Goal: Task Accomplishment & Management: Use online tool/utility

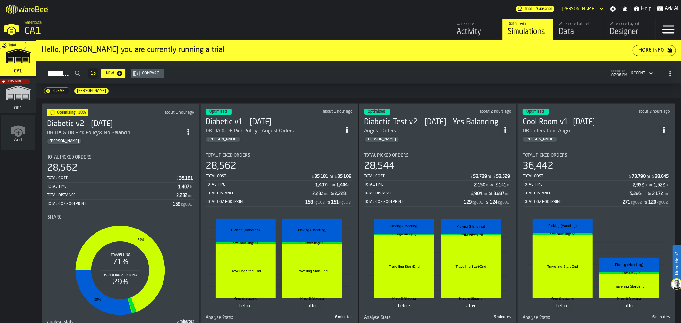
click at [159, 150] on section "Total Picked Orders 28,562 Total Cost $ 35,181 Total Time 1,407 h Total Distanc…" at bounding box center [120, 238] width 147 height 177
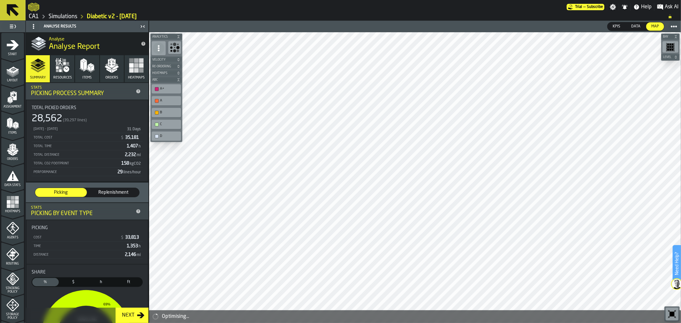
scroll to position [181, 0]
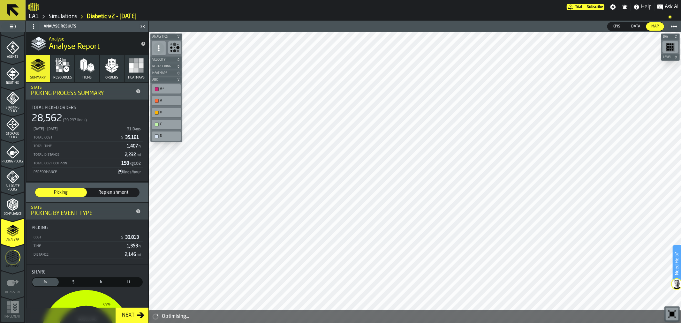
click at [10, 256] on icon "menu Optimise" at bounding box center [12, 257] width 15 height 25
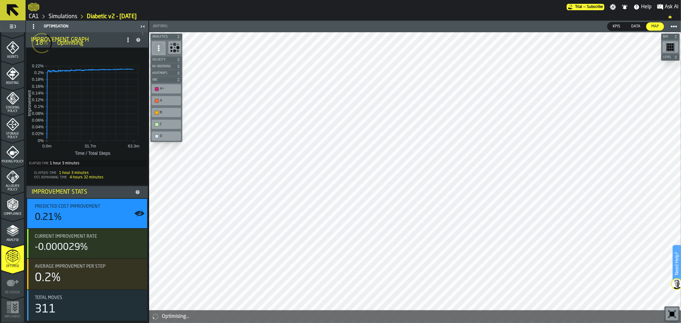
scroll to position [0, 0]
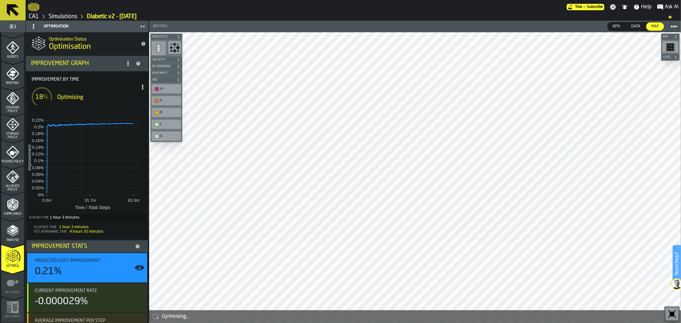
click at [142, 91] on span at bounding box center [143, 87] width 10 height 10
click at [141, 88] on icon at bounding box center [142, 87] width 5 height 5
click at [133, 97] on div "Show Run Options" at bounding box center [122, 100] width 42 height 8
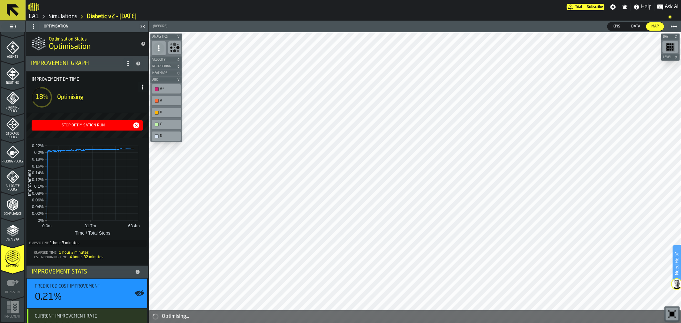
click at [101, 124] on div "Stop Optimisation Run" at bounding box center [83, 125] width 98 height 4
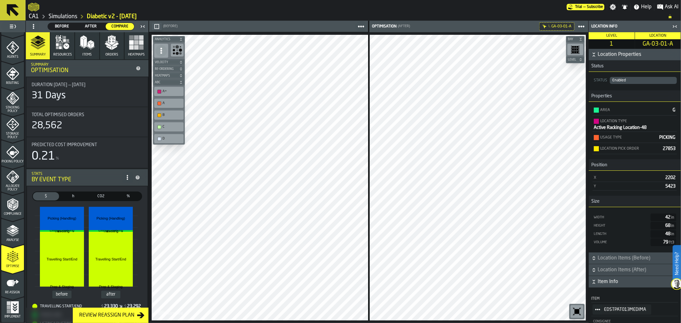
click at [677, 146] on div "Area G Location Type Active Racking Location-48 Usage Type PICKING Location Pic…" at bounding box center [635, 129] width 92 height 50
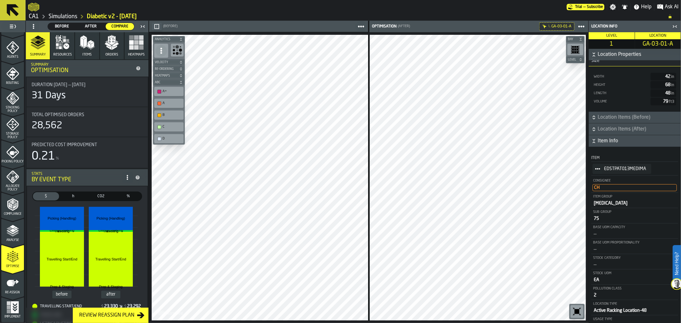
scroll to position [141, 0]
click at [12, 12] on icon at bounding box center [12, 10] width 15 height 15
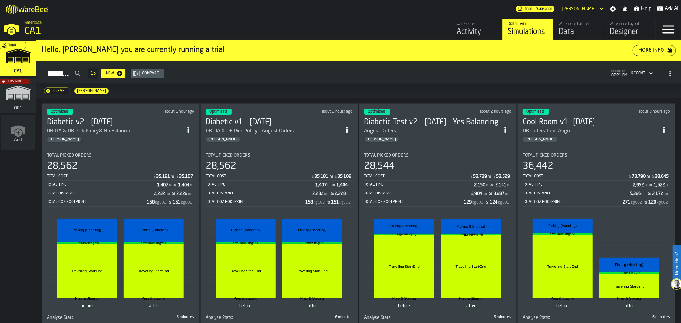
click at [188, 127] on icon "ItemListCard-DashboardItemContainer" at bounding box center [188, 130] width 6 height 6
click at [183, 171] on div "Duplicate" at bounding box center [175, 172] width 33 height 8
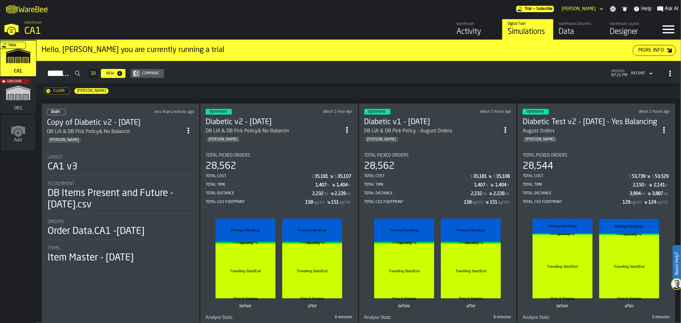
click at [139, 161] on div "CA1 v3" at bounding box center [121, 166] width 146 height 11
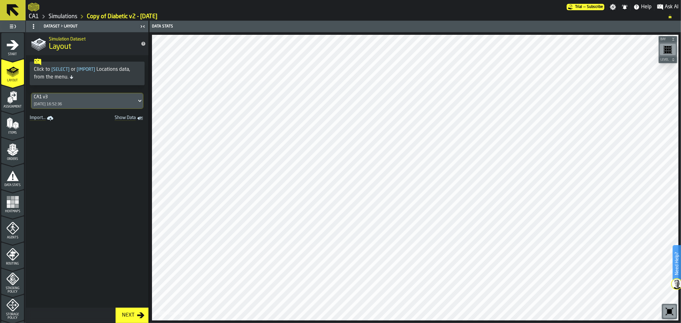
click at [10, 109] on icon "menu Assignment" at bounding box center [12, 111] width 23 height 6
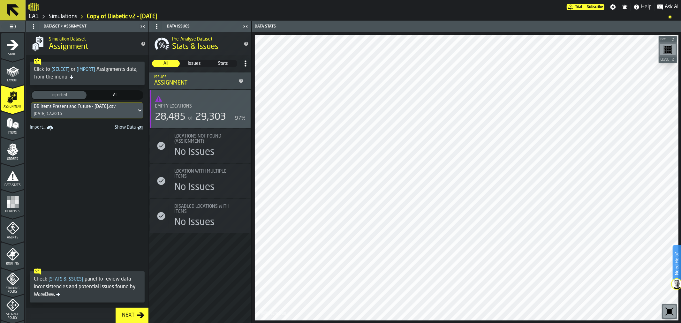
click at [34, 126] on link "Import..." at bounding box center [42, 128] width 30 height 9
click at [11, 72] on icon "menu Layout" at bounding box center [9, 71] width 6 height 4
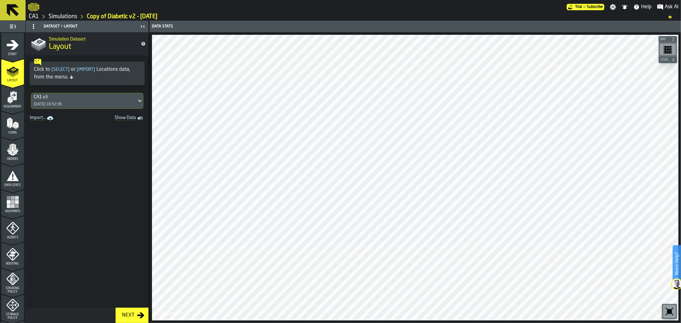
click at [11, 103] on icon "menu Assignment" at bounding box center [12, 97] width 13 height 13
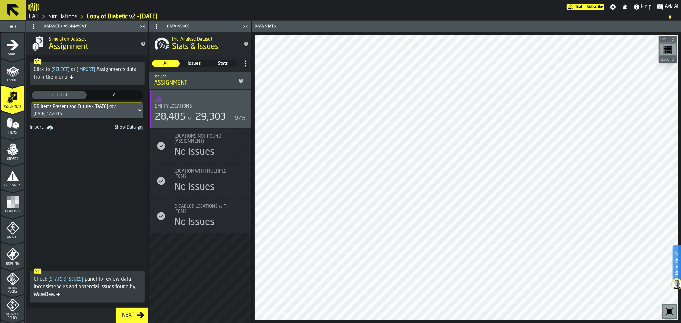
click at [138, 110] on icon at bounding box center [139, 110] width 3 height 2
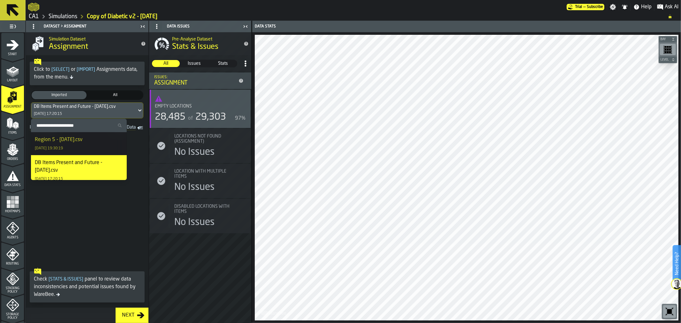
click at [82, 138] on div "Region 5 - [DATE].csv" at bounding box center [59, 140] width 48 height 8
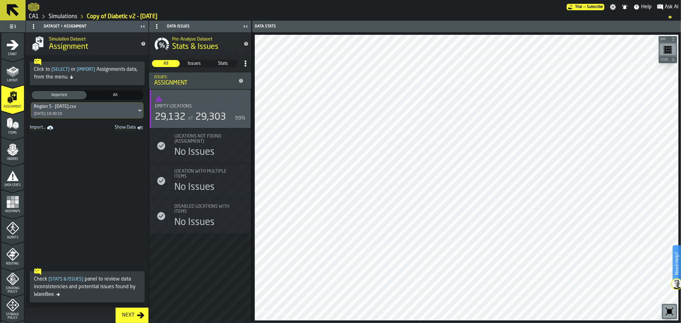
click at [13, 119] on icon "menu Items" at bounding box center [12, 123] width 13 height 13
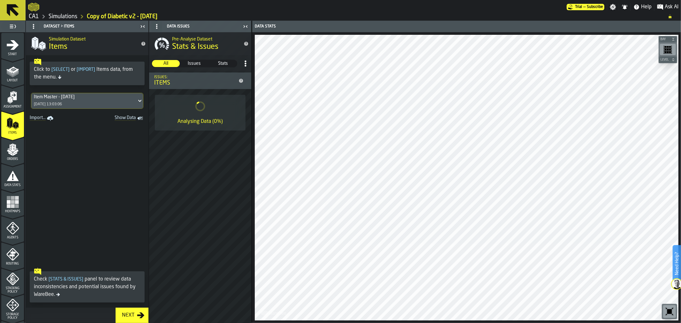
click at [12, 158] on span "Orders" at bounding box center [12, 159] width 23 height 4
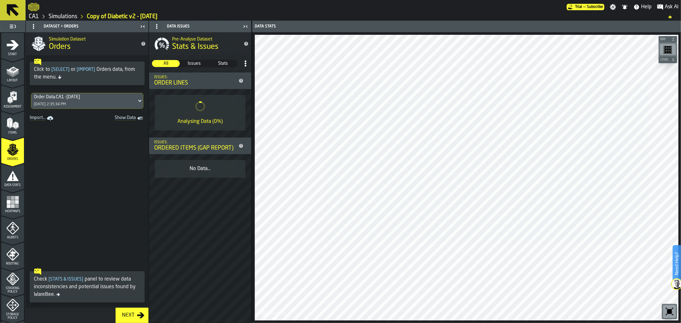
click at [14, 181] on icon "menu Data Stats" at bounding box center [12, 175] width 13 height 13
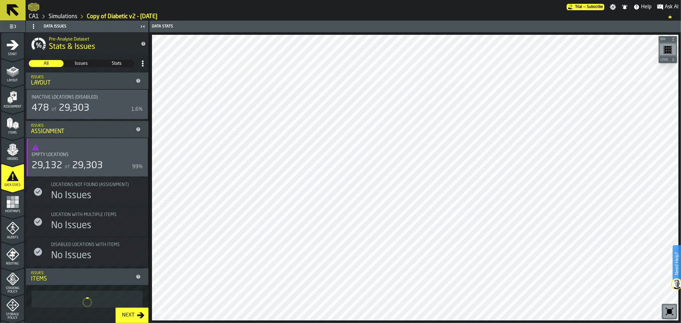
click at [17, 284] on icon "menu Stacking Policy" at bounding box center [12, 279] width 13 height 13
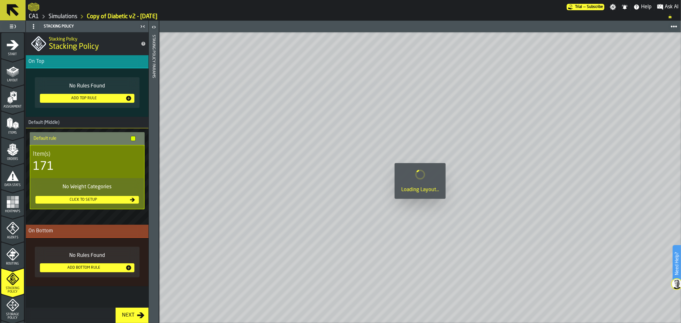
click at [4, 310] on div "Storage Policy" at bounding box center [12, 309] width 23 height 21
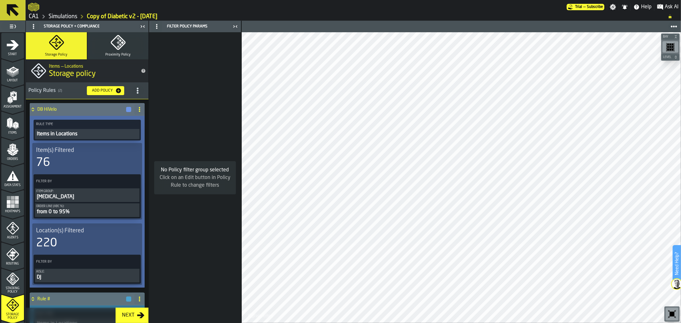
click at [149, 113] on div "Filter Policy Params No Policy filter group selected Click on an Edit button in…" at bounding box center [195, 172] width 93 height 302
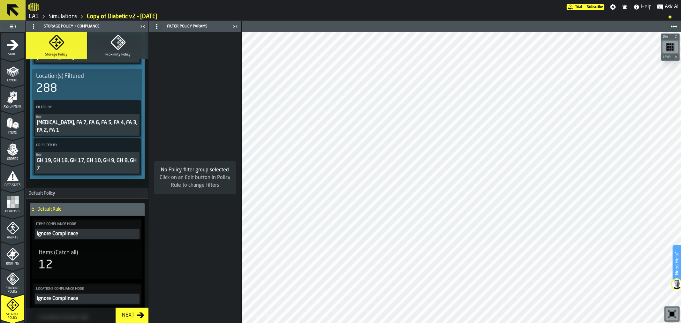
scroll to position [391, 0]
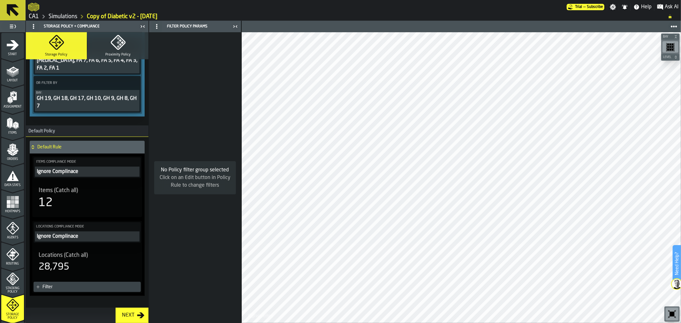
click at [79, 197] on div "12" at bounding box center [87, 203] width 97 height 13
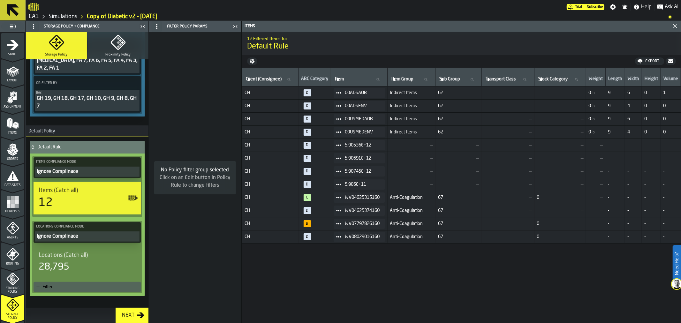
click at [151, 94] on div "No Policy filter group selected Click on an Edit button in Policy Rule to chang…" at bounding box center [195, 177] width 92 height 291
drag, startPoint x: 149, startPoint y: 262, endPoint x: 151, endPoint y: 253, distance: 9.1
click at [151, 253] on div "No Policy filter group selected Click on an Edit button in Policy Rule to chang…" at bounding box center [195, 177] width 92 height 291
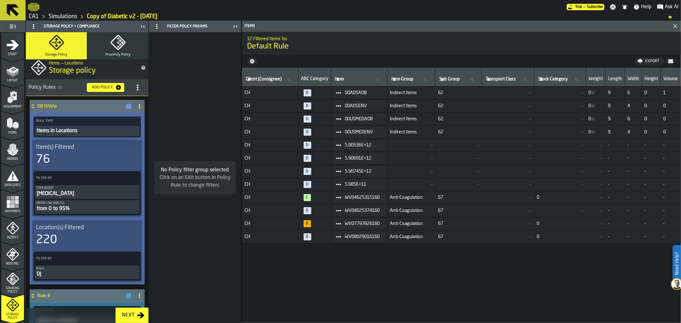
scroll to position [1, 0]
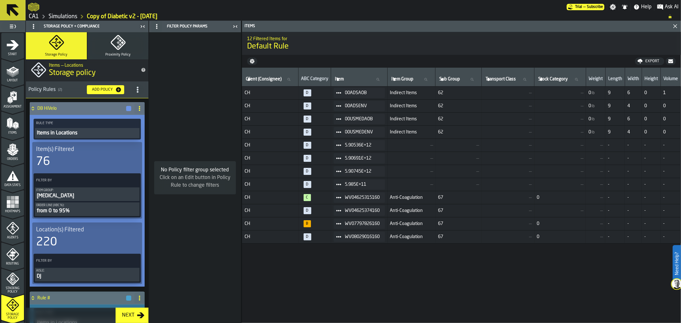
click at [131, 177] on icon at bounding box center [134, 180] width 6 height 6
click at [118, 204] on li "Add (OR) Filter" at bounding box center [117, 207] width 41 height 15
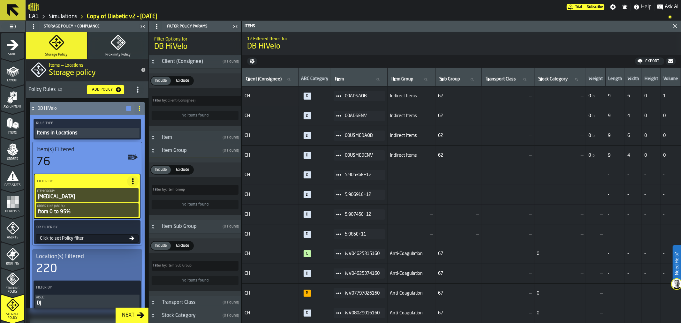
type input "*"
type input "**"
type input "*"
type input "**"
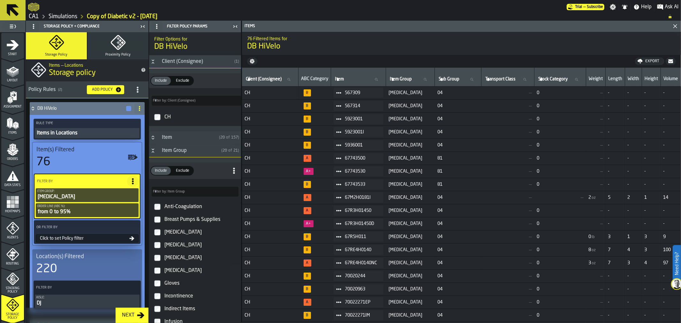
click at [79, 236] on div "Click to set Policy filter" at bounding box center [83, 238] width 92 height 5
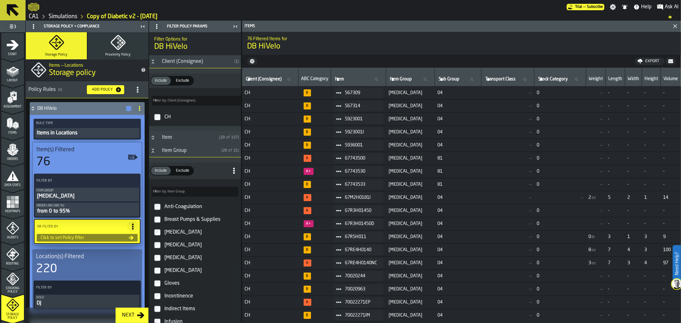
type input "***"
click at [157, 140] on h3 "Item ( 20 of 37,752 )" at bounding box center [195, 137] width 92 height 13
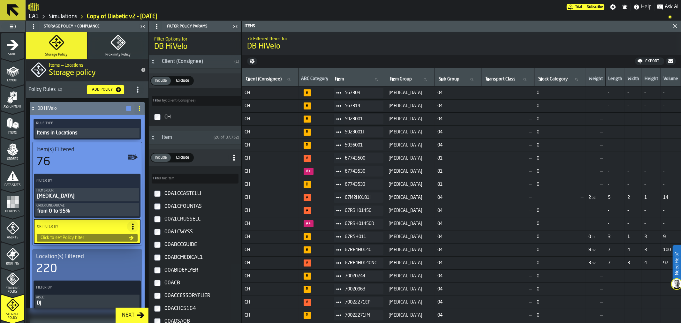
click at [176, 178] on input "Filter by: Item Filter by: Item" at bounding box center [195, 179] width 87 height 10
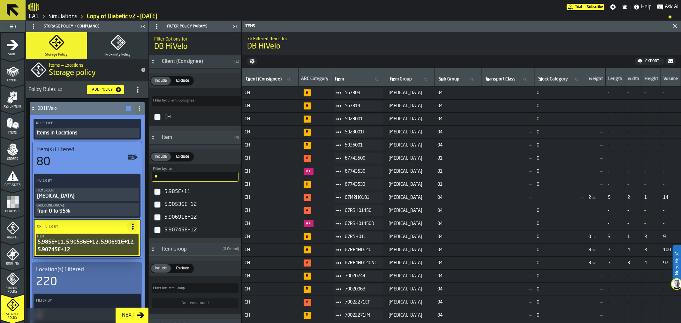
click at [171, 179] on input "**" at bounding box center [195, 177] width 87 height 10
type input "*"
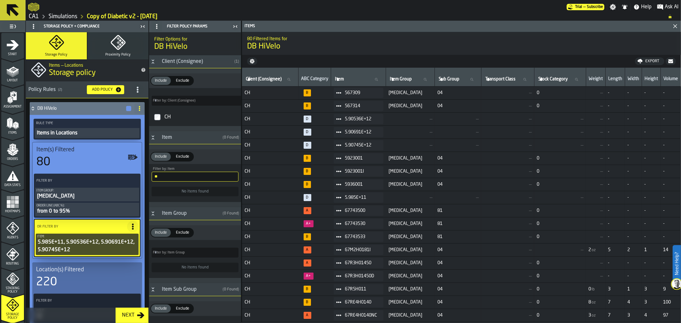
type input "*"
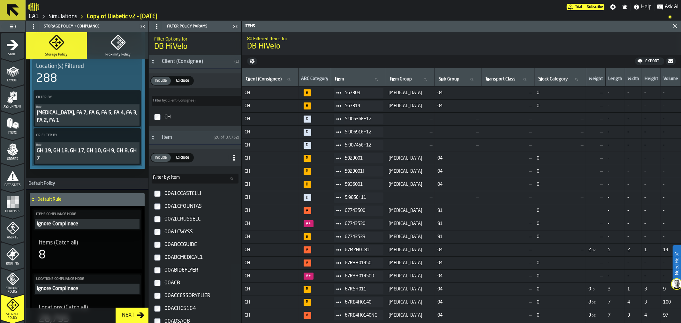
scroll to position [381, 0]
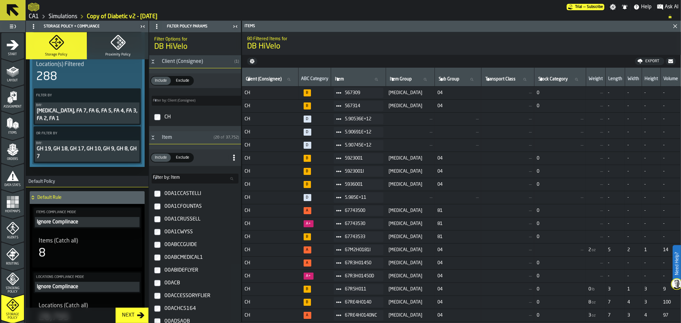
click at [91, 249] on div "Items (Catch all) 8" at bounding box center [87, 248] width 107 height 33
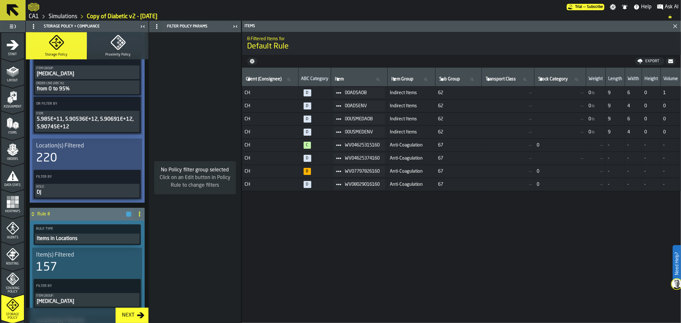
scroll to position [117, 0]
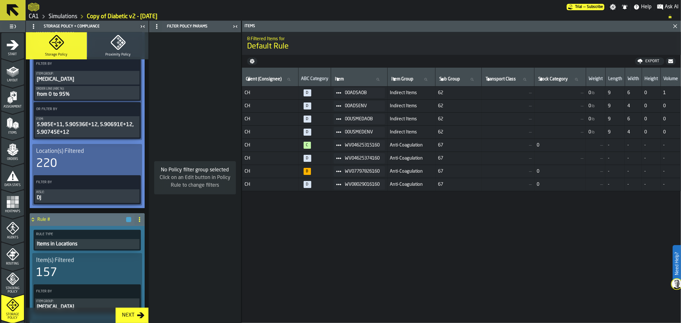
click at [115, 128] on div "5.985E+11, 5.90536E+12, 5.90691E+12, 5.90745E+12" at bounding box center [87, 128] width 102 height 15
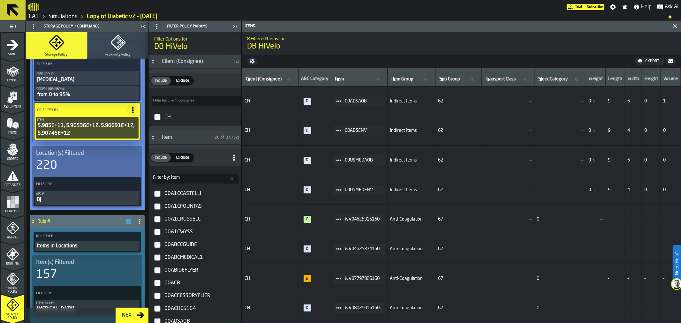
scroll to position [118, 0]
click at [187, 181] on input "Filter by: Item Filter by: Item" at bounding box center [195, 179] width 87 height 10
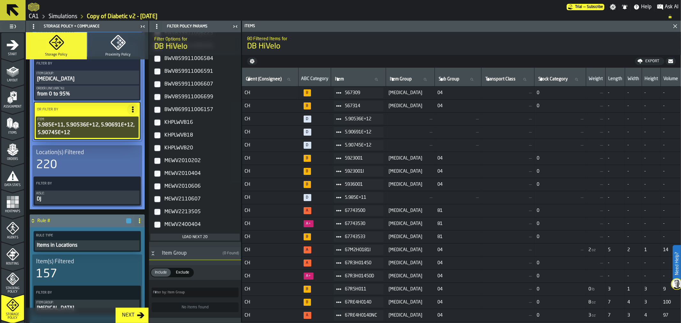
scroll to position [213, 0]
type input "**"
click at [210, 239] on button "Load next 20" at bounding box center [194, 235] width 89 height 7
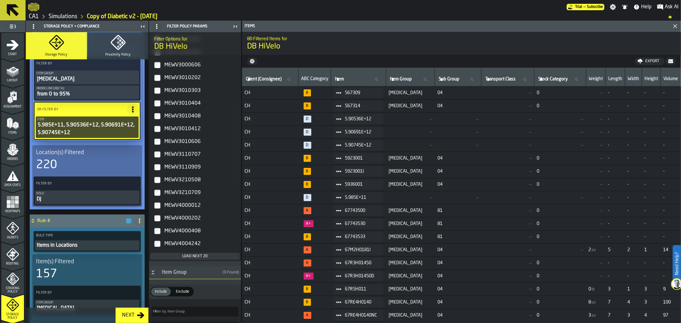
scroll to position [490, 0]
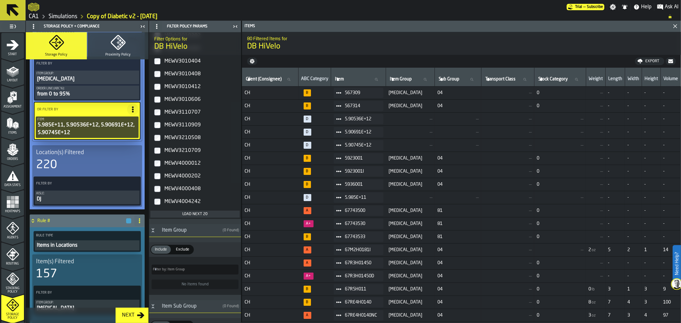
click at [209, 213] on div "Load next 20" at bounding box center [195, 214] width 84 height 4
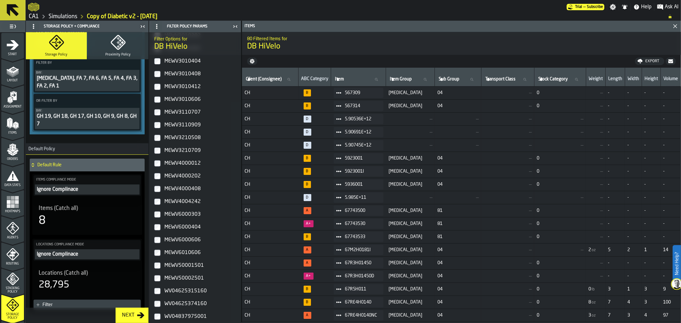
scroll to position [415, 0]
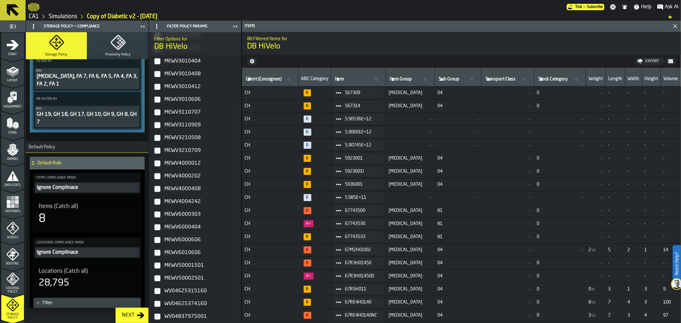
click at [84, 219] on div "Items (Catch all) 8" at bounding box center [87, 214] width 107 height 33
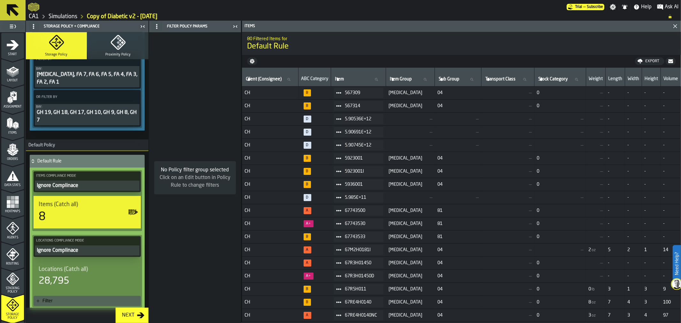
scroll to position [414, 0]
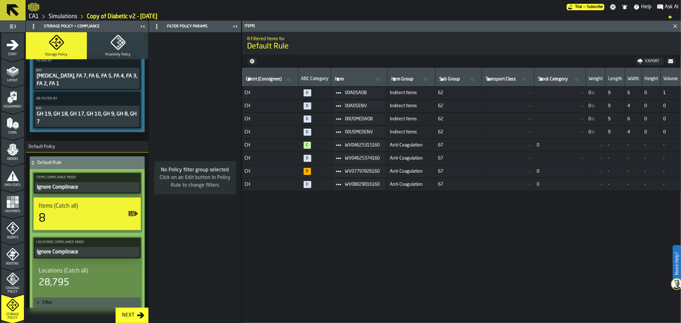
drag, startPoint x: 148, startPoint y: 222, endPoint x: 160, endPoint y: 172, distance: 51.1
click at [160, 172] on div "Filter Policy Params No Policy filter group selected Click on an Edit button in…" at bounding box center [195, 172] width 93 height 302
click at [146, 215] on div "Default Rule Items Compliance Mode Ignore Complinace Items (Catch all) 8 Locati…" at bounding box center [87, 242] width 123 height 179
drag, startPoint x: 146, startPoint y: 231, endPoint x: 152, endPoint y: 198, distance: 33.4
click at [152, 198] on aside "1 Start 2 Layout 3 Assignment 4 Items 5 Orders 6 Data Stats 7 Heatmaps 8 Agents…" at bounding box center [120, 172] width 241 height 302
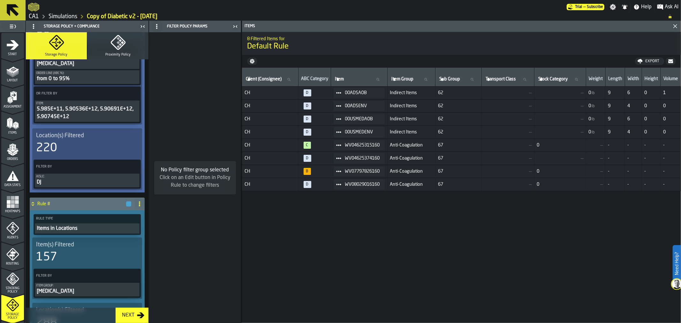
scroll to position [125, 0]
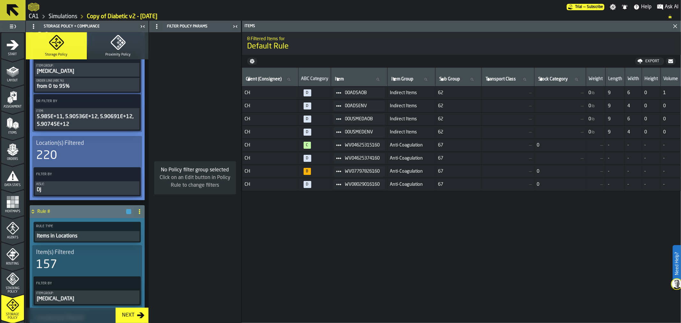
click at [101, 120] on div "5.985E+11, 5.90536E+12, 5.90691E+12, 5.90745E+12" at bounding box center [87, 120] width 102 height 15
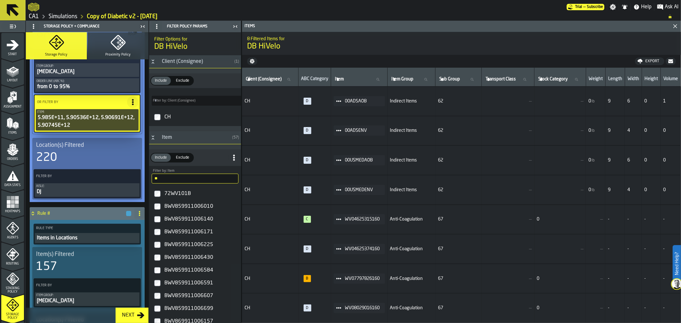
type input "*"
type input "***"
type input "*"
type input "***"
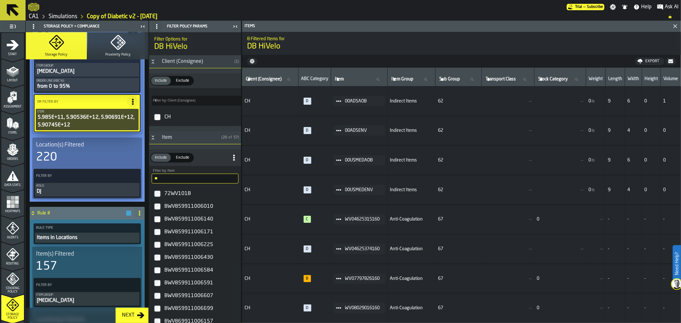
click at [168, 178] on input "**" at bounding box center [195, 179] width 87 height 10
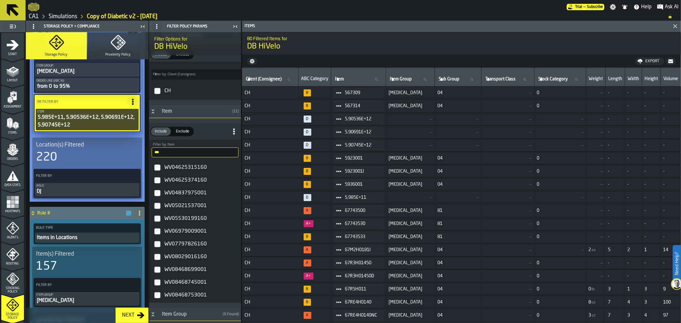
scroll to position [25, 0]
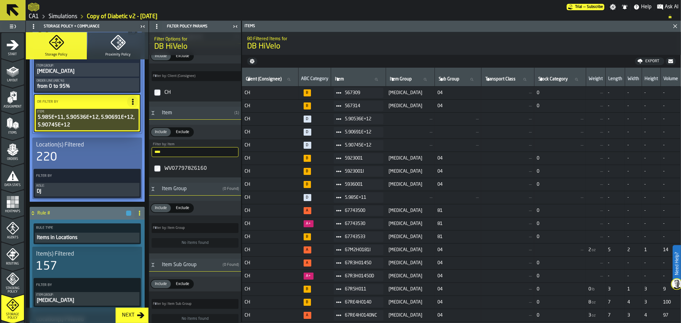
type input "****"
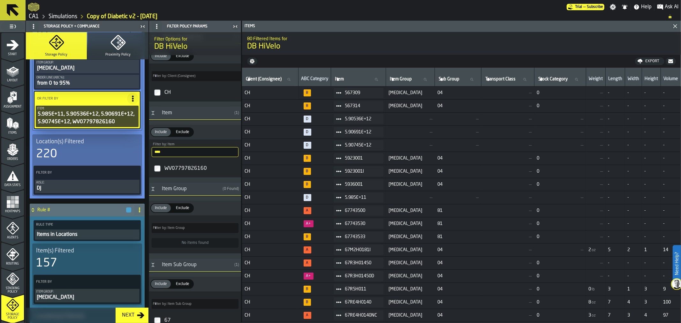
scroll to position [126, 0]
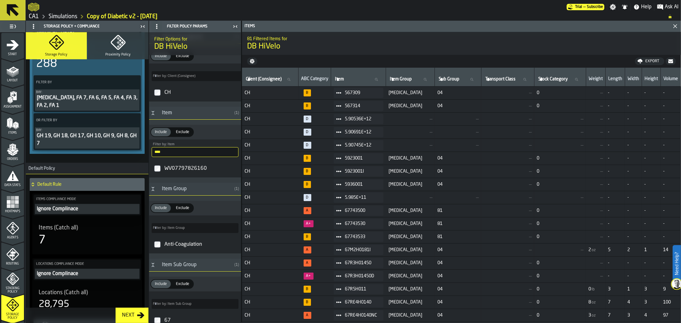
click at [92, 224] on div "Items (Catch all)" at bounding box center [87, 227] width 97 height 7
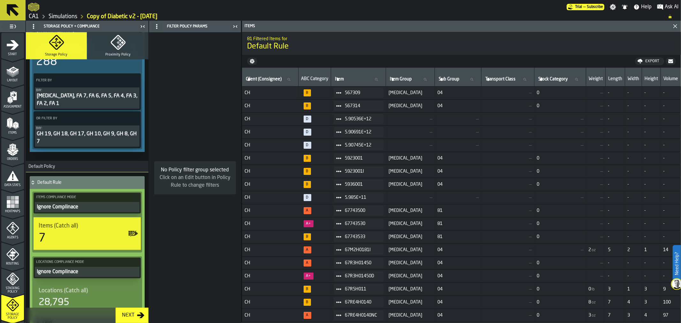
scroll to position [393, 0]
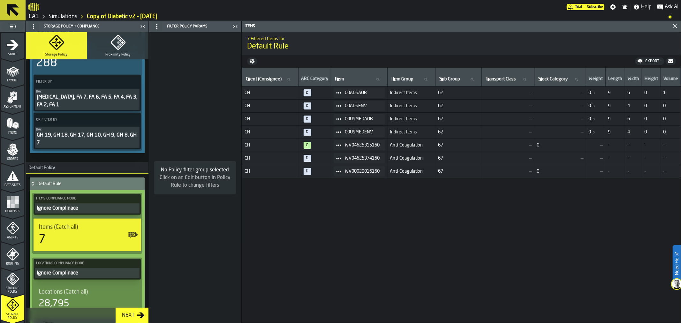
click at [340, 95] on icon at bounding box center [338, 92] width 5 height 5
click at [359, 130] on li "Show Items" at bounding box center [357, 128] width 41 height 12
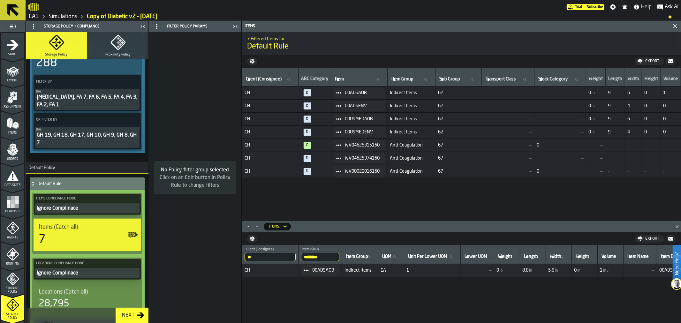
click at [327, 255] on input "********" at bounding box center [320, 257] width 38 height 8
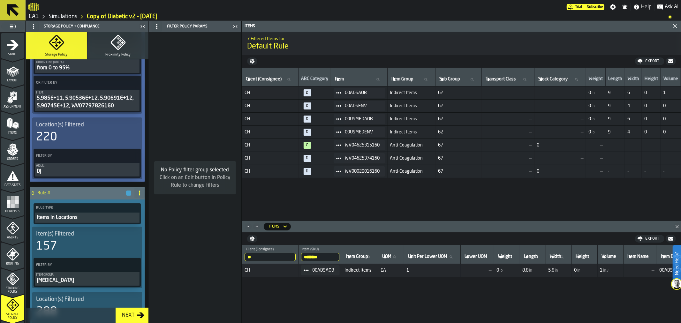
scroll to position [125, 0]
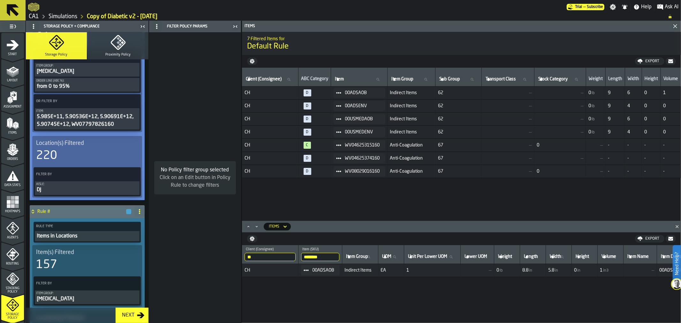
click at [107, 124] on div "5.985E+11, 5.90536E+12, 5.90691E+12, 5.90745E+12, WV07797826160" at bounding box center [87, 120] width 102 height 15
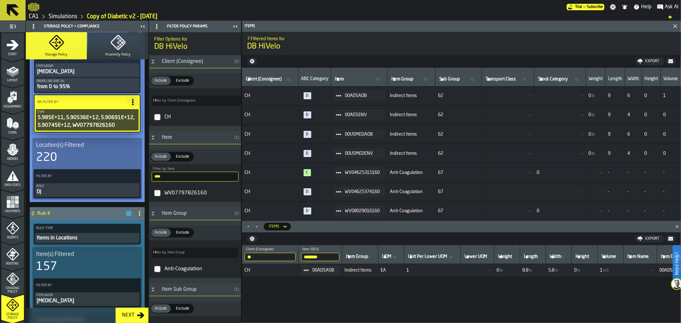
scroll to position [126, 0]
click at [193, 176] on input "****" at bounding box center [195, 177] width 87 height 10
paste input "****"
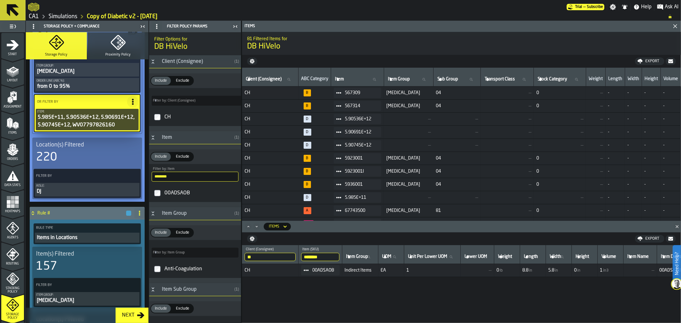
type input "********"
click at [164, 194] on div "00ADSAOB" at bounding box center [200, 193] width 75 height 10
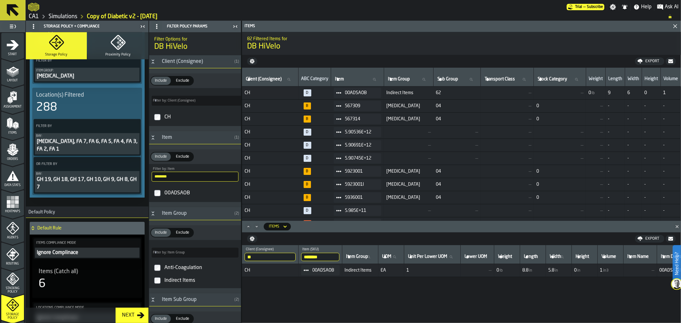
click at [98, 268] on div "Items (Catch all)" at bounding box center [87, 271] width 97 height 7
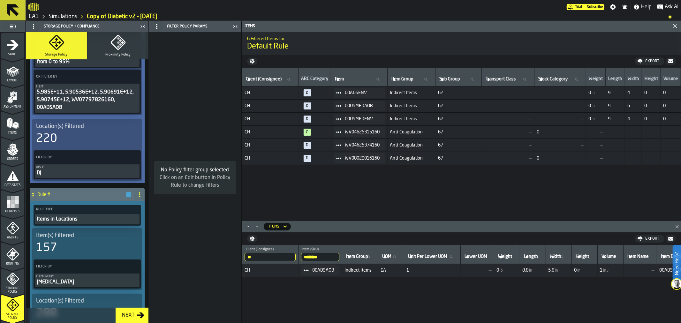
scroll to position [147, 0]
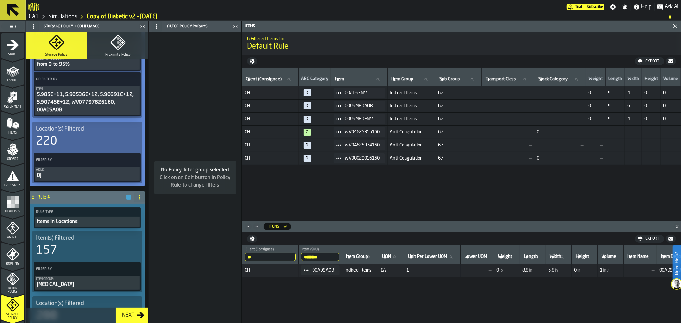
click at [105, 112] on div "5.985E+11, 5.90536E+12, 5.90691E+12, 5.90745E+12, WV07797826160, 00ADSAOB" at bounding box center [87, 102] width 102 height 23
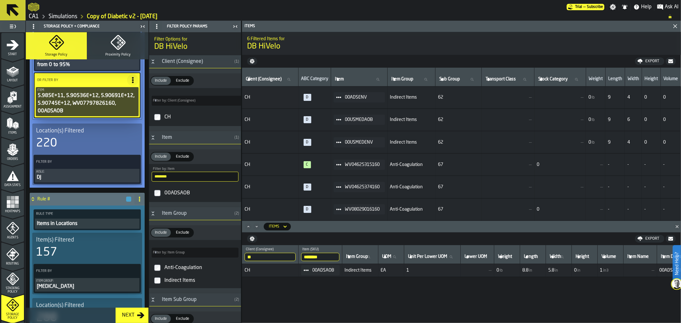
scroll to position [148, 0]
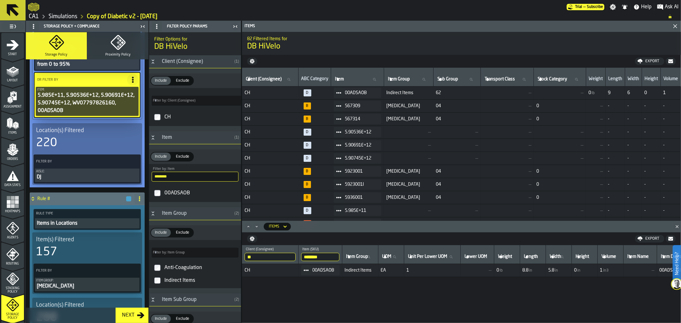
click at [185, 178] on input "********" at bounding box center [195, 177] width 87 height 10
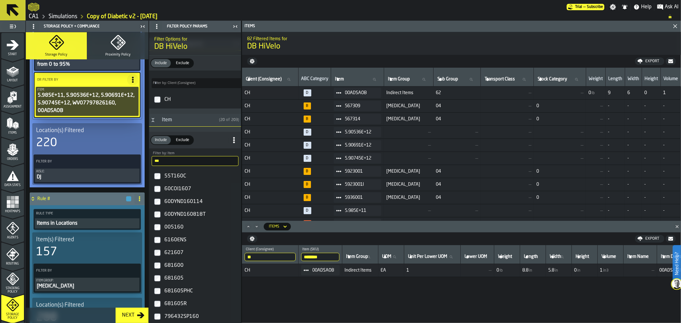
scroll to position [16, 0]
click at [154, 162] on input "***" at bounding box center [195, 162] width 87 height 10
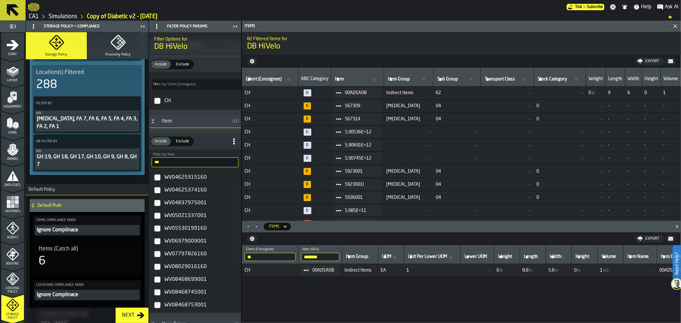
scroll to position [386, 0]
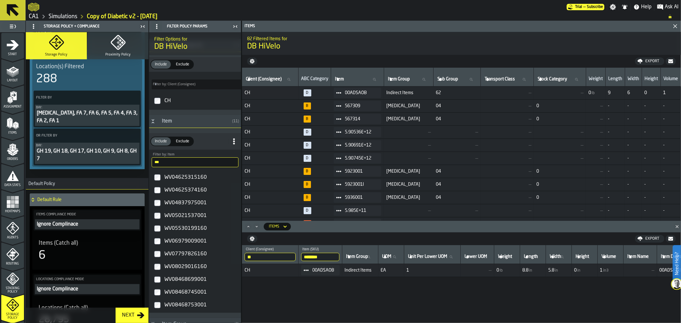
type input "***"
click at [97, 249] on div "6" at bounding box center [87, 255] width 97 height 13
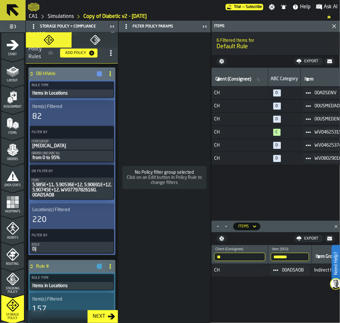
scroll to position [0, 0]
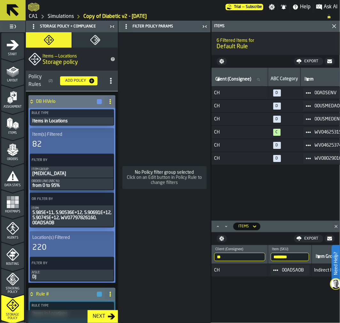
click at [76, 222] on div "5.985E+11, 5.90536E+12, 5.90691E+12, 5.90745E+12, WV07797826160, 00ADSAOB" at bounding box center [72, 217] width 80 height 15
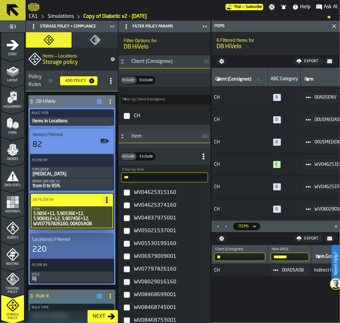
click at [146, 179] on input "***" at bounding box center [164, 177] width 87 height 10
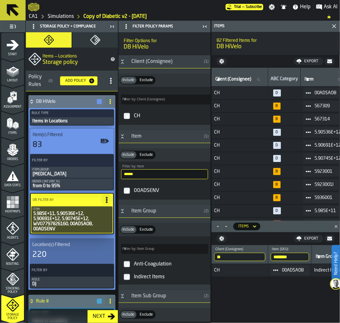
click at [162, 174] on input "******" at bounding box center [164, 174] width 87 height 10
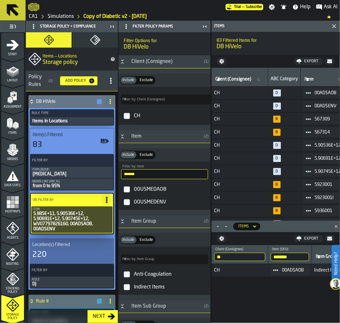
click at [126, 194] on label "00USMEDAOB" at bounding box center [164, 189] width 89 height 13
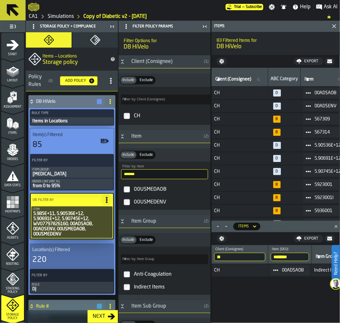
click at [154, 176] on input "*******" at bounding box center [164, 174] width 87 height 10
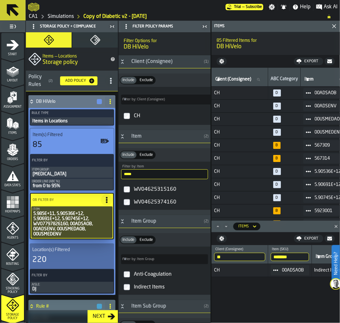
type input "*****"
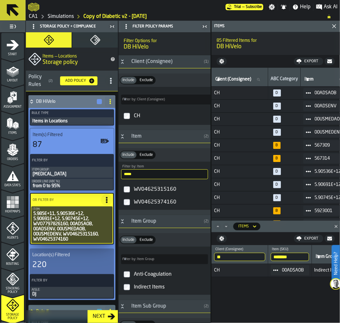
click at [147, 177] on input "*****" at bounding box center [164, 174] width 87 height 10
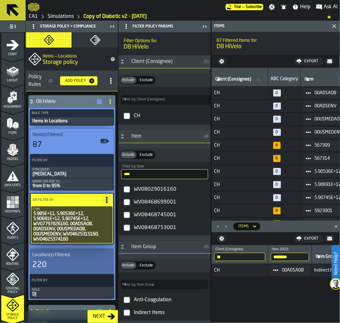
type input "****"
click at [135, 190] on div "WV08029016160" at bounding box center [169, 189] width 75 height 10
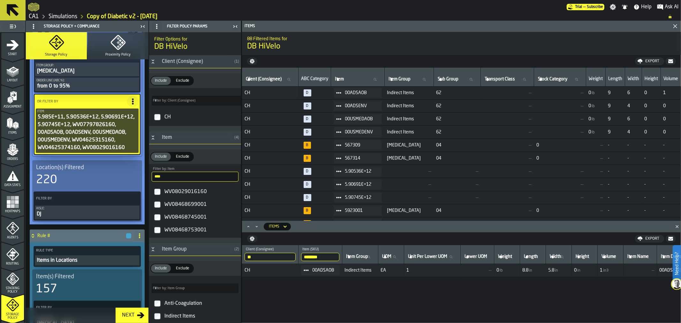
scroll to position [118, 0]
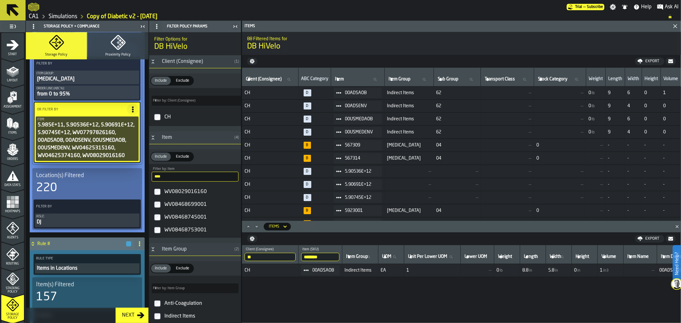
click at [130, 110] on icon at bounding box center [133, 109] width 6 height 6
click at [117, 151] on div "Copy" at bounding box center [116, 153] width 33 height 8
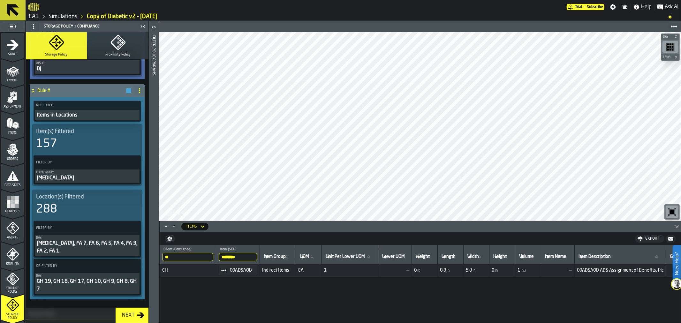
scroll to position [274, 0]
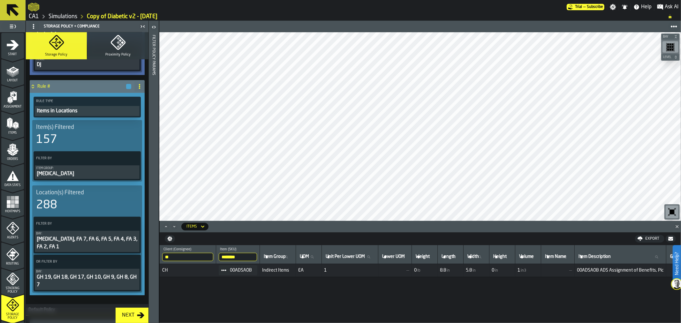
click at [137, 157] on span at bounding box center [133, 158] width 11 height 11
click at [124, 186] on div "Add (OR) Filter" at bounding box center [117, 185] width 33 height 8
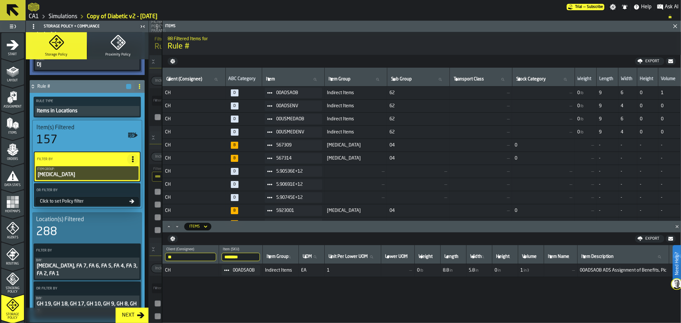
type input "*"
type input "***"
type input "*"
type input "***"
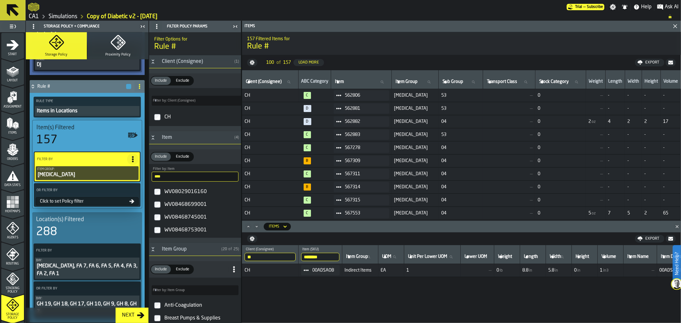
click at [83, 199] on div "Click to set Policy filter" at bounding box center [83, 201] width 92 height 5
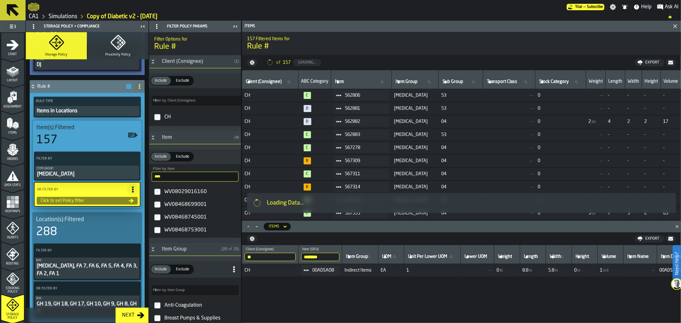
click at [132, 189] on circle at bounding box center [133, 190] width 2 height 2
click at [123, 246] on div "Paste" at bounding box center [116, 247] width 33 height 8
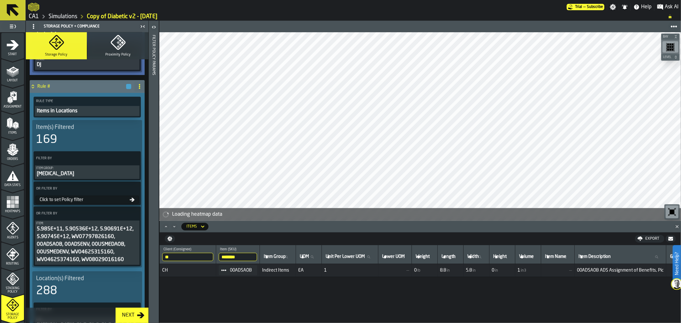
click at [129, 314] on div "Next" at bounding box center [128, 316] width 18 height 8
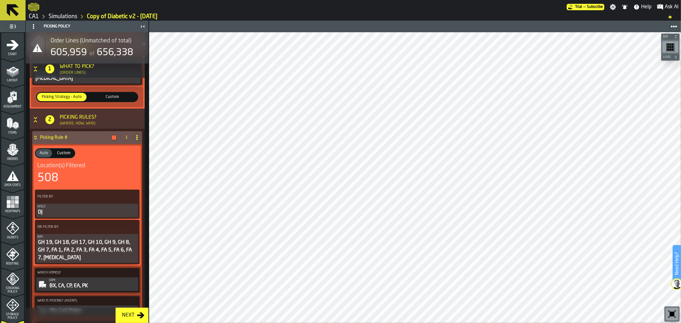
scroll to position [112, 0]
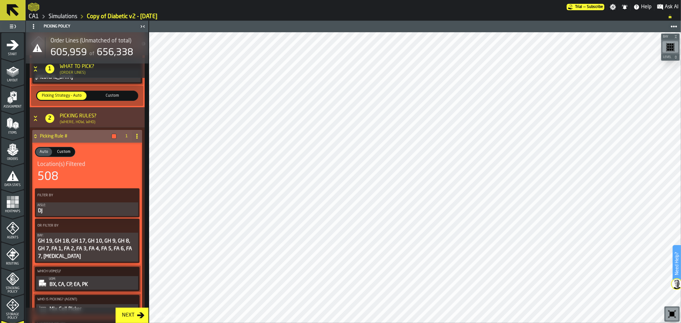
click at [132, 228] on icon at bounding box center [132, 225] width 6 height 6
click at [128, 239] on div "Clear Filter" at bounding box center [116, 239] width 33 height 8
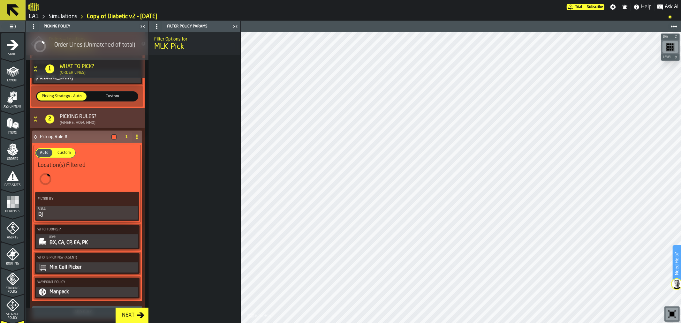
scroll to position [109, 0]
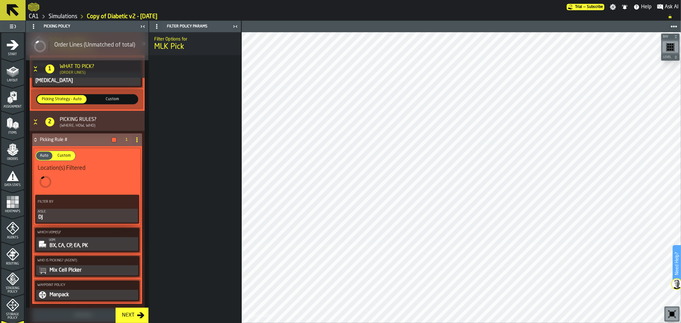
drag, startPoint x: 146, startPoint y: 195, endPoint x: 146, endPoint y: 172, distance: 23.0
click at [146, 172] on div "MLK Pick 1 1 What to Pick? (Order Lines) Order Lines Filter By Item Group: Diab…" at bounding box center [87, 166] width 123 height 357
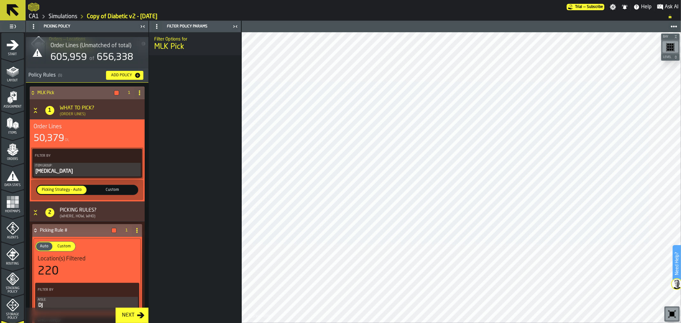
scroll to position [0, 0]
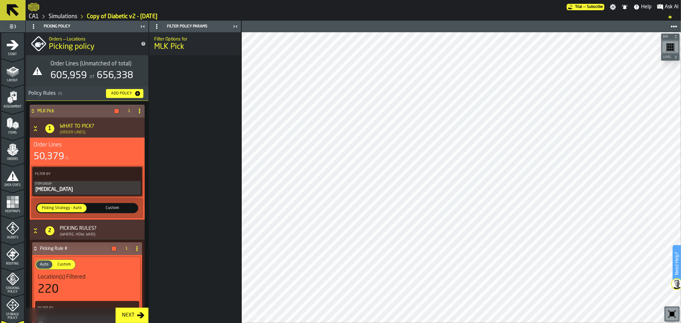
click at [126, 91] on div "Add Policy" at bounding box center [122, 93] width 26 height 4
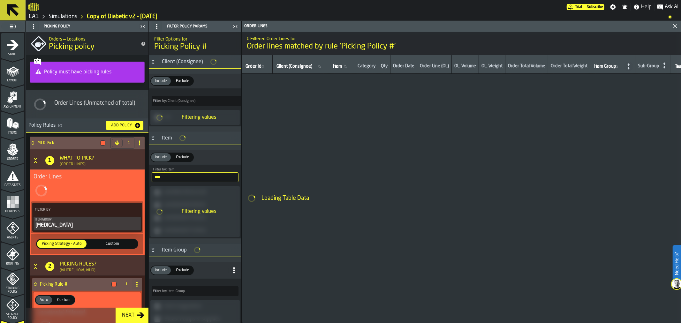
type input "*"
type input "***"
type input "*"
type input "***"
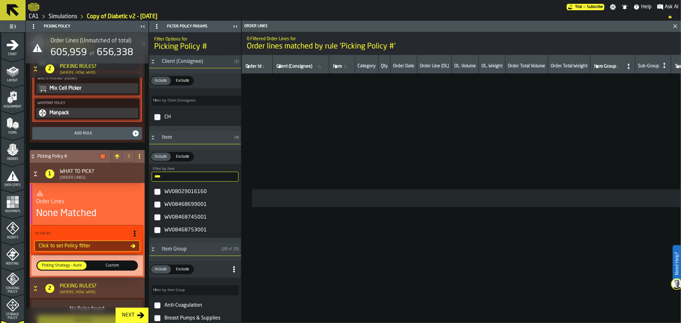
scroll to position [324, 0]
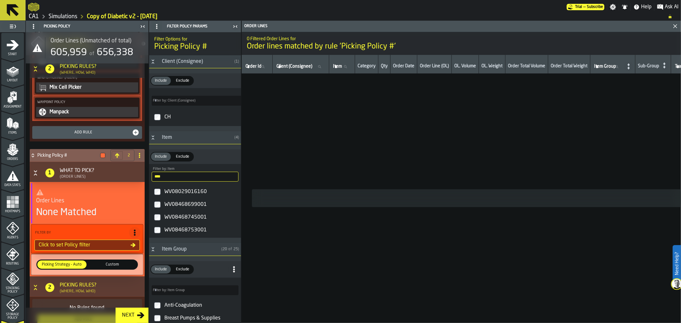
click at [74, 214] on div "None Matched" at bounding box center [66, 212] width 60 height 11
click at [86, 246] on div "Click to set Policy filter" at bounding box center [83, 245] width 94 height 8
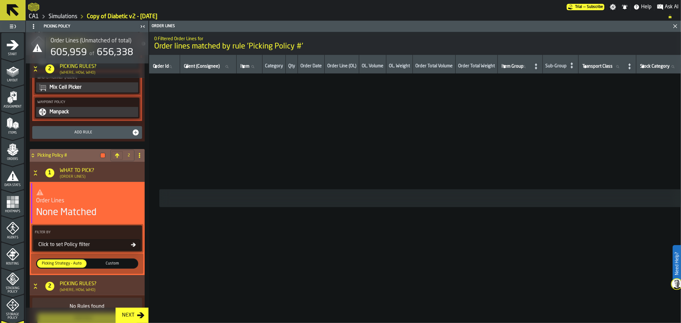
click at [110, 247] on div "Click to set Policy filter" at bounding box center [83, 245] width 95 height 8
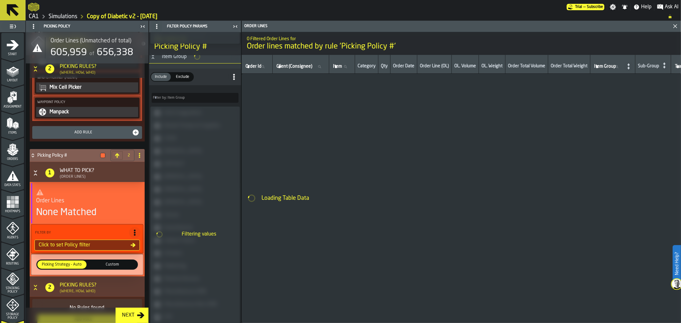
scroll to position [0, 0]
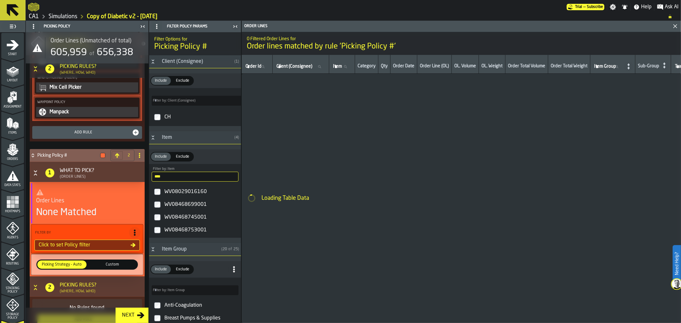
click at [162, 122] on label "CH" at bounding box center [194, 116] width 89 height 15
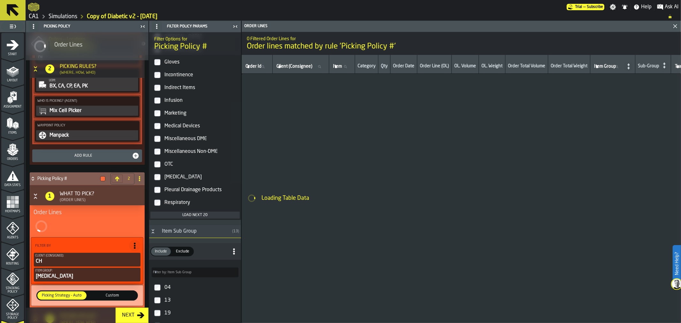
scroll to position [273, 0]
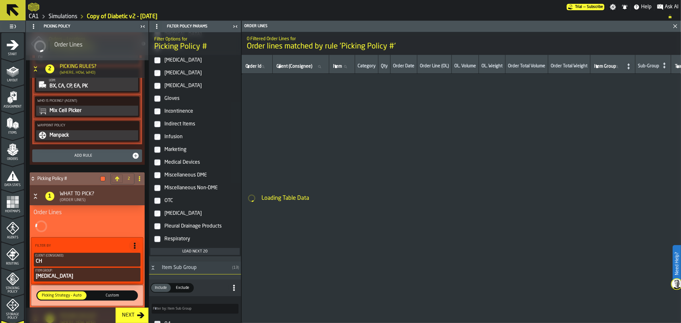
click at [0, 0] on icon "PolicyFilterItem-Client (Consignee)" at bounding box center [0, 0] width 0 height 0
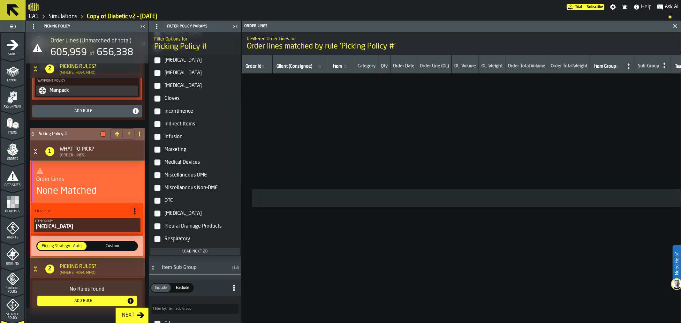
scroll to position [353, 0]
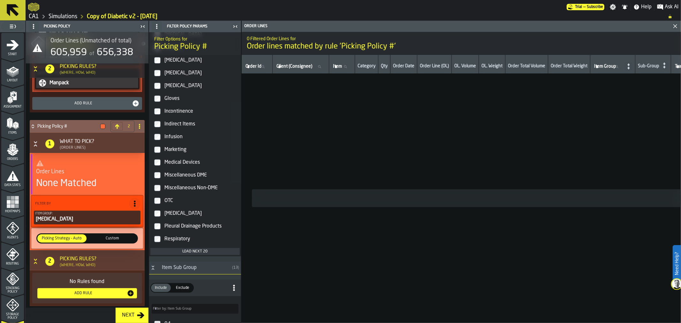
click at [97, 294] on div "Add Rule" at bounding box center [83, 293] width 87 height 4
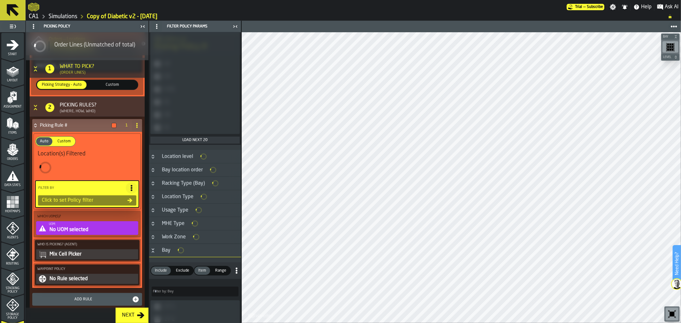
scroll to position [507, 0]
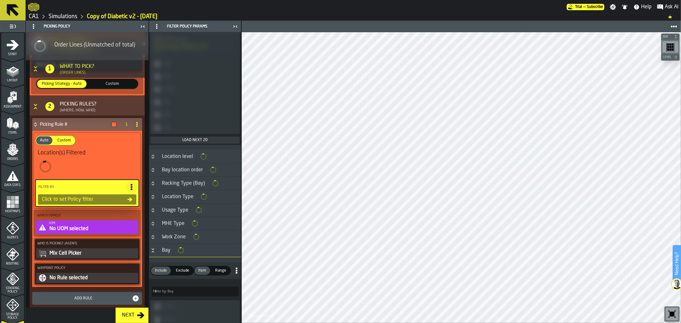
click at [103, 194] on div "Click to set Policy filter" at bounding box center [87, 199] width 99 height 11
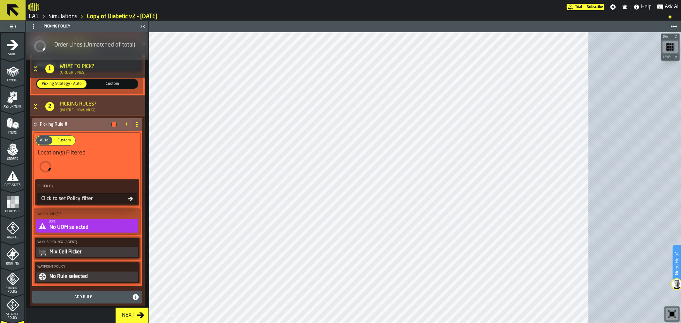
scroll to position [506, 0]
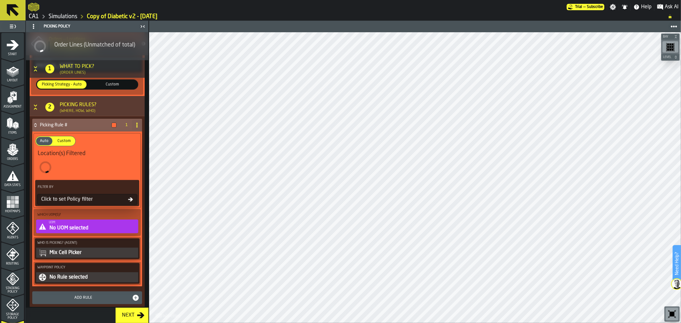
click at [90, 199] on div "Click to set Policy filter" at bounding box center [83, 200] width 89 height 8
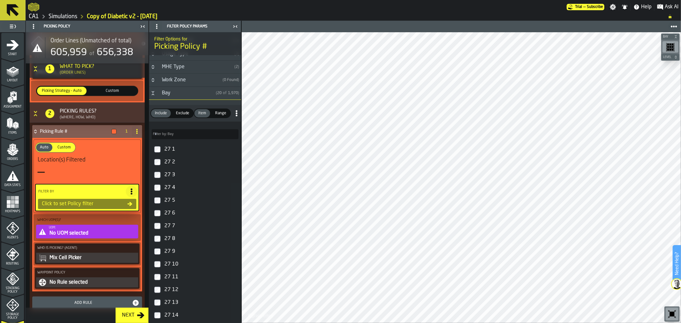
scroll to position [432, 0]
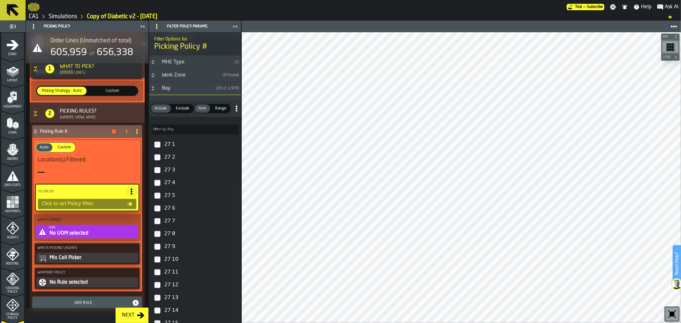
click at [189, 131] on input "Filter by: Bay Filter by: Bay" at bounding box center [195, 129] width 87 height 10
type input "**"
click at [222, 111] on span "Range" at bounding box center [221, 109] width 16 height 6
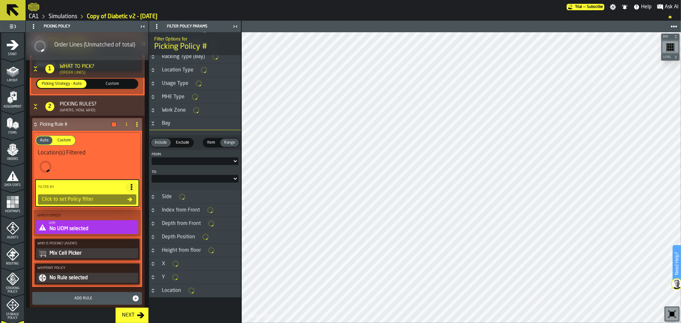
scroll to position [400, 0]
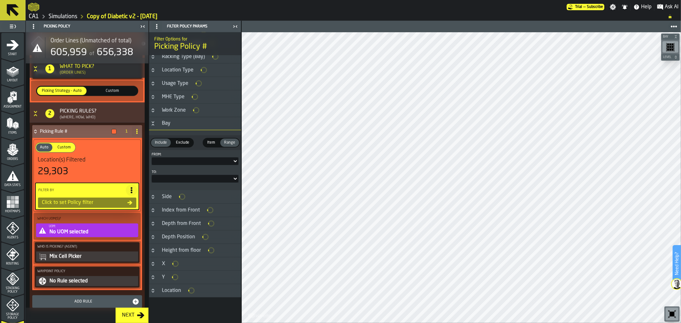
click at [212, 141] on span "Item" at bounding box center [211, 143] width 13 height 6
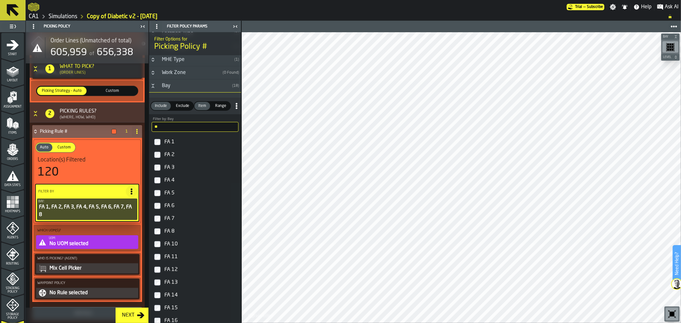
scroll to position [180, 0]
click at [184, 132] on input "**" at bounding box center [195, 129] width 87 height 10
type input "*"
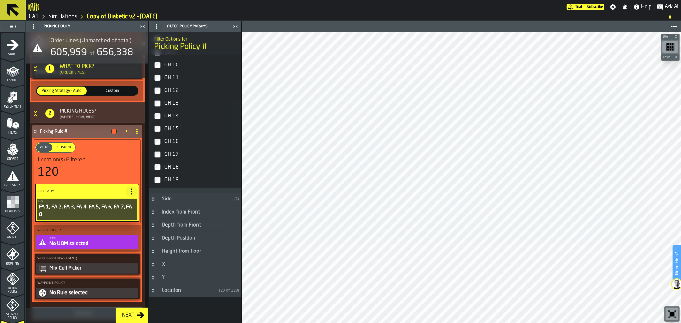
type input "**"
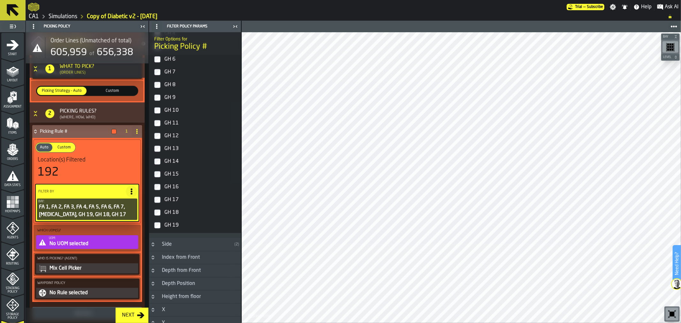
scroll to position [336, 0]
click at [168, 112] on div "GH 10" at bounding box center [200, 114] width 75 height 10
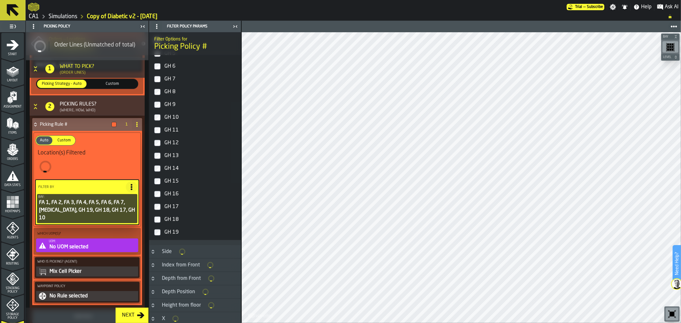
scroll to position [339, 0]
click at [169, 101] on div "GH 9" at bounding box center [200, 101] width 75 height 10
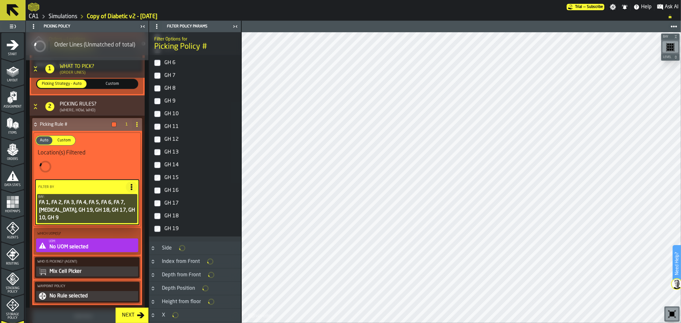
click at [167, 87] on div "GH 8" at bounding box center [200, 88] width 75 height 10
click at [169, 78] on div "GH 7" at bounding box center [200, 76] width 75 height 10
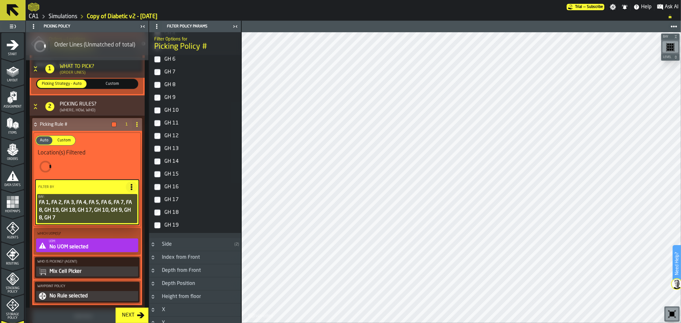
scroll to position [336, 0]
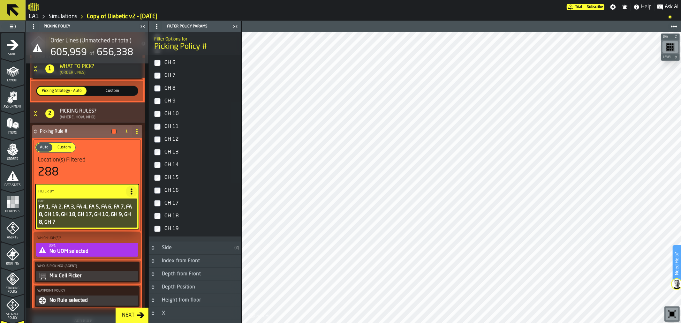
click at [140, 315] on icon "button-Next" at bounding box center [140, 315] width 7 height 6
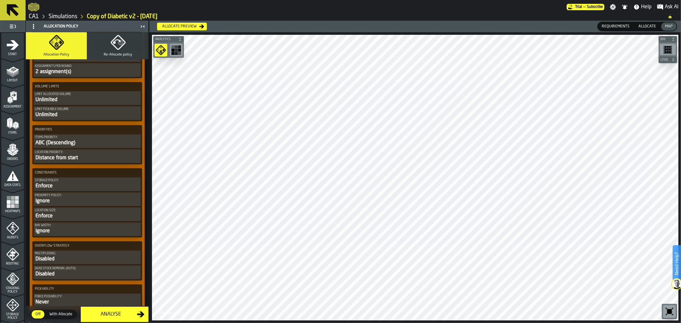
scroll to position [232, 0]
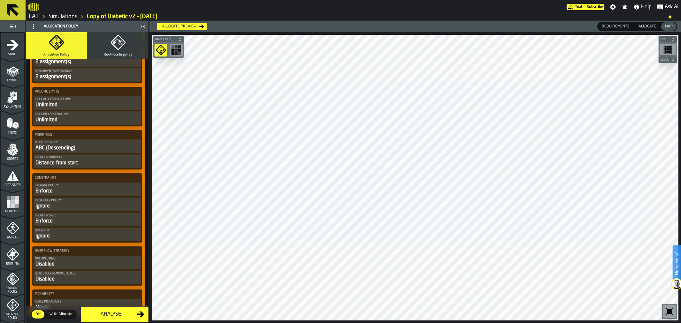
click at [109, 141] on div "Items priority:" at bounding box center [87, 143] width 105 height 4
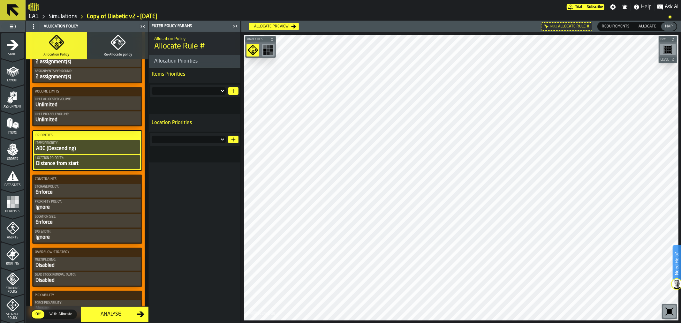
click at [106, 160] on div "Distance from start" at bounding box center [86, 164] width 103 height 8
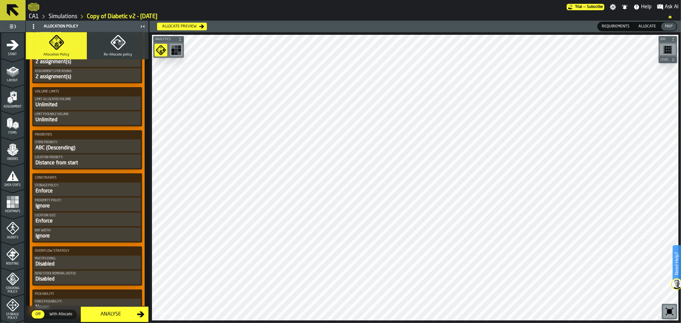
click at [85, 159] on div "Distance from start" at bounding box center [87, 163] width 105 height 8
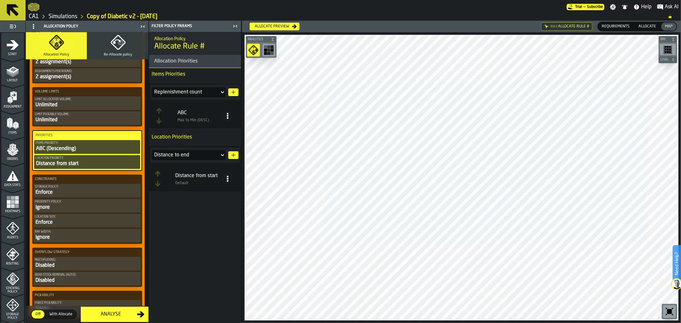
click at [223, 93] on icon at bounding box center [222, 92] width 3 height 2
click at [198, 62] on h3 "Allocation Priorities" at bounding box center [195, 61] width 92 height 13
click at [230, 181] on icon at bounding box center [227, 179] width 6 height 6
click at [215, 237] on div "Delete" at bounding box center [202, 238] width 55 height 8
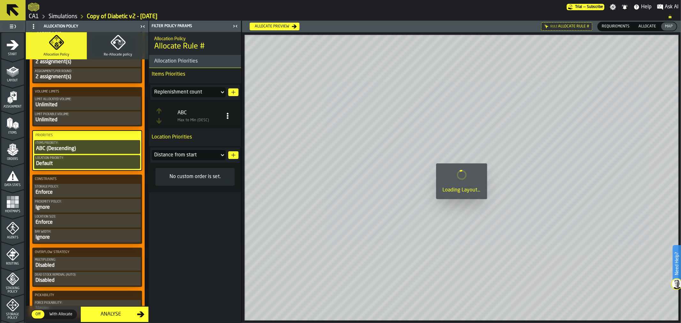
click at [223, 156] on icon at bounding box center [222, 155] width 6 height 8
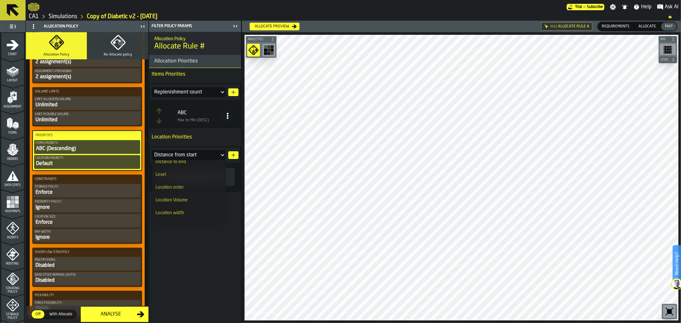
scroll to position [12, 0]
click at [196, 204] on div "Location Volume" at bounding box center [188, 205] width 66 height 5
click at [208, 179] on div "No custom order is set." at bounding box center [195, 177] width 69 height 8
click at [227, 117] on icon at bounding box center [227, 116] width 6 height 6
click at [204, 80] on p "Items Priorities" at bounding box center [195, 74] width 92 height 13
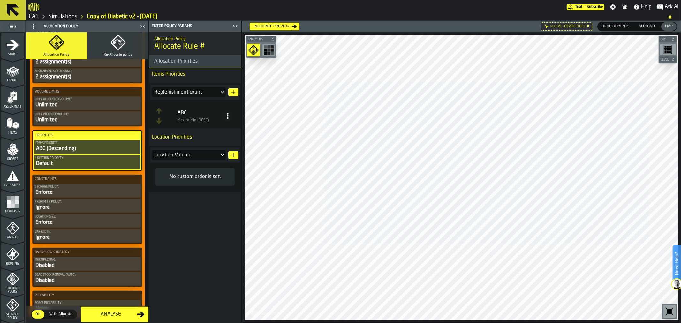
click at [233, 158] on button "button-" at bounding box center [233, 155] width 10 height 8
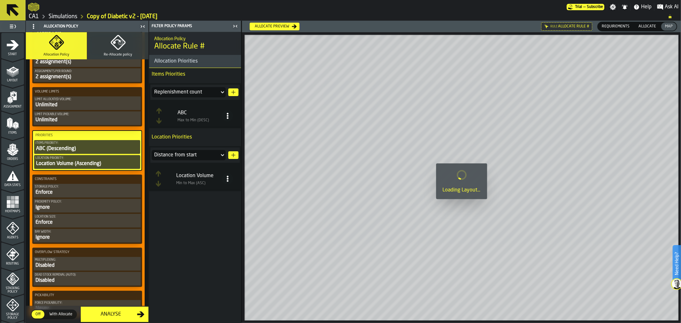
click at [224, 180] on span at bounding box center [227, 178] width 11 height 11
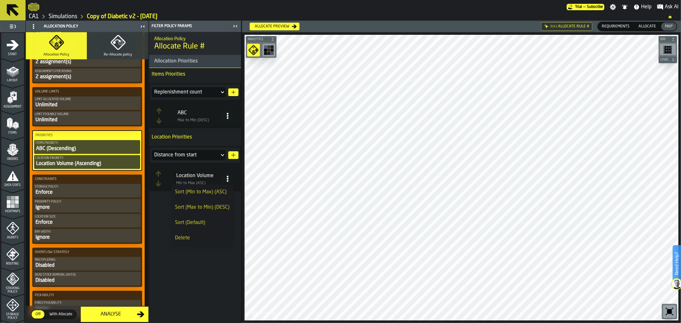
click at [216, 207] on div "Sort (Max to Min) (DESC)" at bounding box center [202, 208] width 55 height 8
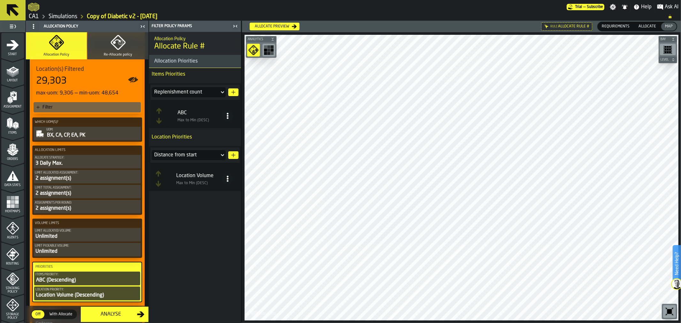
scroll to position [102, 0]
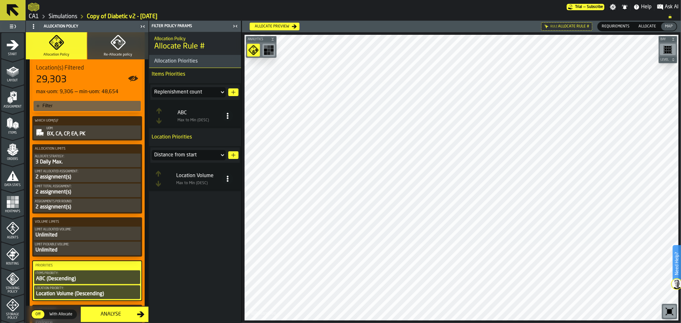
click at [101, 175] on div "2 assignment(s)" at bounding box center [87, 177] width 105 height 8
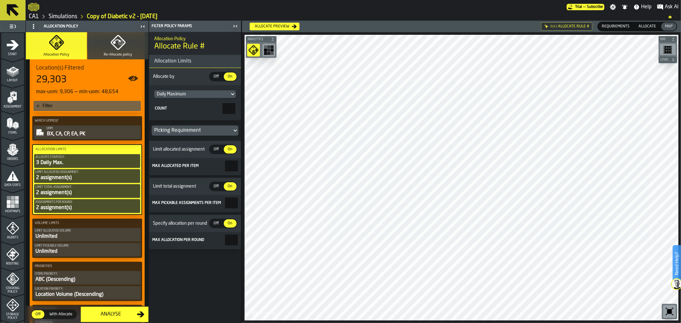
click at [225, 166] on input "*" at bounding box center [231, 166] width 13 height 11
type input "*"
click at [225, 203] on input "*" at bounding box center [231, 203] width 13 height 11
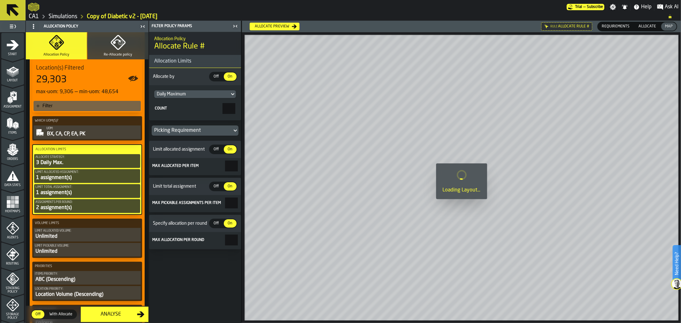
type input "*"
click at [232, 239] on input "*" at bounding box center [231, 240] width 13 height 11
type input "*"
click at [106, 236] on div "Unlimited" at bounding box center [87, 237] width 105 height 8
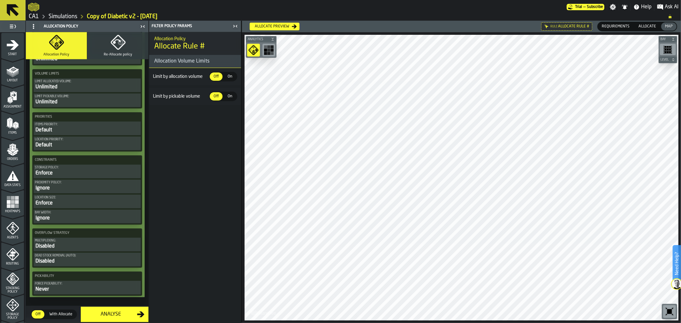
scroll to position [738, 0]
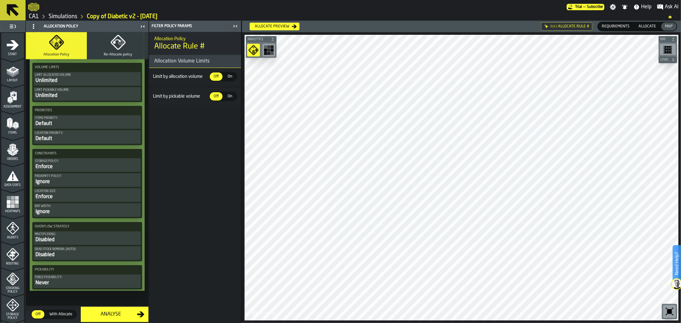
click at [121, 312] on div "Analyse" at bounding box center [111, 315] width 52 height 8
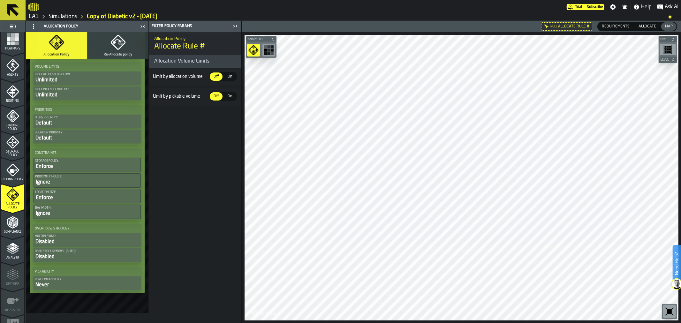
scroll to position [181, 0]
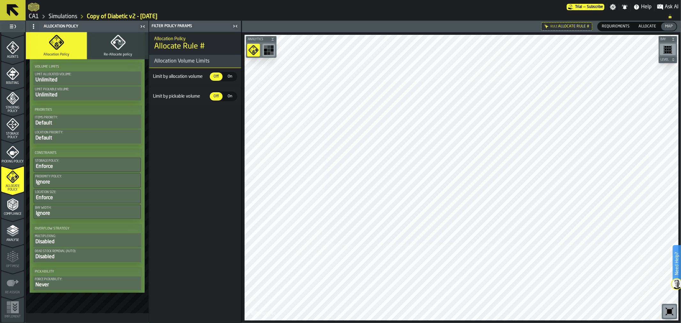
click at [16, 231] on polyline "menu Analyse" at bounding box center [12, 232] width 12 height 4
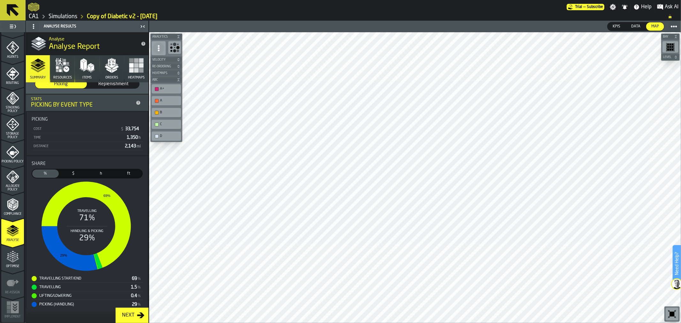
scroll to position [116, 0]
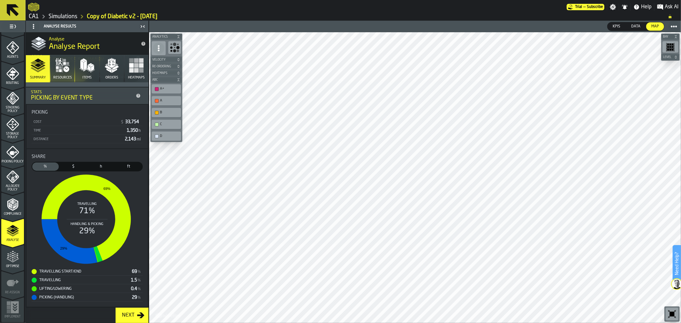
click at [136, 314] on div "Next" at bounding box center [128, 316] width 18 height 8
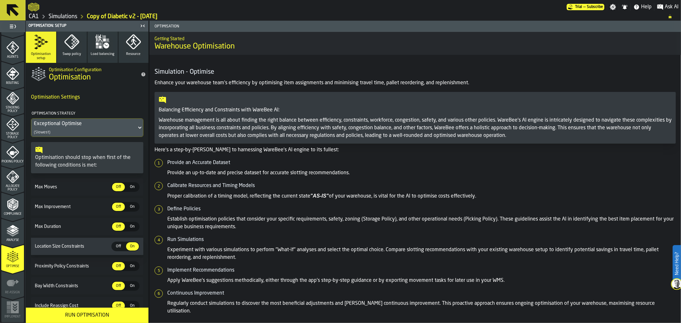
click at [99, 50] on button "Load balancing" at bounding box center [102, 47] width 30 height 31
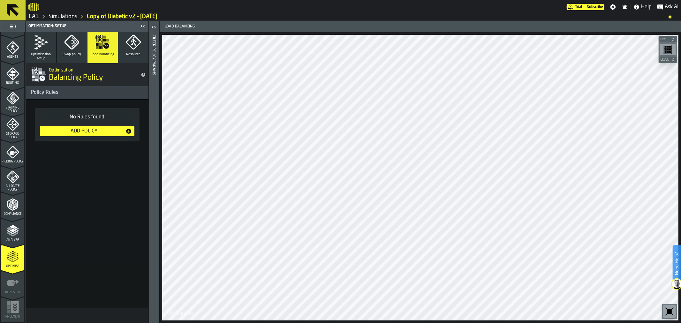
click at [124, 130] on div "Add Policy" at bounding box center [83, 131] width 83 height 8
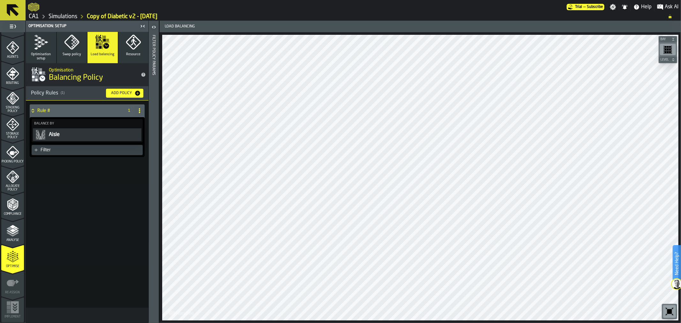
click at [102, 150] on div "Filter" at bounding box center [91, 149] width 100 height 5
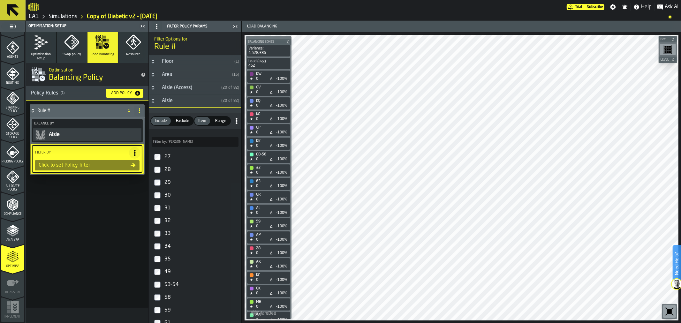
click at [155, 77] on icon "Button-Area-closed" at bounding box center [152, 74] width 5 height 5
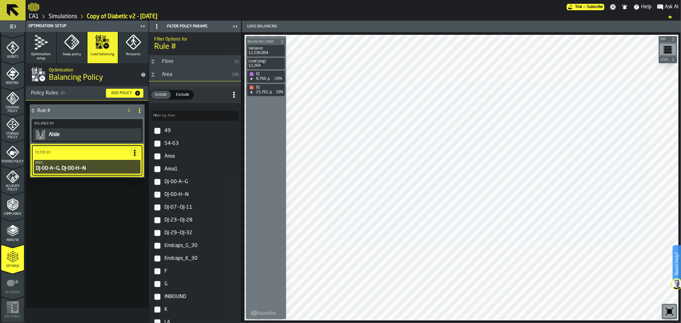
click at [45, 49] on icon "button" at bounding box center [40, 41] width 15 height 15
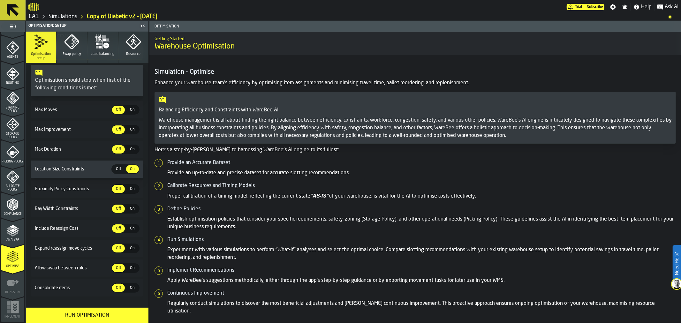
scroll to position [87, 0]
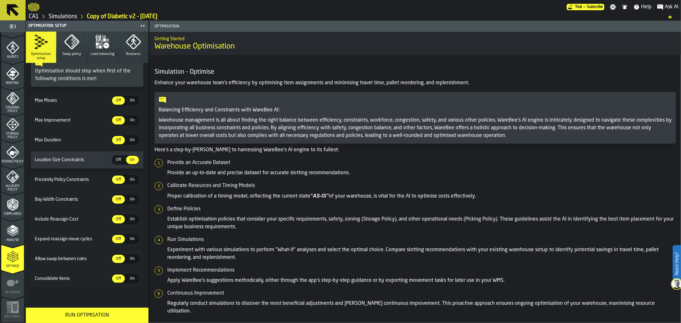
click at [101, 314] on div "Run Optimisation" at bounding box center [87, 316] width 115 height 8
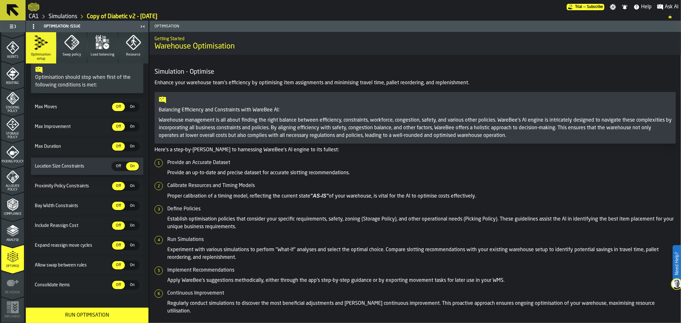
scroll to position [0, 0]
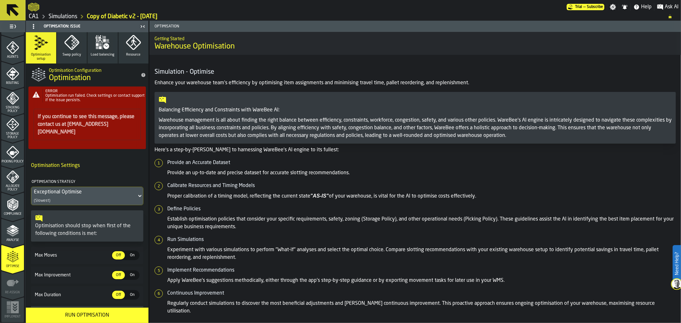
click at [72, 56] on span "Swap policy" at bounding box center [72, 55] width 19 height 4
click at [104, 55] on span "Load balancing" at bounding box center [103, 55] width 24 height 4
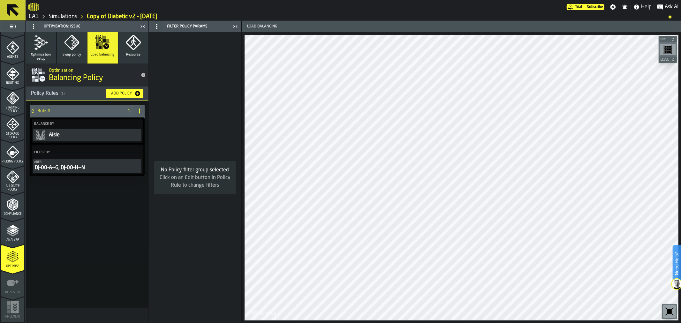
click at [44, 59] on span "Optimisation setup" at bounding box center [40, 57] width 25 height 8
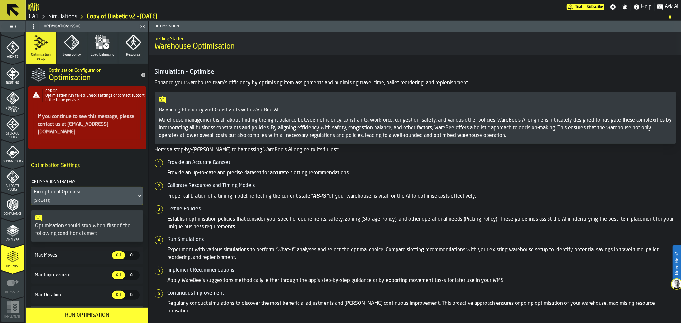
click at [81, 316] on div "Run Optimisation" at bounding box center [87, 316] width 115 height 8
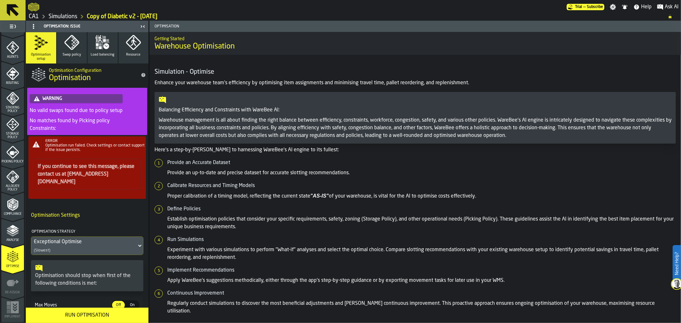
click at [16, 154] on icon "menu Picking Policy" at bounding box center [12, 152] width 13 height 13
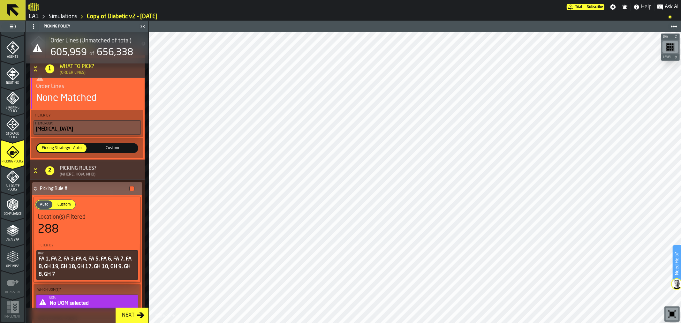
scroll to position [446, 0]
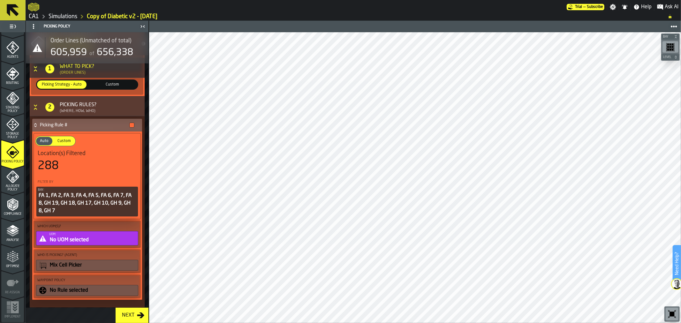
click at [81, 155] on span "Location(s) Filtered" at bounding box center [62, 153] width 48 height 7
click at [114, 157] on div "Location(s) Filtered 288" at bounding box center [87, 161] width 99 height 22
click at [94, 152] on div "Location(s) Filtered" at bounding box center [87, 153] width 99 height 7
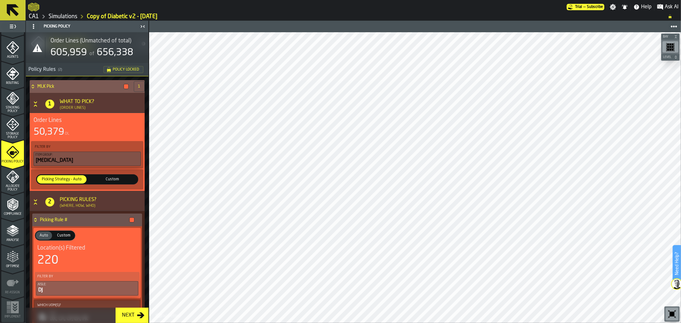
scroll to position [0, 0]
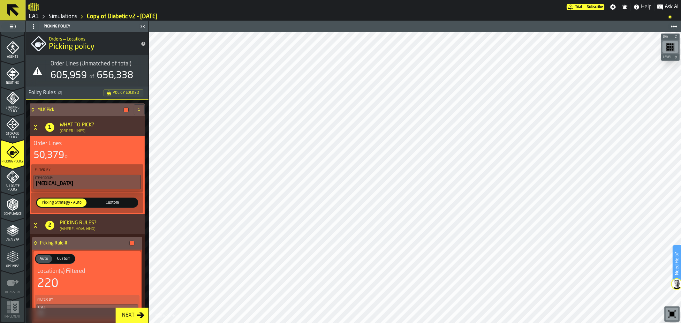
click at [14, 11] on icon at bounding box center [13, 10] width 12 height 12
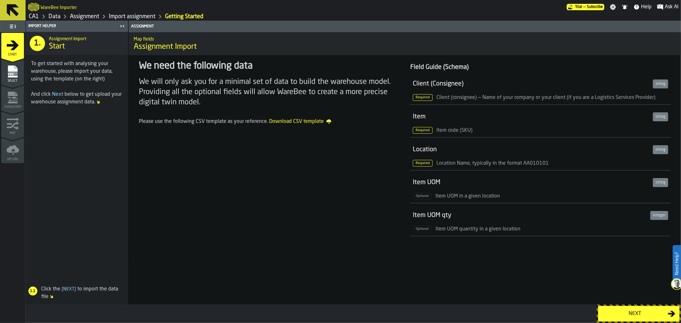
click at [619, 312] on div "Next" at bounding box center [635, 314] width 66 height 8
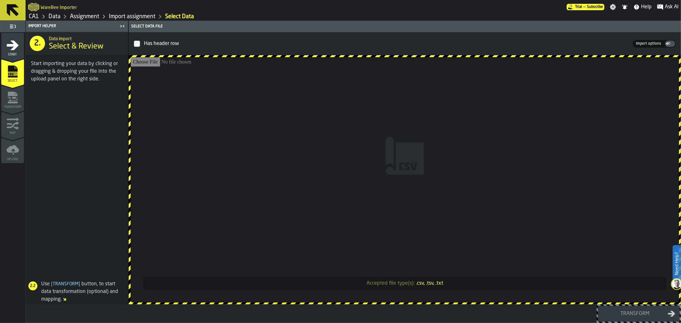
click at [455, 114] on input "Accepted file type(s): .csv, .tsv, .txt" at bounding box center [405, 179] width 548 height 245
type input "**********"
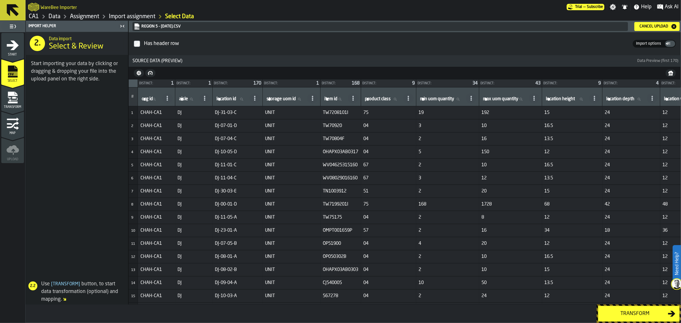
click at [635, 309] on button "Transform" at bounding box center [639, 314] width 82 height 16
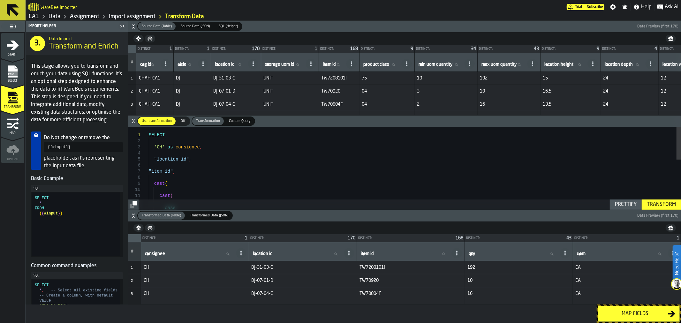
click at [663, 206] on div "Transform" at bounding box center [661, 205] width 34 height 8
click at [614, 311] on div "Map fields" at bounding box center [635, 314] width 66 height 8
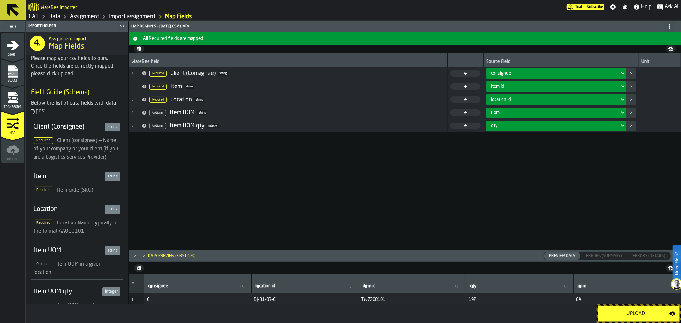
click at [614, 311] on div "Upload" at bounding box center [635, 314] width 67 height 8
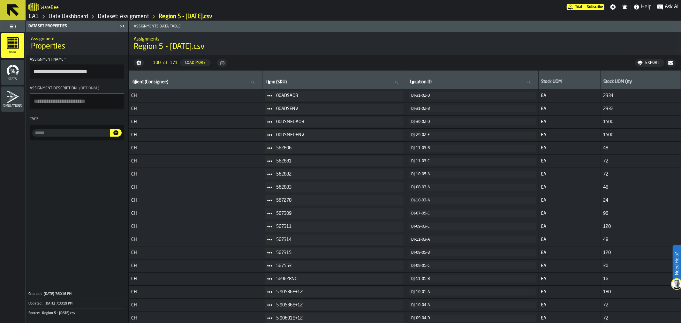
click at [10, 8] on icon at bounding box center [13, 10] width 12 height 12
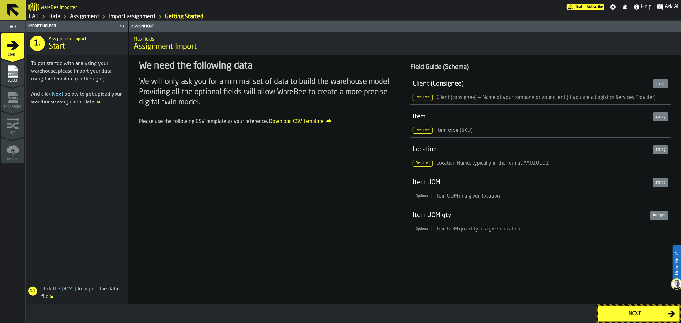
click at [15, 11] on icon at bounding box center [13, 10] width 12 height 12
click at [34, 18] on link "CA1" at bounding box center [34, 16] width 10 height 7
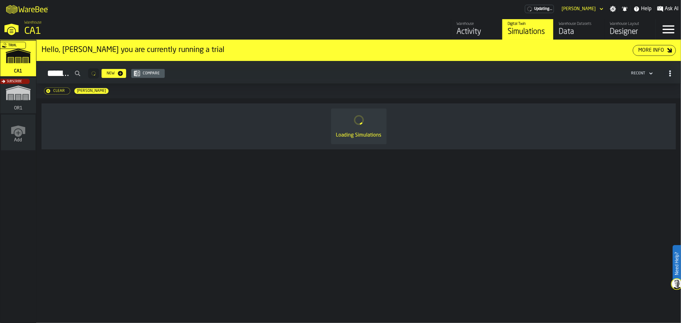
click at [22, 97] on div "Subscribe" at bounding box center [17, 97] width 36 height 37
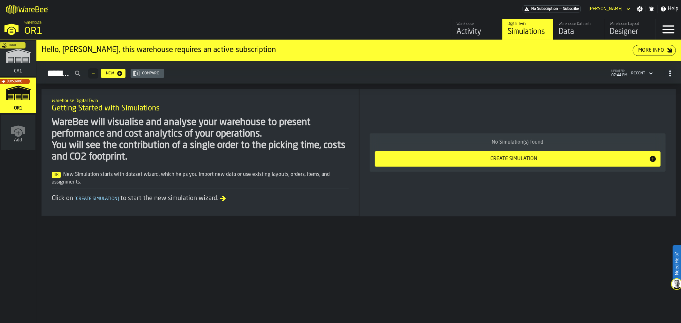
click at [564, 26] on div "Warehouse Datasets" at bounding box center [579, 24] width 41 height 4
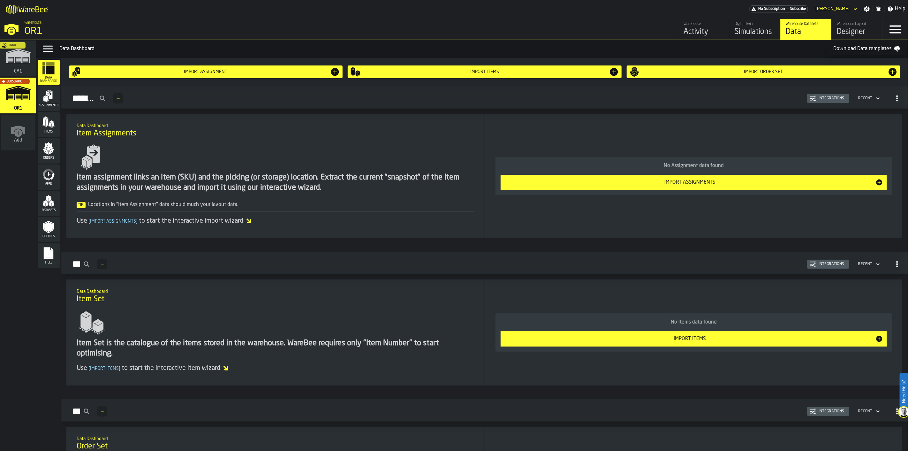
click at [21, 64] on div "Trial" at bounding box center [17, 60] width 36 height 37
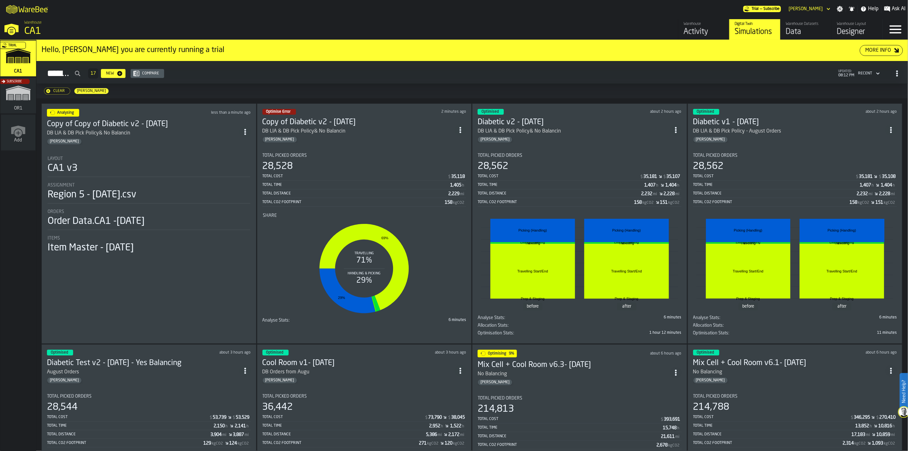
click at [460, 127] on icon "ItemListCard-DashboardItemContainer" at bounding box center [460, 130] width 6 height 6
click at [445, 158] on div "Delete" at bounding box center [447, 155] width 33 height 8
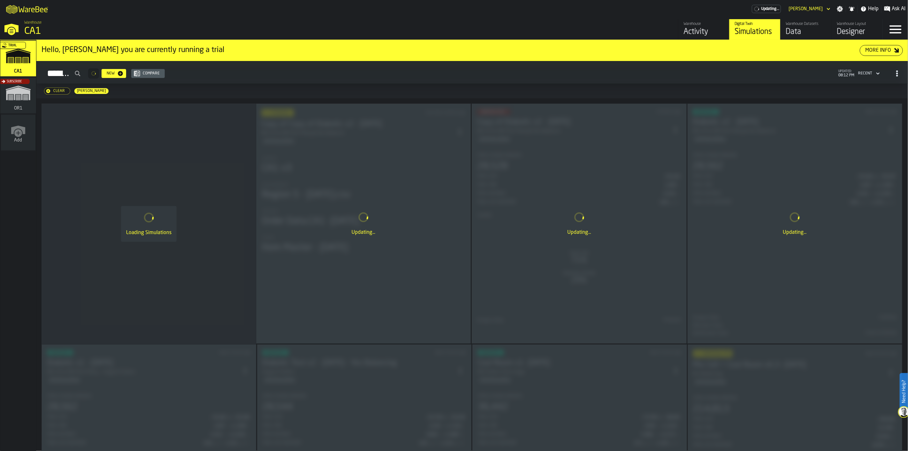
click at [167, 148] on div "Loading Simulations" at bounding box center [148, 223] width 215 height 241
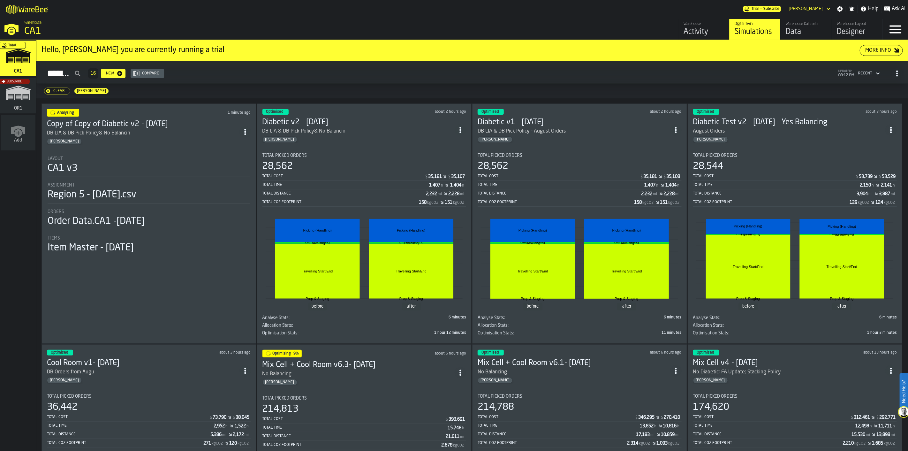
click at [170, 156] on div "Layout" at bounding box center [149, 158] width 203 height 5
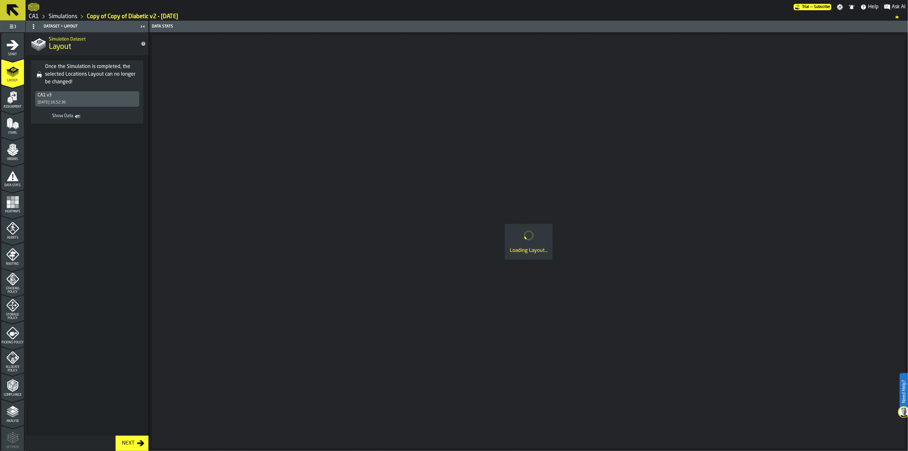
click at [13, 48] on icon "menu Start" at bounding box center [13, 45] width 12 height 10
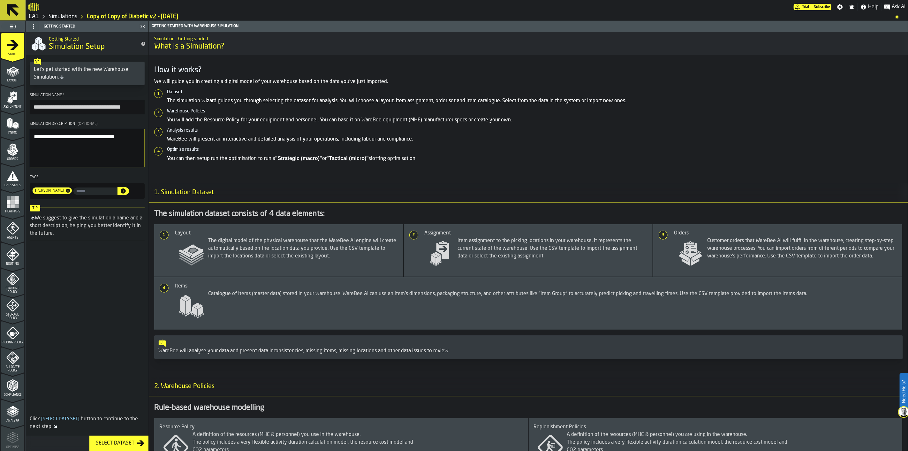
drag, startPoint x: 71, startPoint y: 106, endPoint x: 29, endPoint y: 108, distance: 41.9
click at [30, 108] on input "**********" at bounding box center [87, 107] width 115 height 14
click at [61, 108] on input "**********" at bounding box center [87, 107] width 115 height 14
type input "**********"
click at [132, 136] on textarea "**********" at bounding box center [87, 148] width 115 height 39
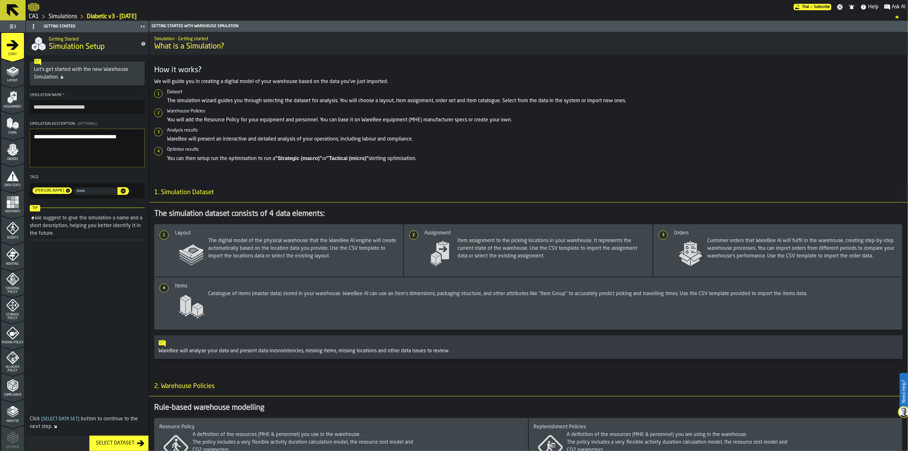
type textarea "**********"
click at [13, 128] on polygon "menu Items" at bounding box center [13, 128] width 3 height 3
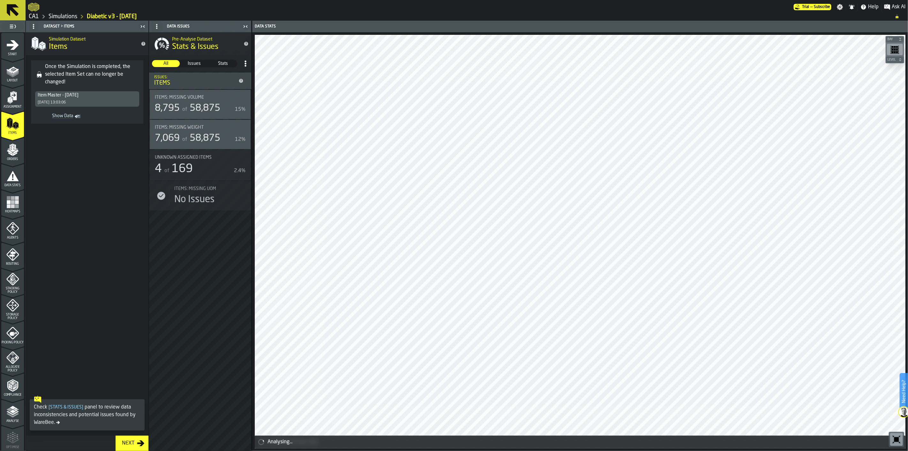
click at [19, 11] on icon at bounding box center [12, 10] width 15 height 15
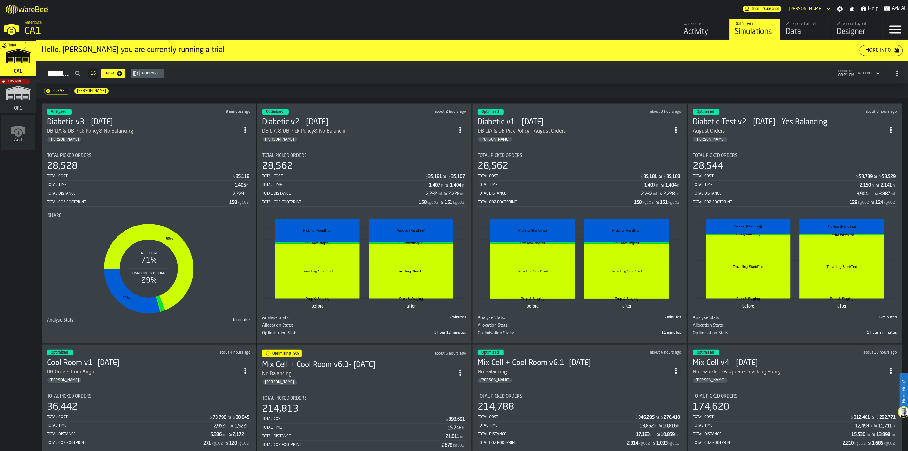
click at [197, 153] on div "Total Picked Orders" at bounding box center [149, 155] width 204 height 5
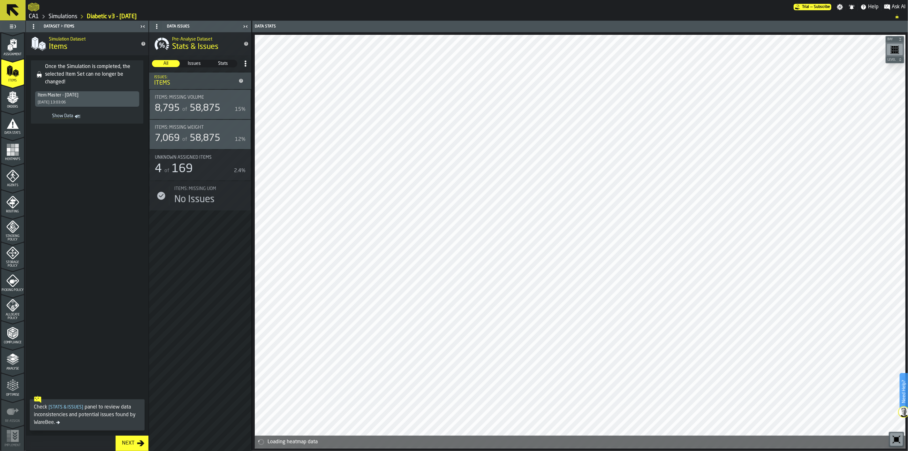
scroll to position [53, 0]
click at [13, 323] on icon "menu Optimise" at bounding box center [12, 398] width 23 height 6
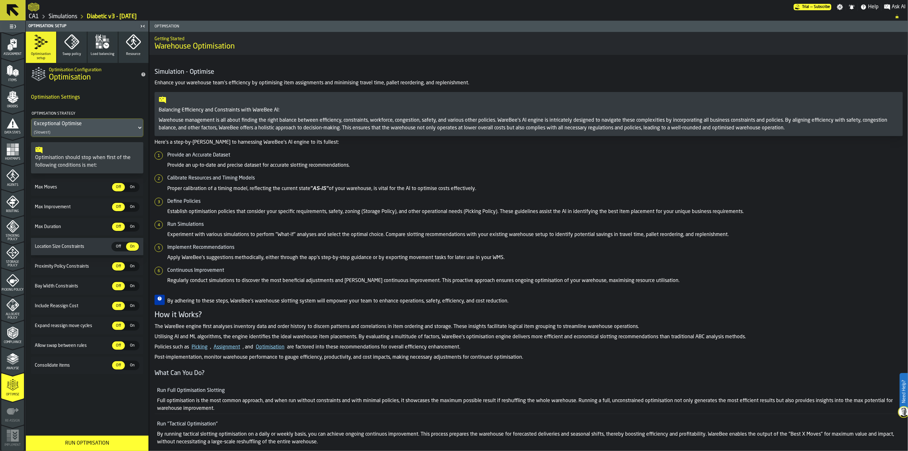
click at [110, 47] on icon "button" at bounding box center [102, 41] width 15 height 15
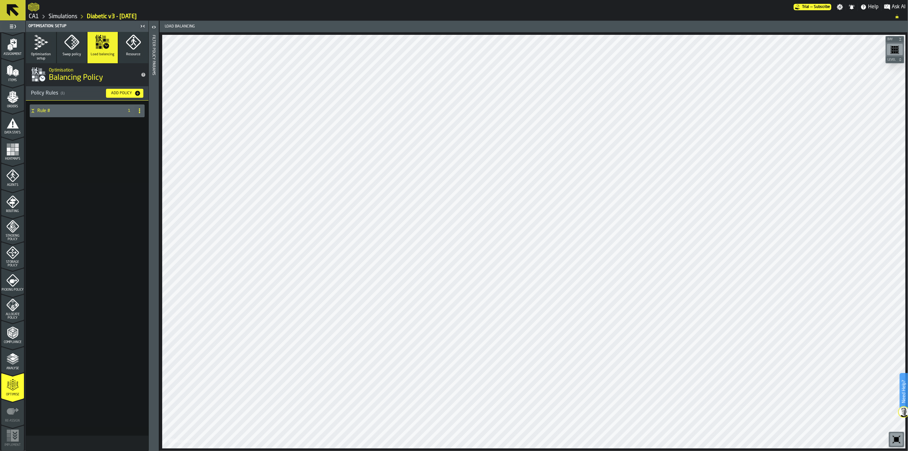
click at [139, 93] on icon "button-Add Policy" at bounding box center [137, 93] width 5 height 5
click at [109, 151] on div "Aisle" at bounding box center [94, 149] width 92 height 8
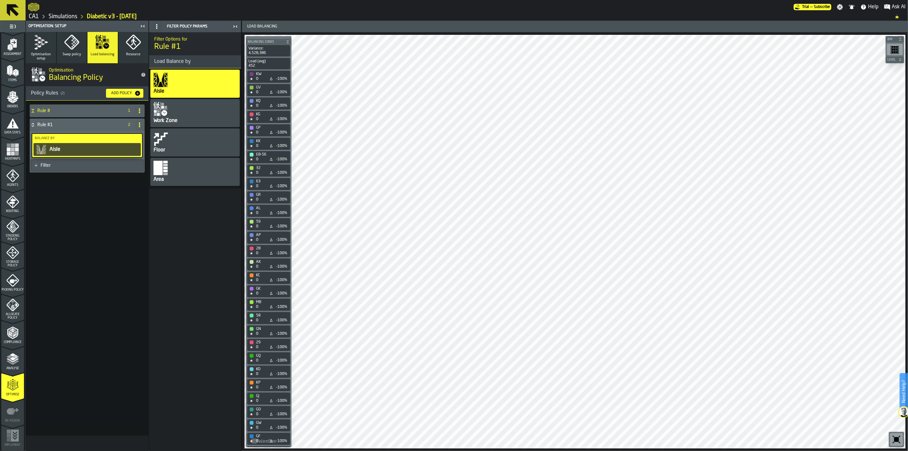
click at [186, 117] on div "Work Zone" at bounding box center [194, 113] width 89 height 28
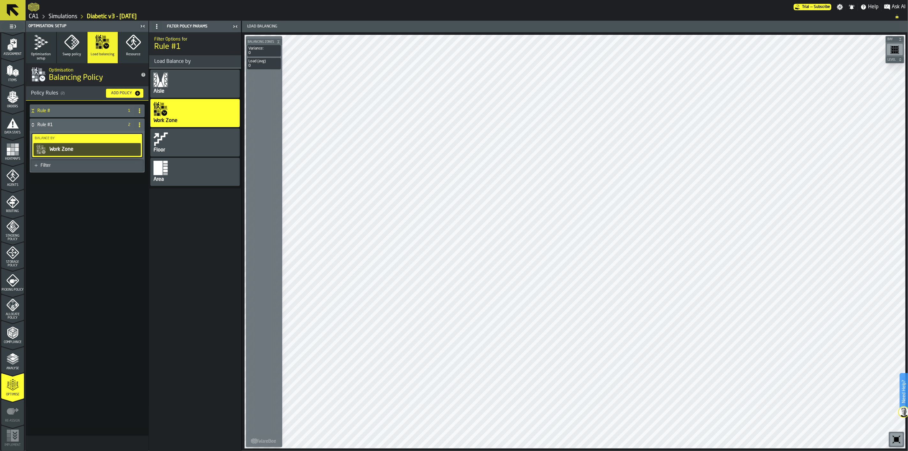
click at [49, 165] on div "Filter" at bounding box center [91, 165] width 100 height 5
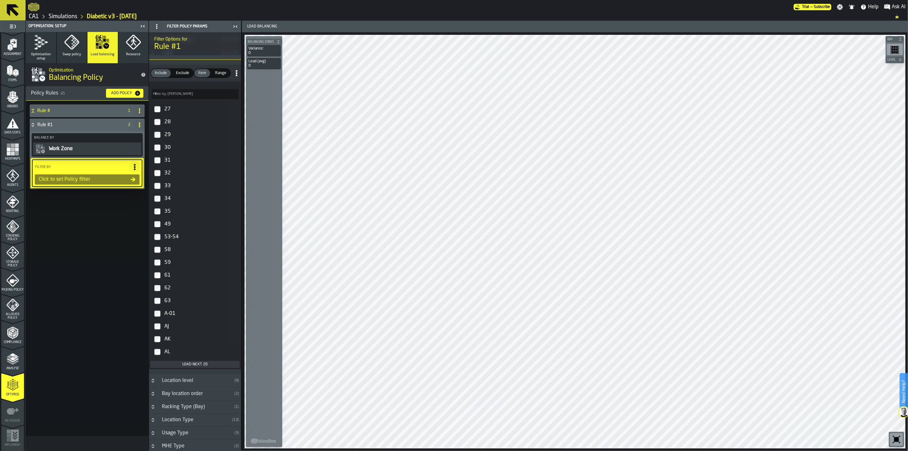
scroll to position [213, 0]
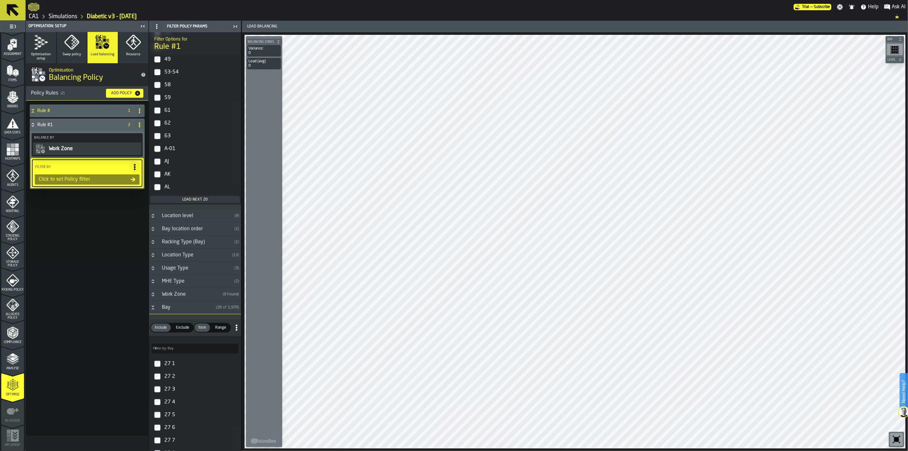
click at [158, 291] on div "Work Zone" at bounding box center [189, 294] width 62 height 8
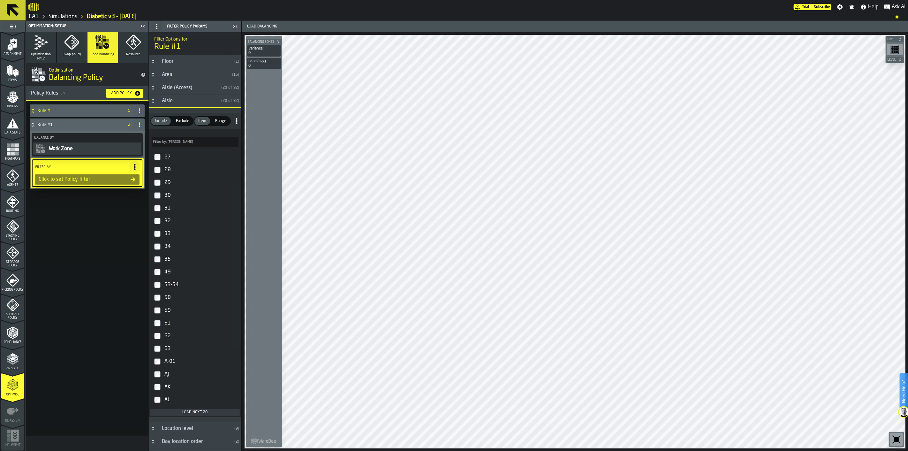
scroll to position [0, 0]
click at [194, 76] on div "Area" at bounding box center [194, 75] width 72 height 8
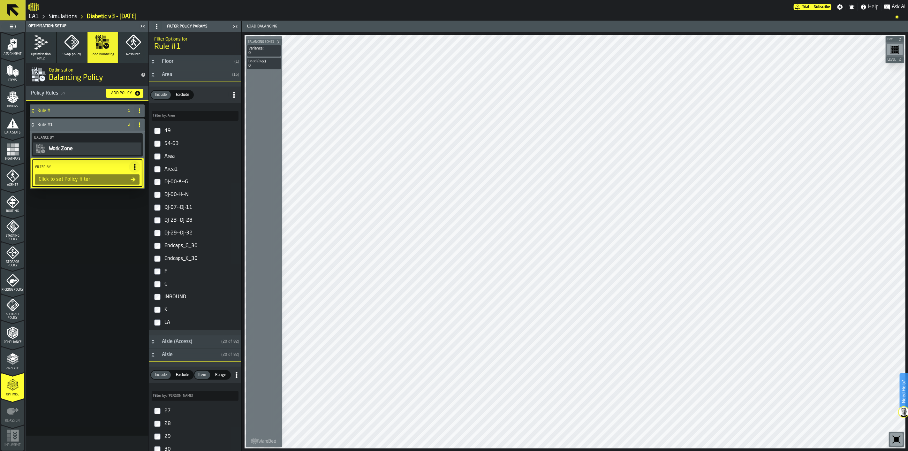
click at [127, 152] on button "Work Zone" at bounding box center [87, 148] width 109 height 13
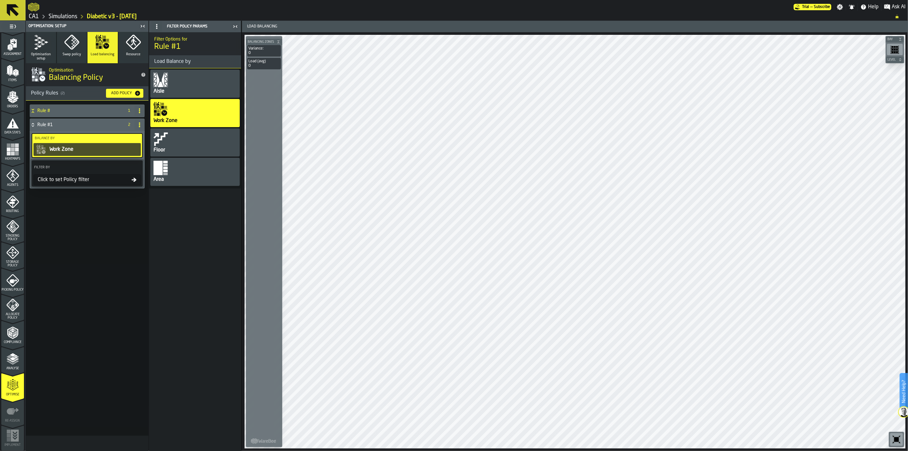
click at [177, 178] on div "Area" at bounding box center [194, 172] width 89 height 28
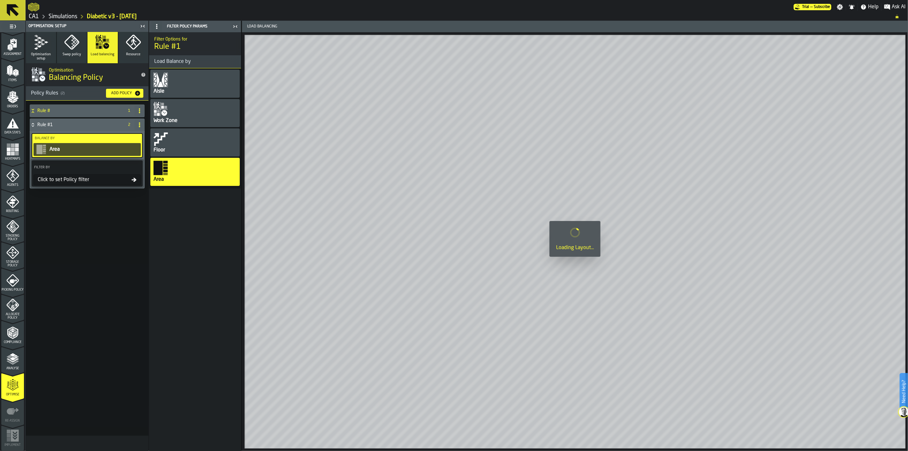
click at [92, 176] on div "Click to set Policy filter" at bounding box center [83, 180] width 96 height 8
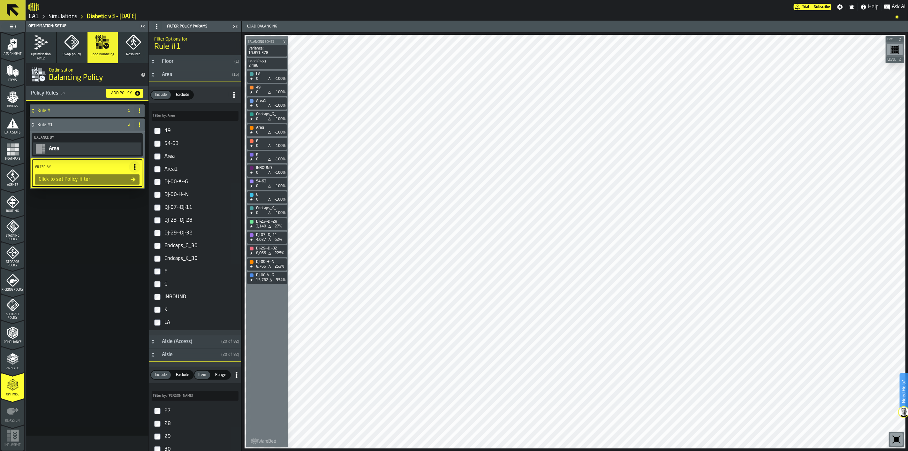
click at [99, 174] on div "Click to set Policy filter" at bounding box center [86, 179] width 105 height 11
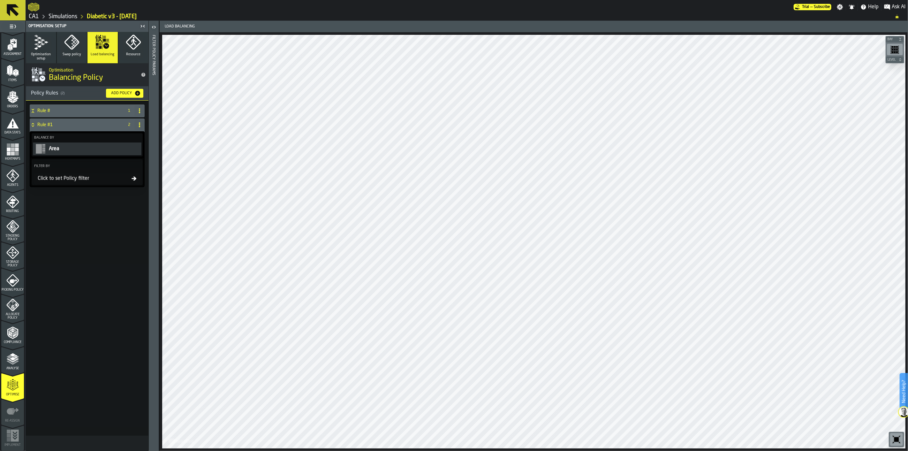
click at [99, 175] on div "Click to set Policy filter" at bounding box center [83, 179] width 96 height 8
click at [130, 176] on div "Click to set Policy filter" at bounding box center [83, 179] width 96 height 8
click at [81, 181] on div "Click to set Policy filter" at bounding box center [83, 179] width 96 height 8
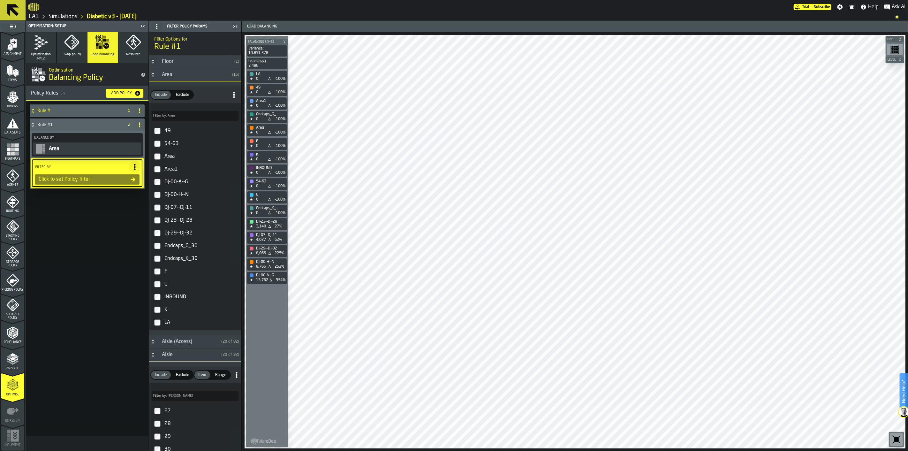
click at [162, 181] on label "DJ-00-A--G" at bounding box center [194, 182] width 89 height 13
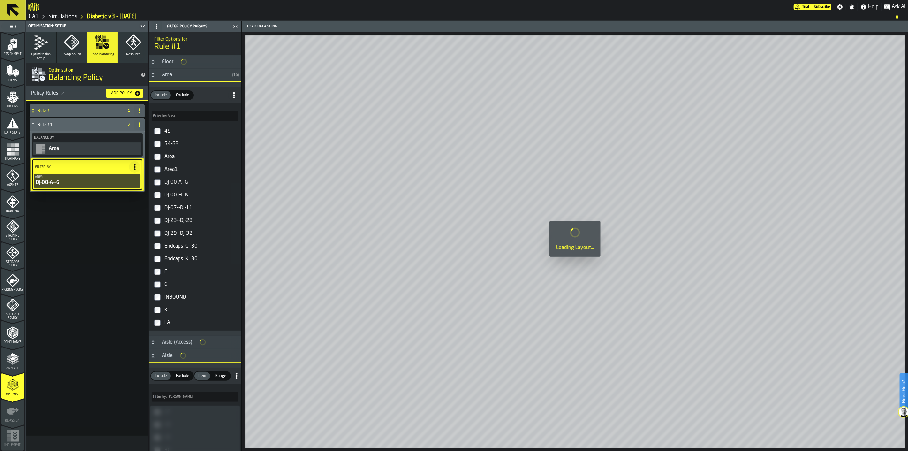
click at [161, 197] on label "DJ-00-H--N" at bounding box center [194, 195] width 89 height 13
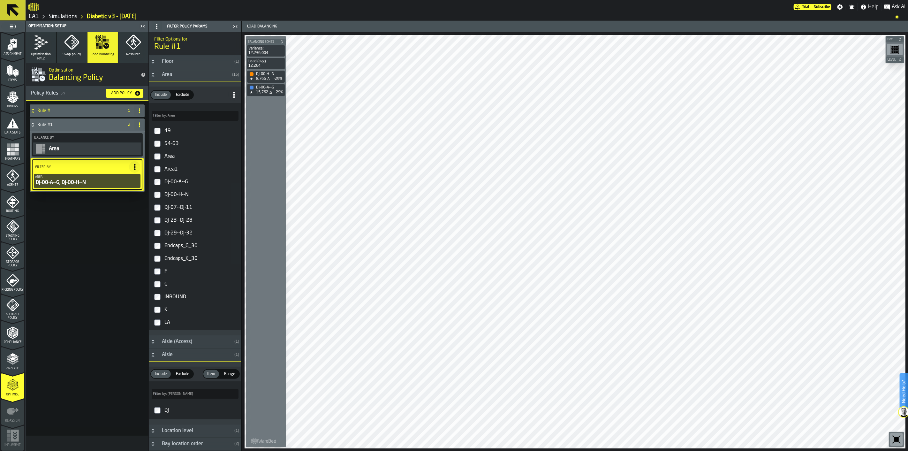
click at [71, 59] on button "Swap policy" at bounding box center [72, 47] width 30 height 31
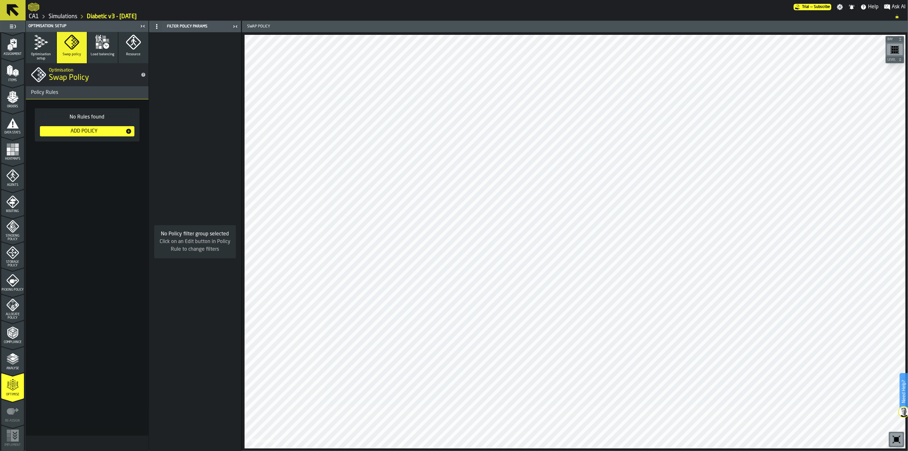
click at [47, 50] on button "Optimisation setup" at bounding box center [41, 47] width 30 height 31
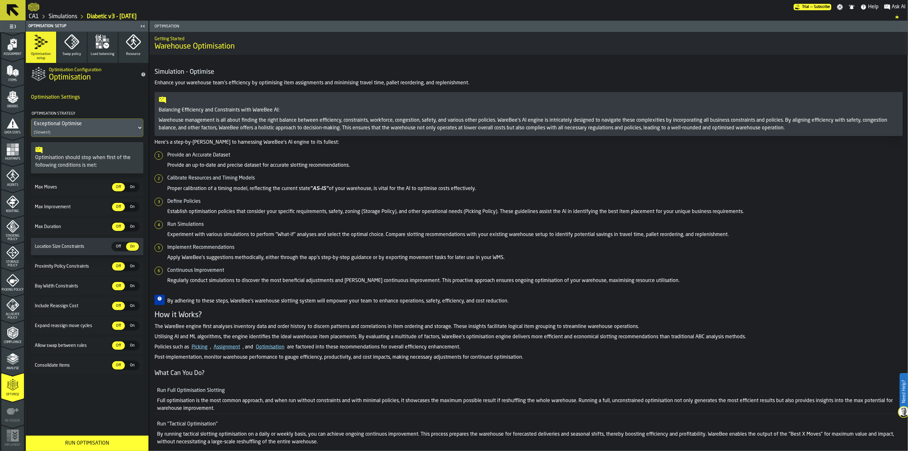
click at [101, 323] on div "Run Optimisation" at bounding box center [87, 443] width 115 height 8
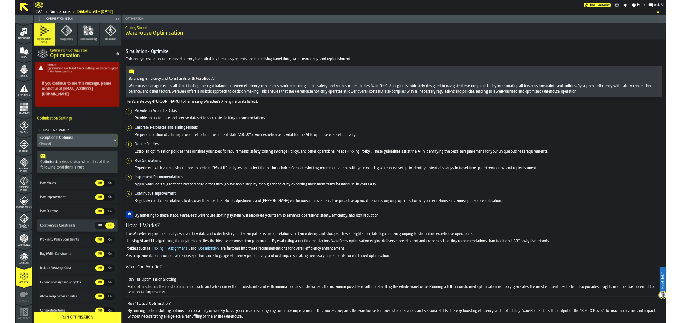
scroll to position [53, 0]
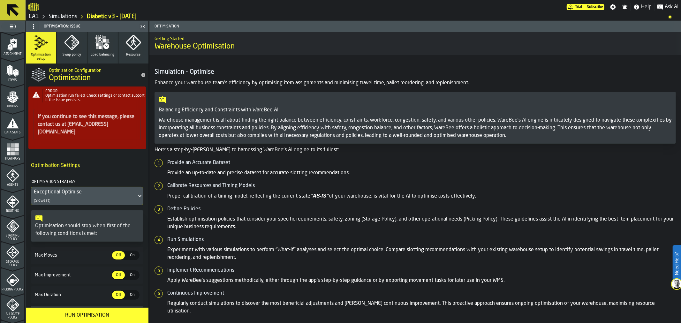
click at [11, 102] on polygon "menu Orders" at bounding box center [10, 102] width 4 height 4
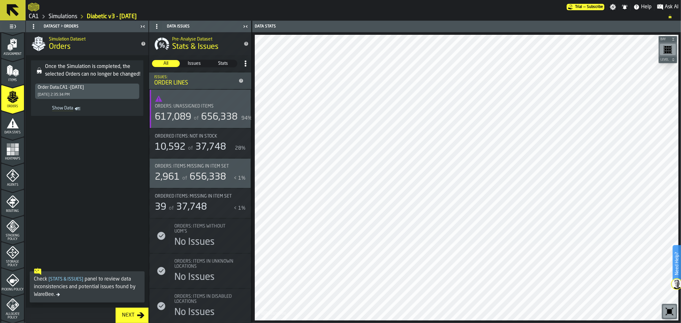
click at [4, 73] on div "Items" at bounding box center [12, 73] width 23 height 18
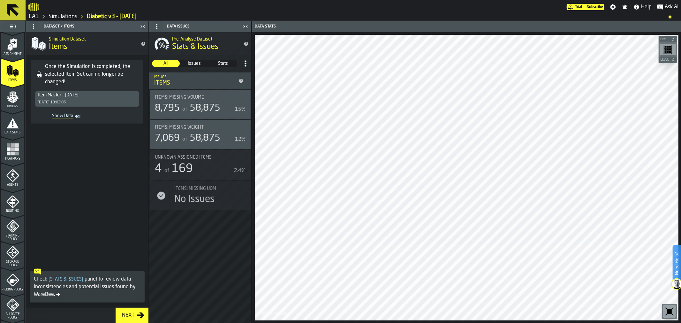
click at [15, 55] on span "Assignment" at bounding box center [12, 54] width 23 height 4
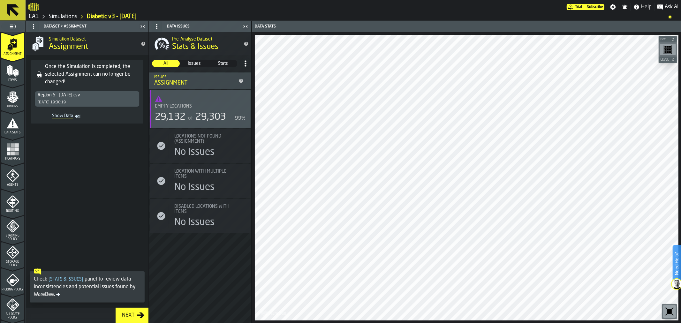
drag, startPoint x: 23, startPoint y: 203, endPoint x: 11, endPoint y: 289, distance: 86.4
click at [11, 289] on ul "1 Start 2 Layout 3 Assignment 4 Items 5 Orders 6 Data Stats 7 Heatmaps 8 Agents…" at bounding box center [12, 216] width 25 height 472
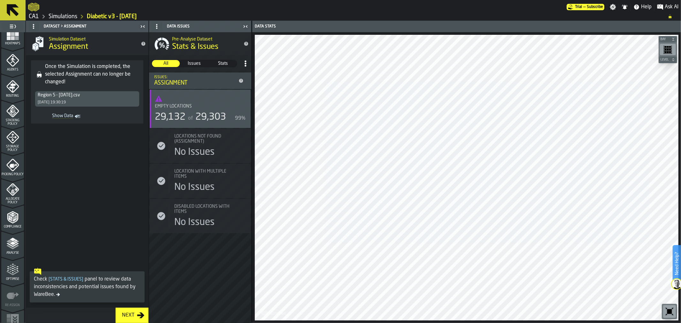
scroll to position [181, 0]
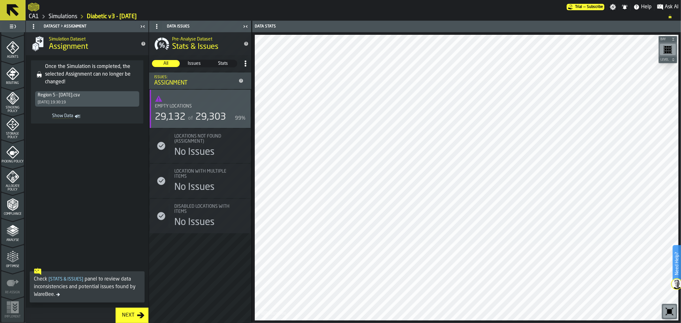
click at [10, 236] on icon "menu Analyse" at bounding box center [12, 230] width 13 height 13
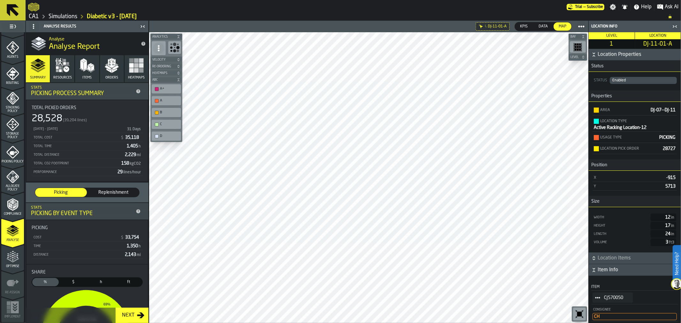
click at [19, 260] on div "Optimise" at bounding box center [12, 260] width 23 height 18
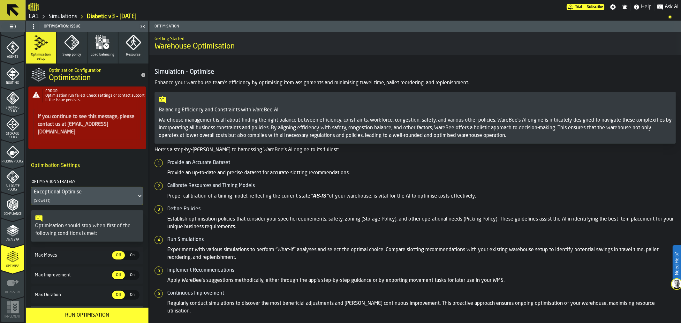
click at [14, 163] on span "Picking Policy" at bounding box center [12, 162] width 23 height 4
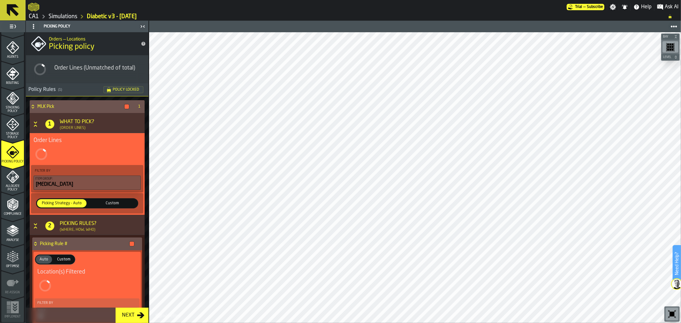
click at [148, 85] on div "Picking Policy Orders — Locations Picking policy Order Lines (Unmatched of tota…" at bounding box center [87, 172] width 123 height 302
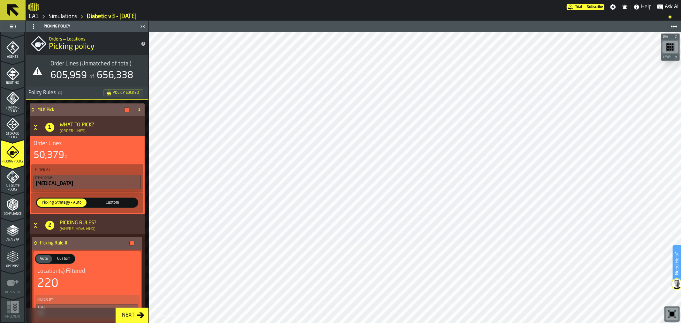
click at [150, 153] on main "1 Start 2 Layout 3 Assignment 4 Items 5 Orders 6 Data Stats 7 Heatmaps 8 Agents…" at bounding box center [340, 172] width 681 height 302
click at [146, 154] on div "MLK Pick 1 1 What to Pick? (Order Lines) Order Lines 50,379 OL Filter By Item G…" at bounding box center [87, 265] width 123 height 330
click at [148, 155] on div "Picking Policy Orders — Locations Picking policy Order Lines (Unmatched of tota…" at bounding box center [87, 172] width 123 height 302
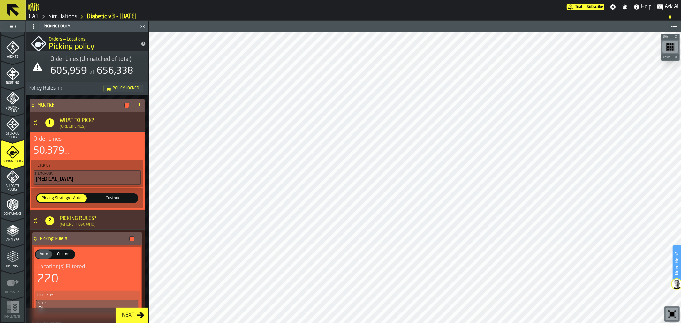
scroll to position [0, 0]
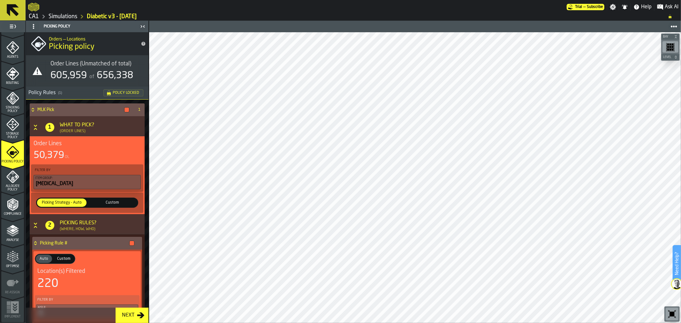
click at [18, 185] on span "Allocate Policy" at bounding box center [12, 187] width 23 height 7
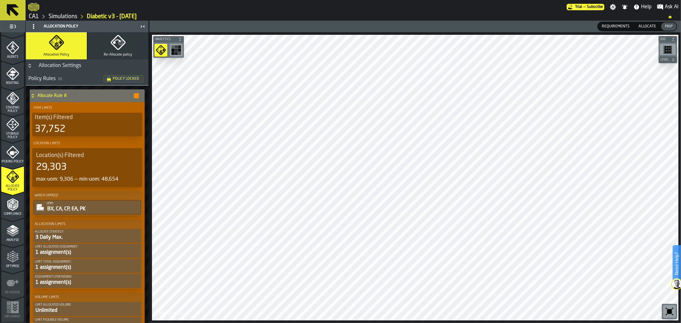
click at [54, 14] on link "Simulations" at bounding box center [63, 16] width 29 height 7
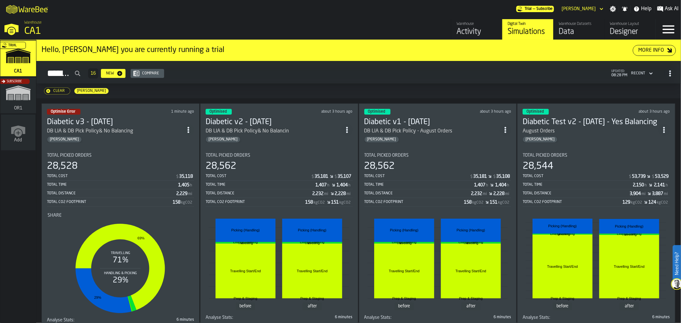
click at [187, 130] on icon "ItemListCard-DashboardItemContainer" at bounding box center [188, 130] width 6 height 6
click at [180, 173] on div "Duplicate" at bounding box center [175, 172] width 33 height 8
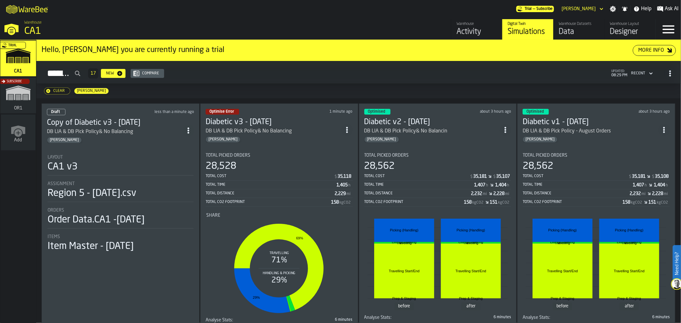
click at [189, 132] on circle "ItemListCard-DashboardItemContainer" at bounding box center [188, 133] width 2 height 2
click at [115, 144] on div "Draft less than a minute ago Copy of Diabetic v3 - [DATE] DB LIA & DB Pick Poli…" at bounding box center [120, 223] width 158 height 240
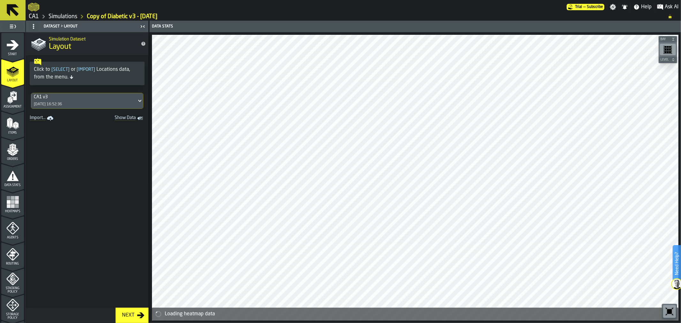
click at [14, 50] on icon "menu Start" at bounding box center [12, 45] width 13 height 13
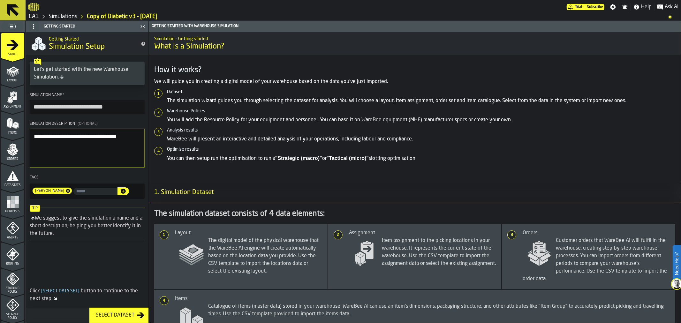
drag, startPoint x: 54, startPoint y: 108, endPoint x: 4, endPoint y: 109, distance: 49.8
click at [4, 109] on aside "**********" at bounding box center [74, 172] width 149 height 302
click at [61, 107] on input "**********" at bounding box center [87, 107] width 115 height 14
type input "**********"
click at [11, 75] on polygon "menu Layout" at bounding box center [12, 74] width 12 height 4
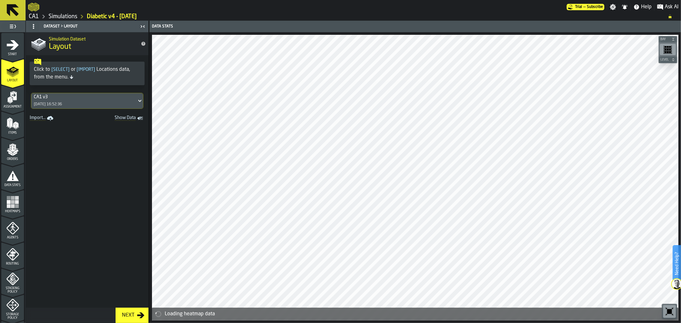
click at [8, 93] on icon "menu Assignment" at bounding box center [12, 97] width 13 height 13
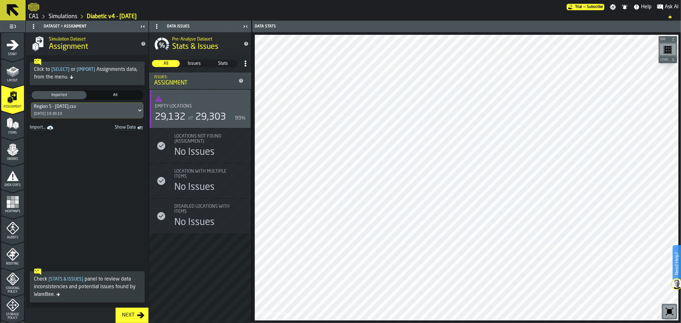
click at [5, 117] on div "Items" at bounding box center [12, 126] width 23 height 18
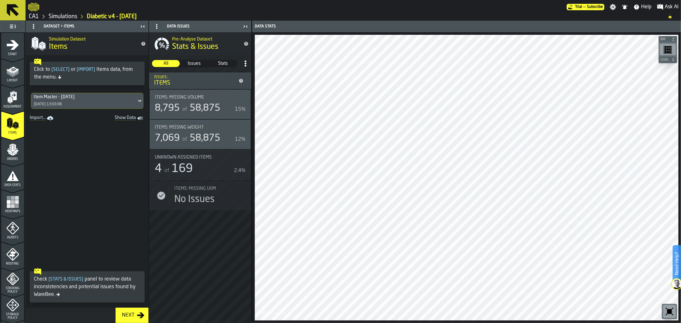
click at [4, 156] on div "Orders" at bounding box center [12, 152] width 23 height 18
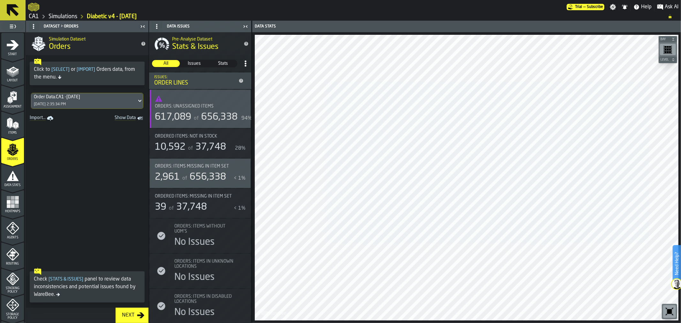
click at [11, 263] on span "Routing" at bounding box center [12, 264] width 23 height 4
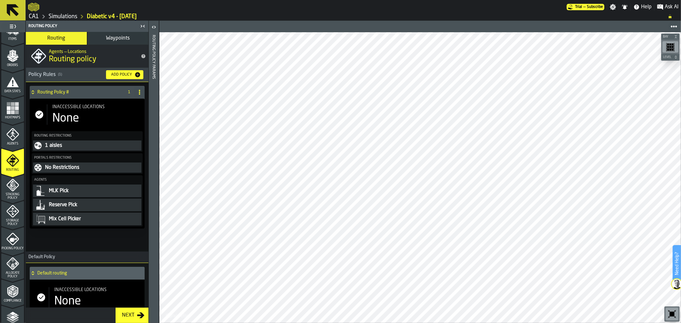
scroll to position [95, 0]
click at [10, 218] on span "Storage Policy" at bounding box center [12, 221] width 23 height 7
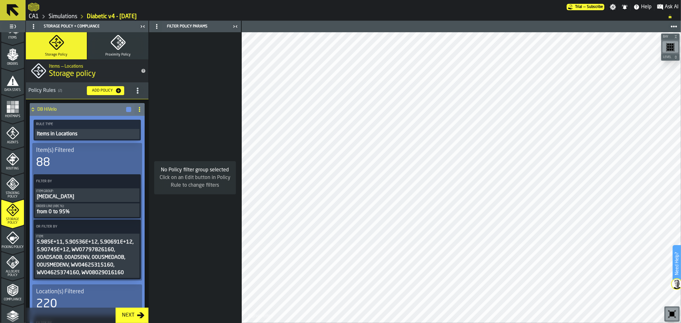
click at [0, 0] on icon "PolicyFilterItem-Order Line (ABC %)" at bounding box center [0, 0] width 0 height 0
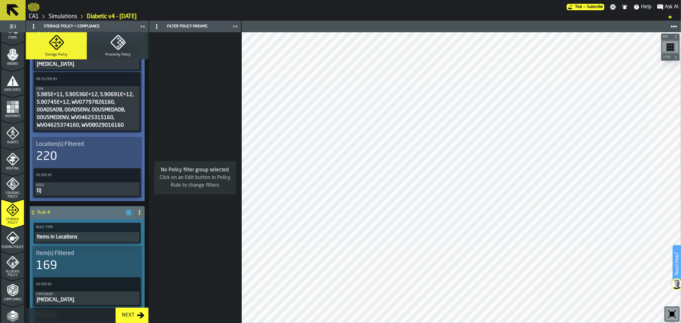
scroll to position [134, 0]
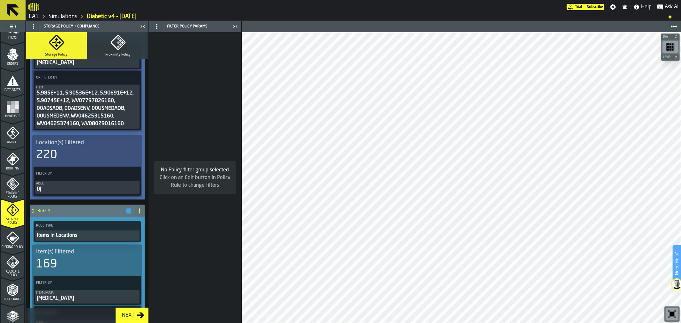
click at [137, 210] on icon at bounding box center [139, 210] width 5 height 5
click at [113, 236] on div "Delete" at bounding box center [113, 238] width 54 height 8
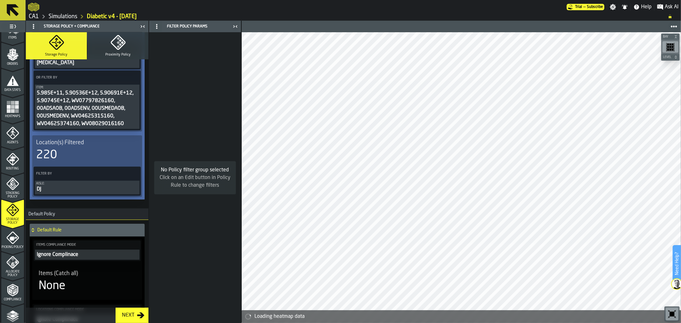
click at [9, 243] on div "Picking Policy" at bounding box center [12, 240] width 23 height 18
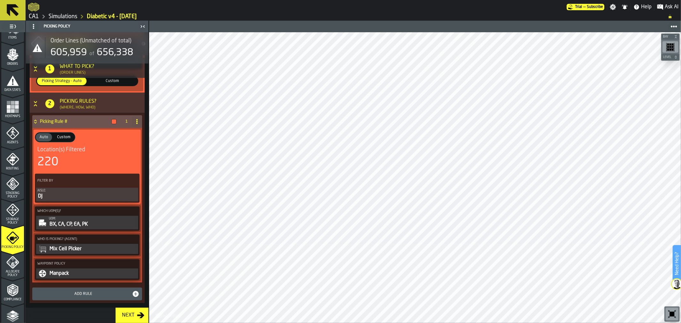
scroll to position [129, 0]
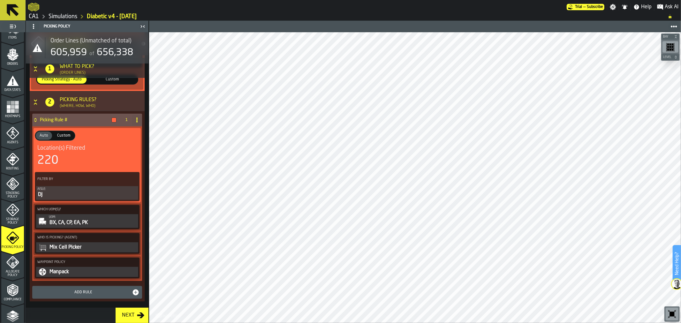
drag, startPoint x: 146, startPoint y: 178, endPoint x: 144, endPoint y: 87, distance: 91.6
click at [144, 87] on div "MLK Pick 1 1 What to Pick? (Order Lines) Order Lines 50,379 OL Filter By Item G…" at bounding box center [87, 147] width 123 height 350
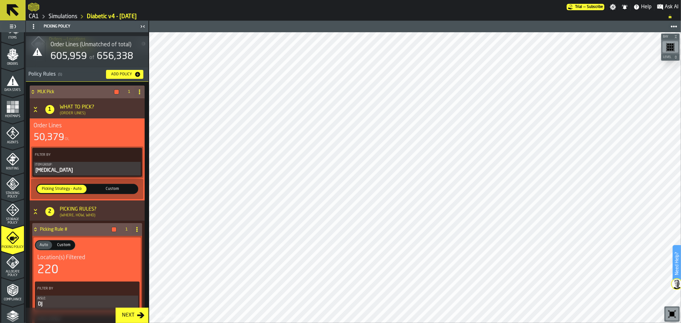
scroll to position [0, 0]
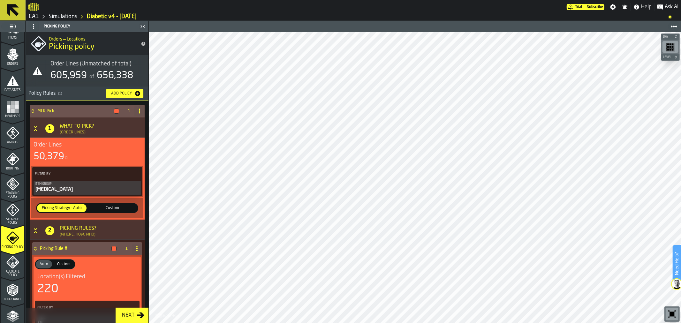
click at [15, 264] on icon "menu Allocate Policy" at bounding box center [12, 262] width 12 height 12
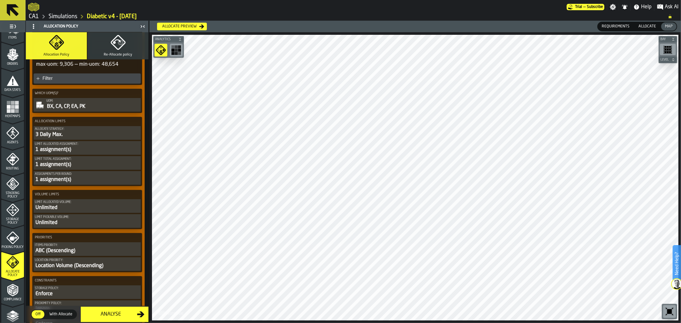
scroll to position [134, 0]
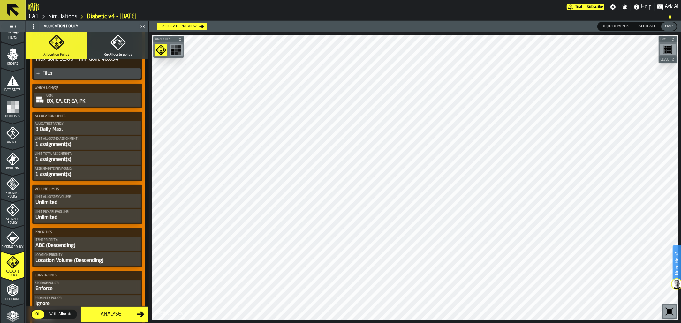
click at [89, 257] on div "Location Volume (Descending)" at bounding box center [87, 261] width 105 height 8
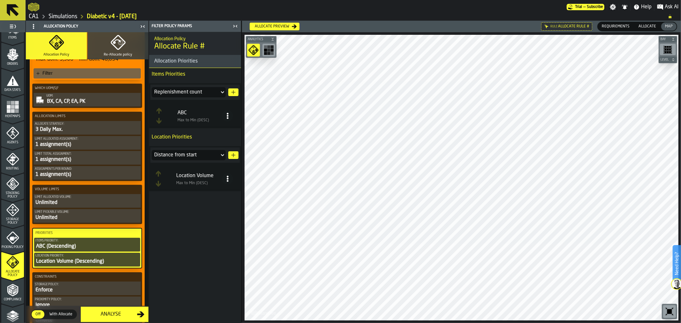
click at [230, 180] on icon at bounding box center [227, 179] width 6 height 6
click at [192, 238] on div "Delete" at bounding box center [202, 238] width 55 height 8
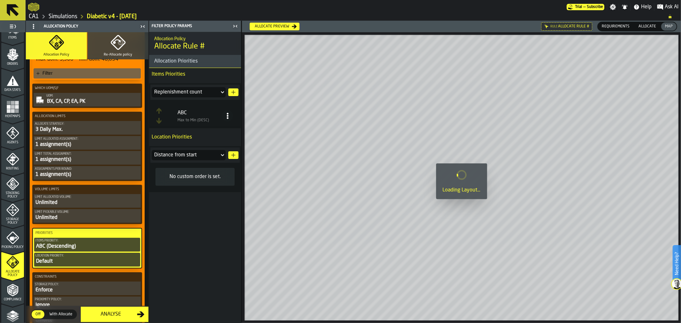
click at [222, 156] on icon at bounding box center [222, 155] width 3 height 2
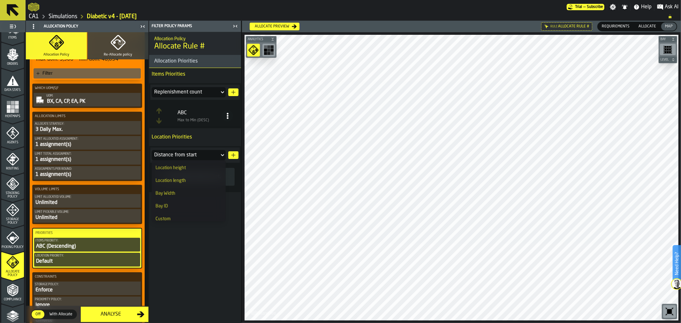
scroll to position [79, 0]
click at [197, 292] on div "Allocation Policy Allocate Rule # Allocation Priorities Items Priorities Replen…" at bounding box center [195, 177] width 92 height 291
click at [230, 155] on button "button-" at bounding box center [233, 155] width 10 height 8
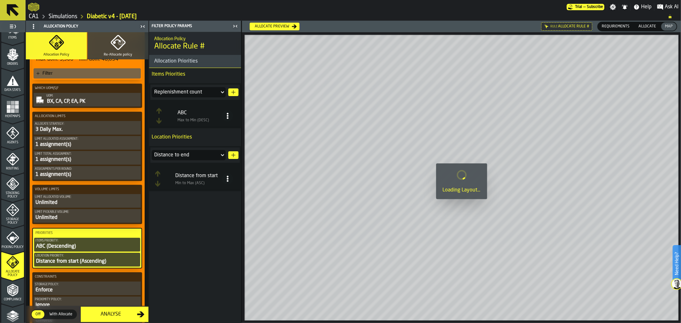
click at [226, 181] on icon at bounding box center [227, 179] width 6 height 6
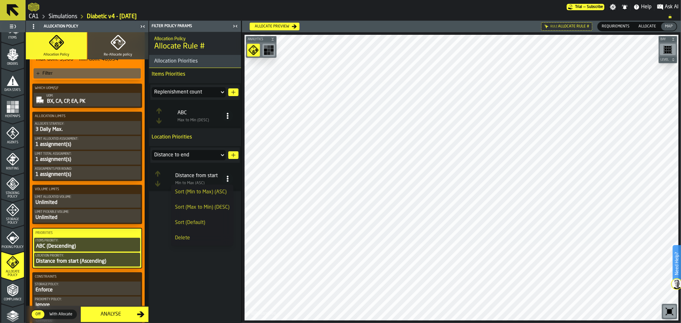
click at [227, 178] on circle at bounding box center [228, 179] width 2 height 2
click at [197, 239] on div "Delete" at bounding box center [202, 238] width 55 height 8
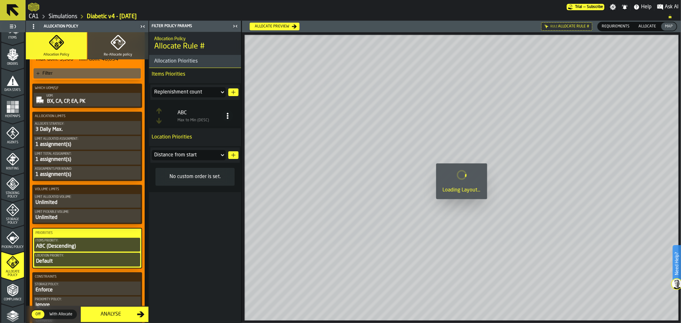
click at [218, 155] on div "Distance from start" at bounding box center [186, 155] width 68 height 10
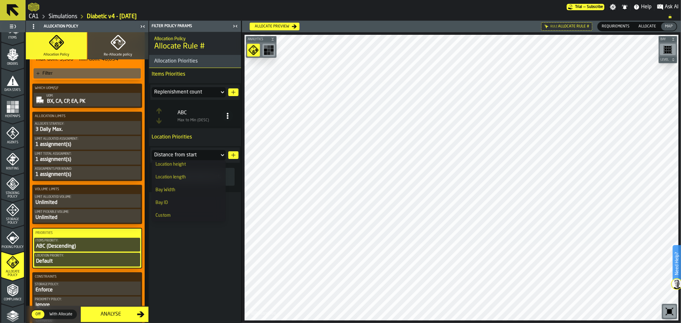
click at [132, 231] on label "Priorities" at bounding box center [87, 233] width 106 height 7
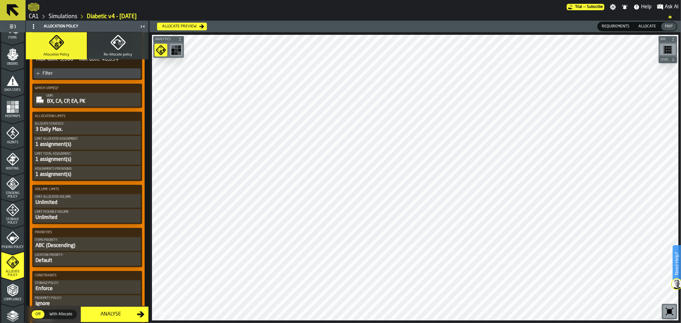
click at [108, 257] on div "Default" at bounding box center [87, 261] width 105 height 8
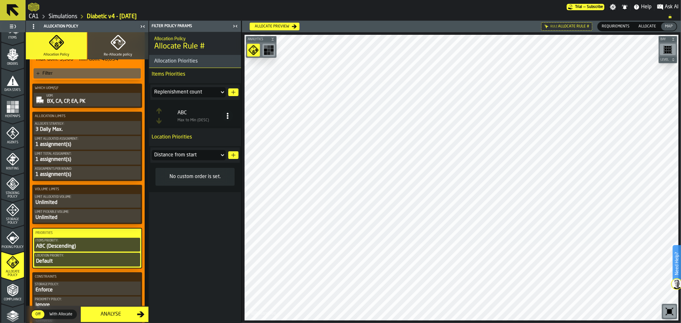
click at [222, 155] on icon at bounding box center [222, 155] width 3 height 2
click at [190, 198] on li "Bay ID" at bounding box center [189, 202] width 74 height 13
click at [235, 154] on icon "button-" at bounding box center [233, 155] width 5 height 5
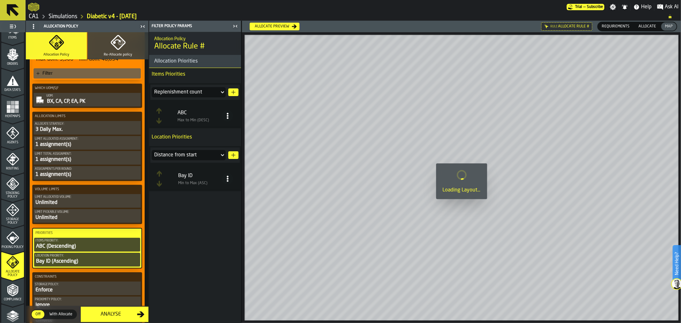
click at [225, 180] on icon at bounding box center [227, 179] width 6 height 6
click at [205, 204] on div "Sort (Max to Min) (DESC)" at bounding box center [202, 208] width 55 height 8
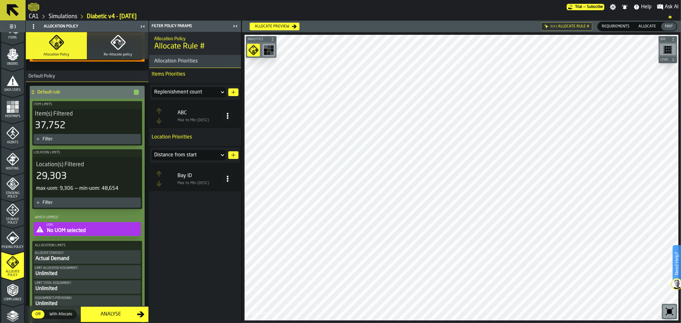
scroll to position [490, 0]
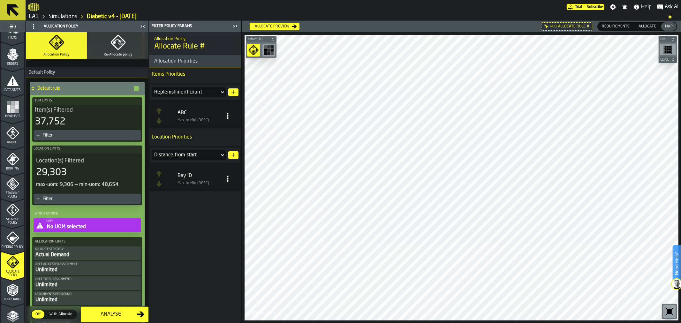
click at [101, 223] on div "No UOM selected" at bounding box center [92, 227] width 93 height 8
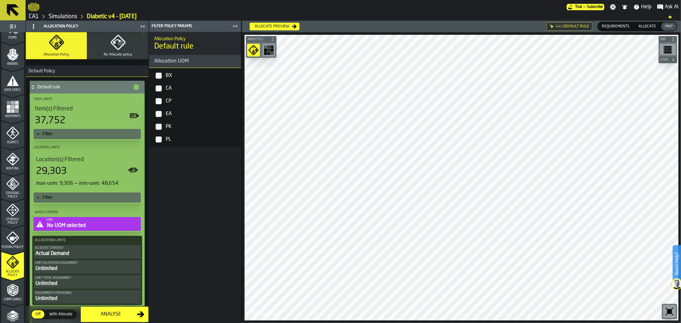
scroll to position [490, 0]
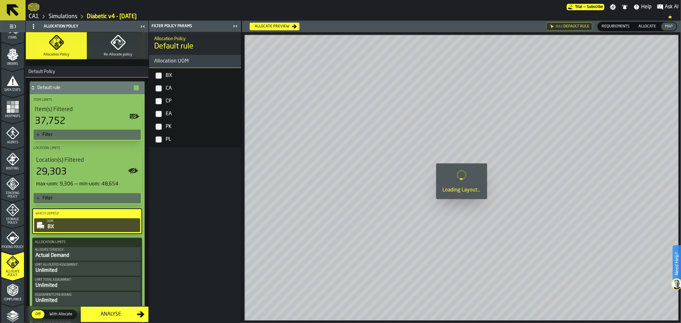
click at [161, 93] on label "CA" at bounding box center [194, 88] width 89 height 13
click at [160, 122] on label "PK" at bounding box center [194, 126] width 89 height 13
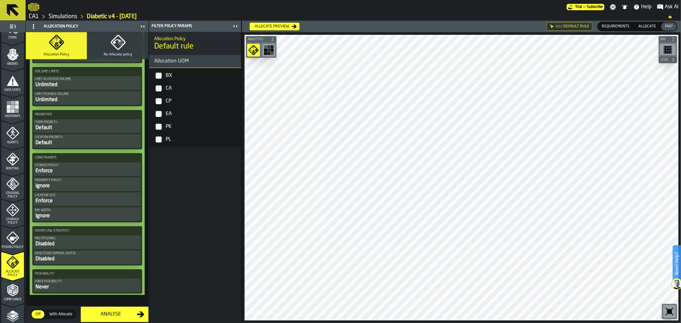
scroll to position [738, 0]
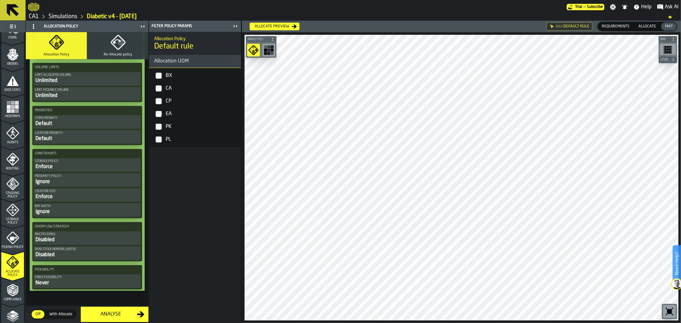
click at [123, 311] on div "Analyse" at bounding box center [111, 315] width 52 height 8
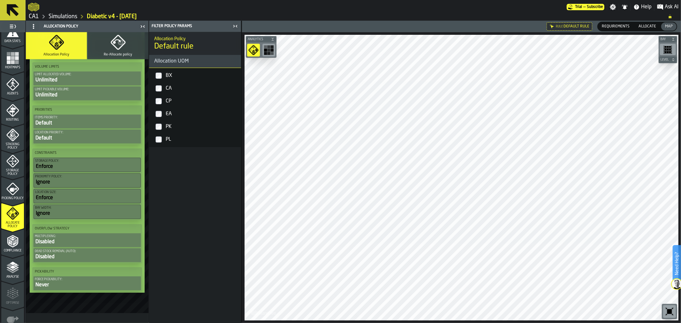
scroll to position [145, 0]
click at [13, 278] on icon "menu Analyse" at bounding box center [12, 280] width 23 height 6
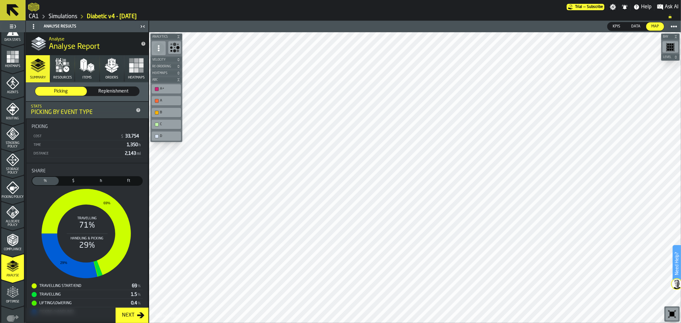
scroll to position [116, 0]
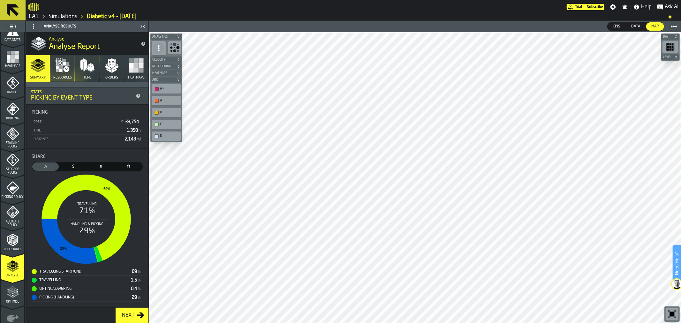
click at [12, 303] on span "Optimise" at bounding box center [12, 302] width 23 height 4
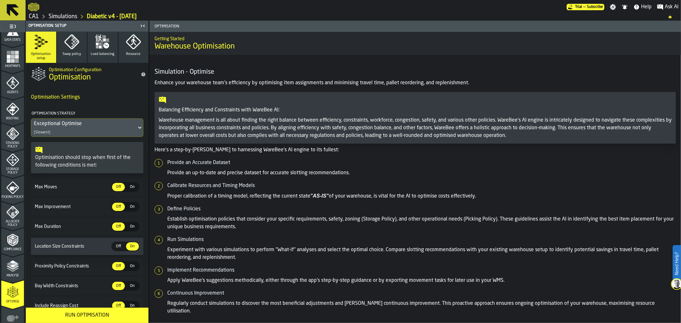
click at [99, 55] on span "Load balancing" at bounding box center [103, 54] width 24 height 4
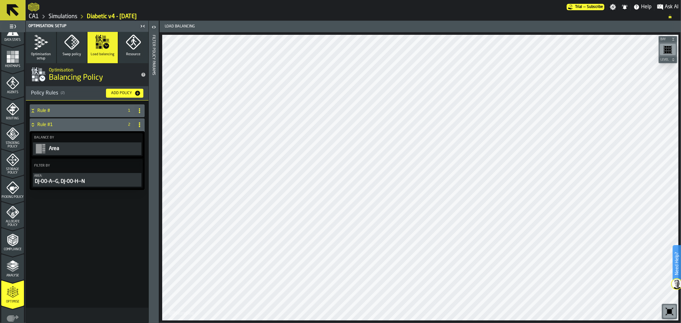
click at [139, 109] on icon at bounding box center [139, 110] width 5 height 5
click at [123, 132] on li "Delete" at bounding box center [113, 138] width 61 height 15
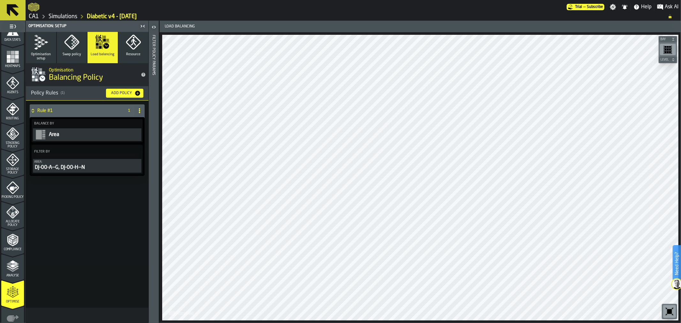
click at [139, 109] on circle at bounding box center [139, 108] width 1 height 1
click at [123, 141] on div "Delete" at bounding box center [114, 138] width 54 height 8
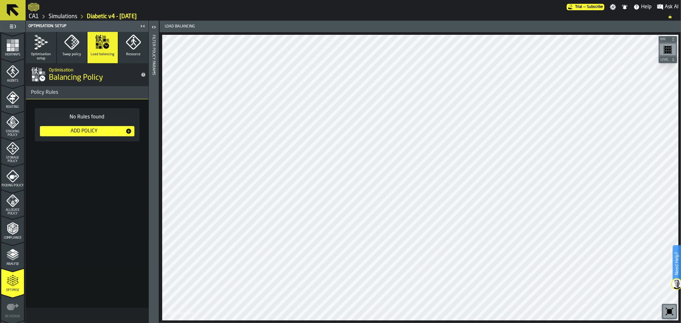
scroll to position [181, 0]
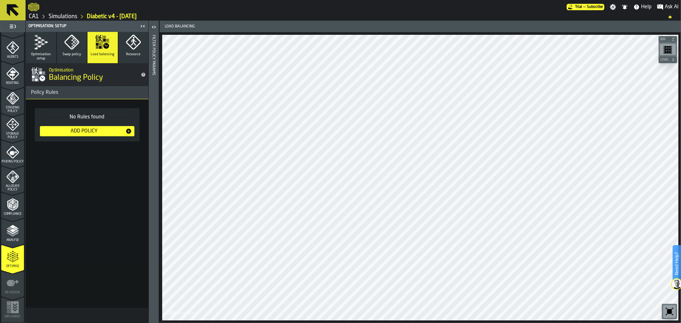
click at [43, 35] on icon "button" at bounding box center [40, 41] width 15 height 15
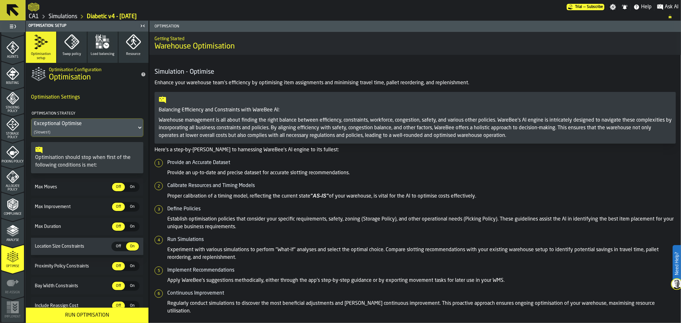
click at [129, 312] on div "Run Optimisation" at bounding box center [87, 316] width 115 height 8
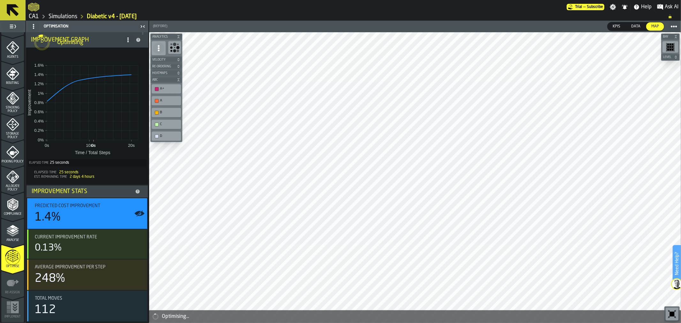
scroll to position [56, 0]
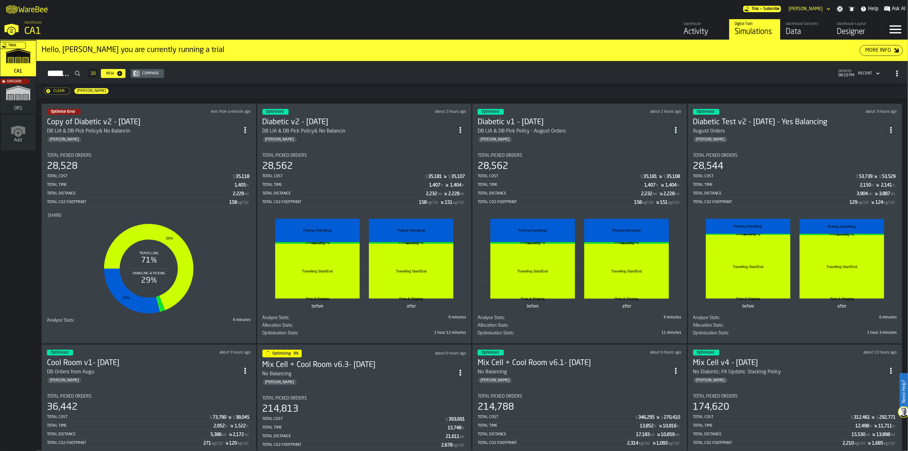
click at [248, 127] on icon "ItemListCard-DashboardItemContainer" at bounding box center [245, 130] width 6 height 6
click at [239, 170] on div "Duplicate" at bounding box center [232, 171] width 33 height 8
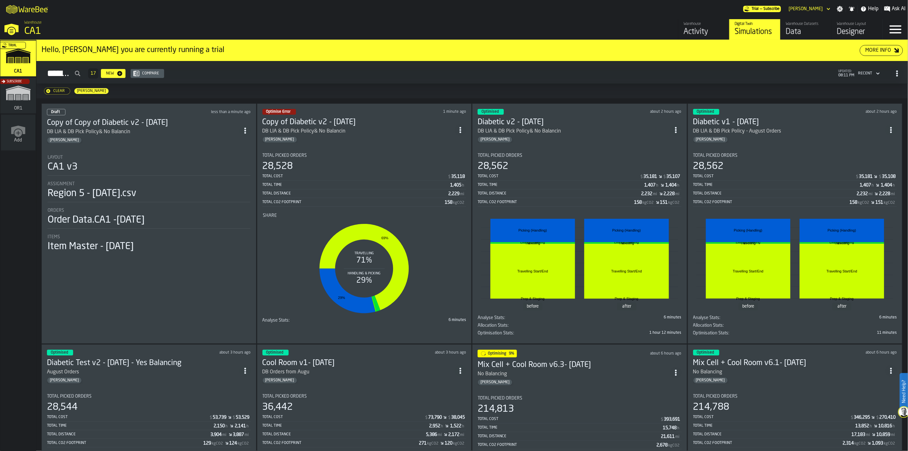
click at [190, 132] on div "Copy of Copy of Diabetic v2 - 10.06.25 DB LIA & DB Pick Policy& No Balancin Gre…" at bounding box center [143, 131] width 192 height 26
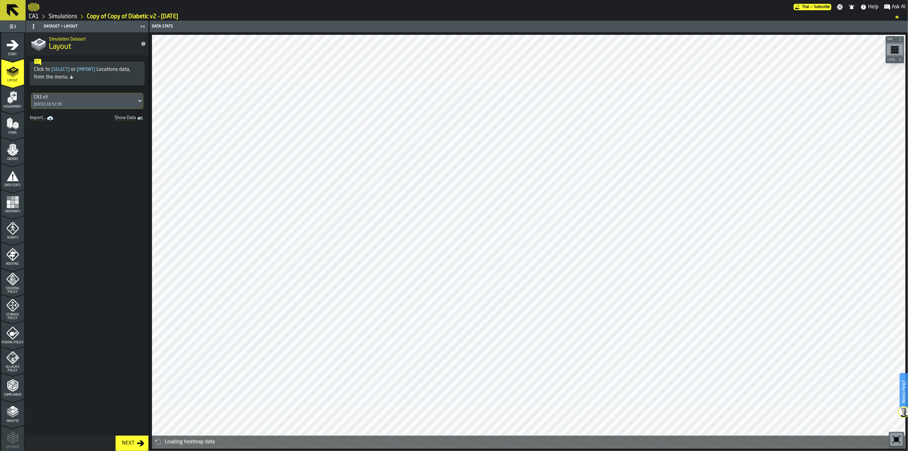
click at [11, 323] on icon "menu Picking Policy" at bounding box center [12, 333] width 12 height 12
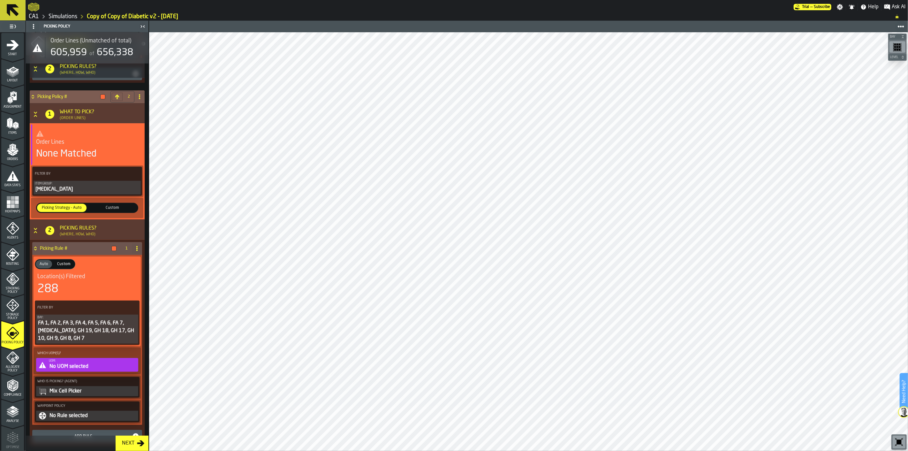
scroll to position [400, 0]
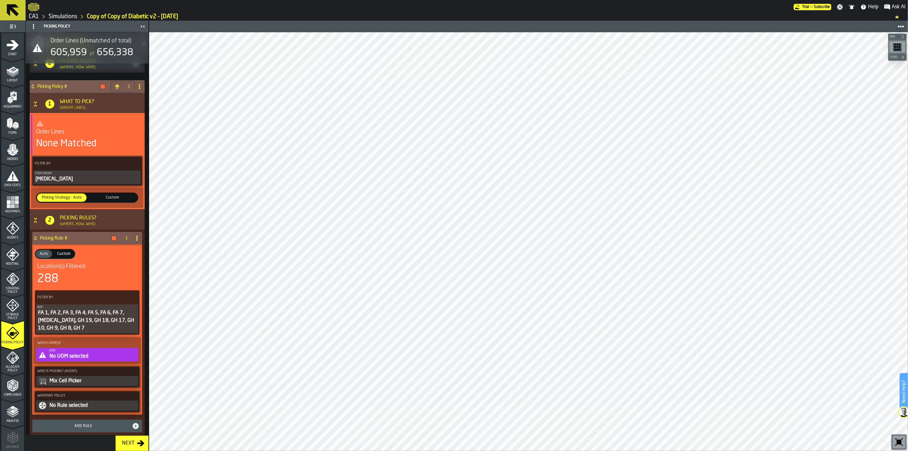
click at [97, 323] on div "No UOM selected" at bounding box center [93, 356] width 88 height 8
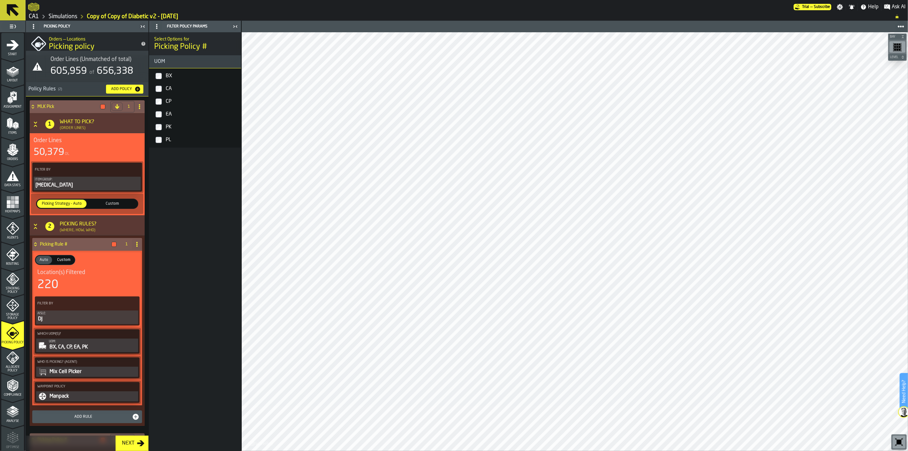
scroll to position [182, 0]
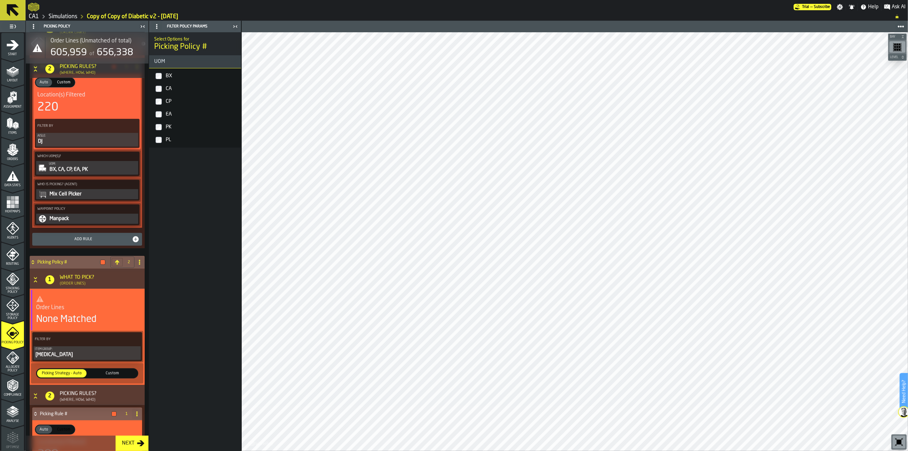
click at [139, 263] on circle at bounding box center [139, 263] width 1 height 1
click at [118, 292] on div "Delete" at bounding box center [112, 289] width 54 height 8
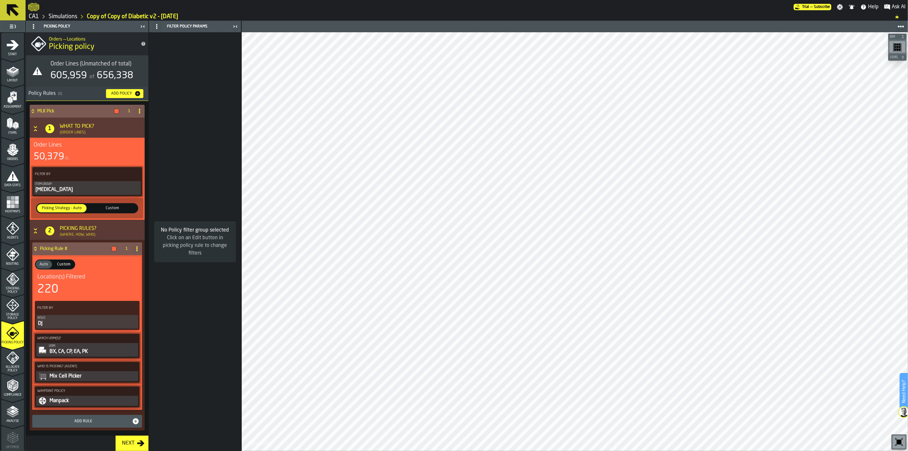
scroll to position [1, 0]
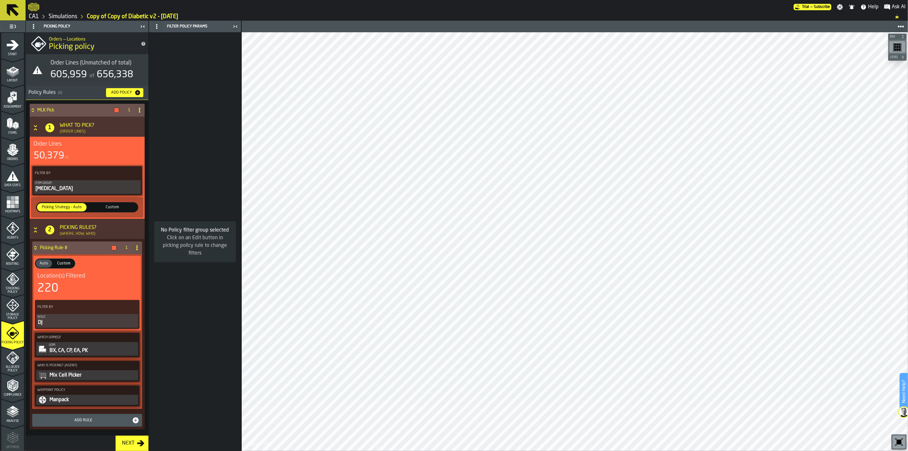
click at [13, 323] on polyline "menu Analyse" at bounding box center [12, 413] width 12 height 4
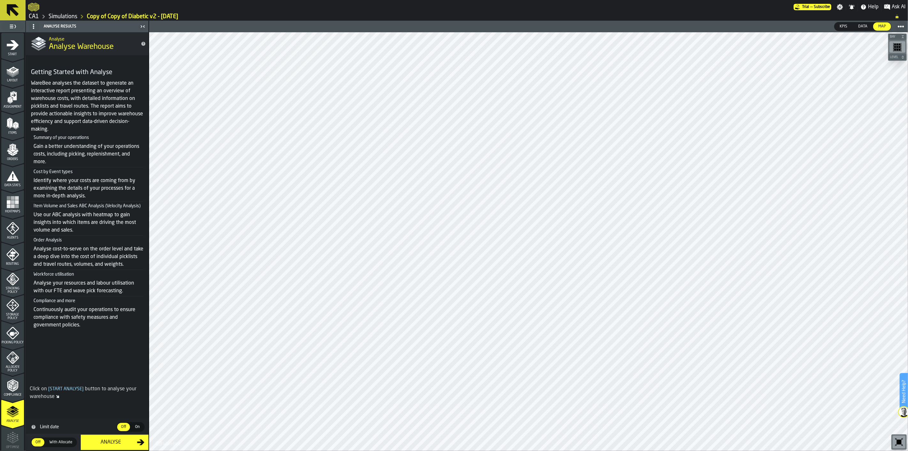
click at [113, 323] on div "Analyse" at bounding box center [111, 442] width 52 height 8
